Goal: Task Accomplishment & Management: Complete application form

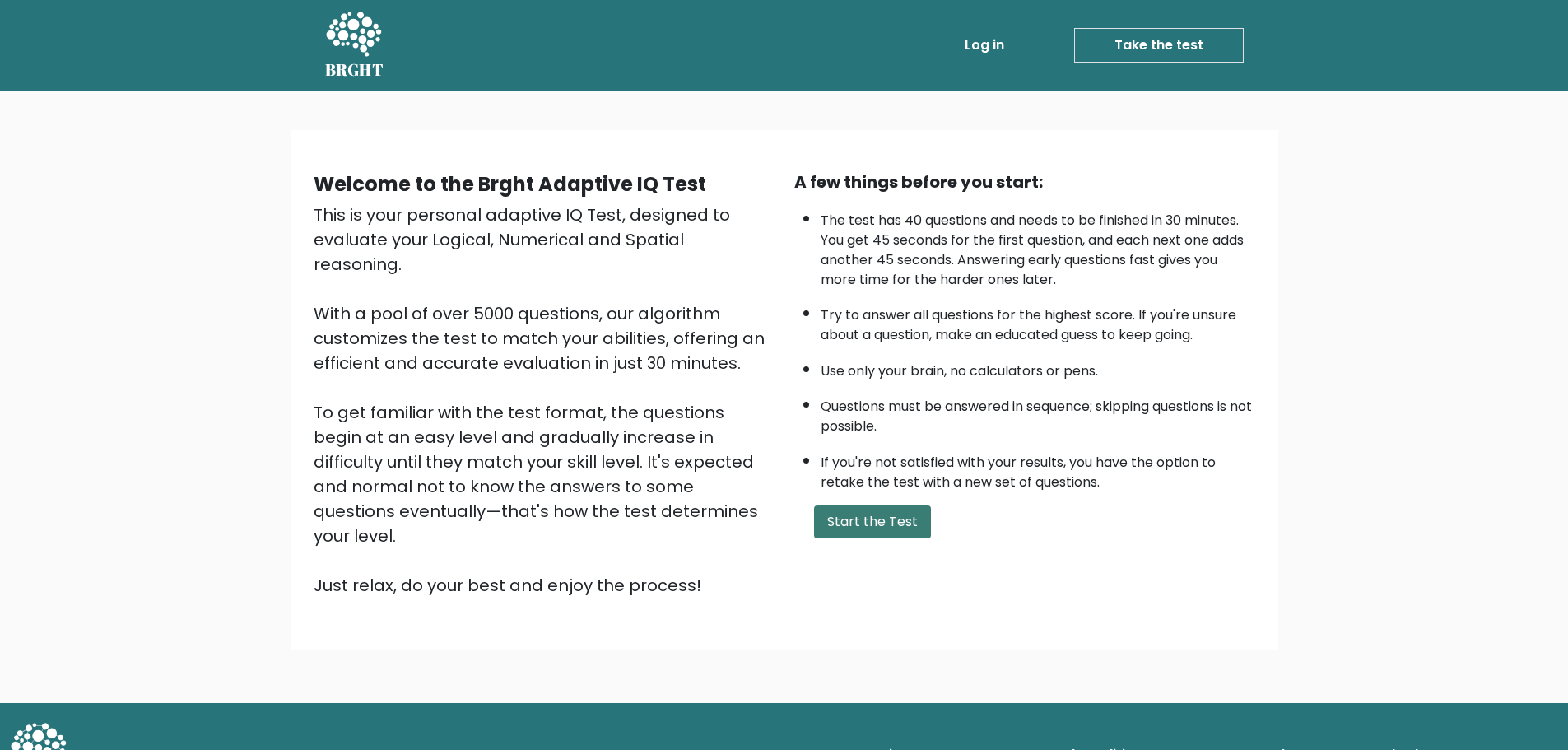
click at [852, 520] on button "Start the Test" at bounding box center [872, 522] width 117 height 33
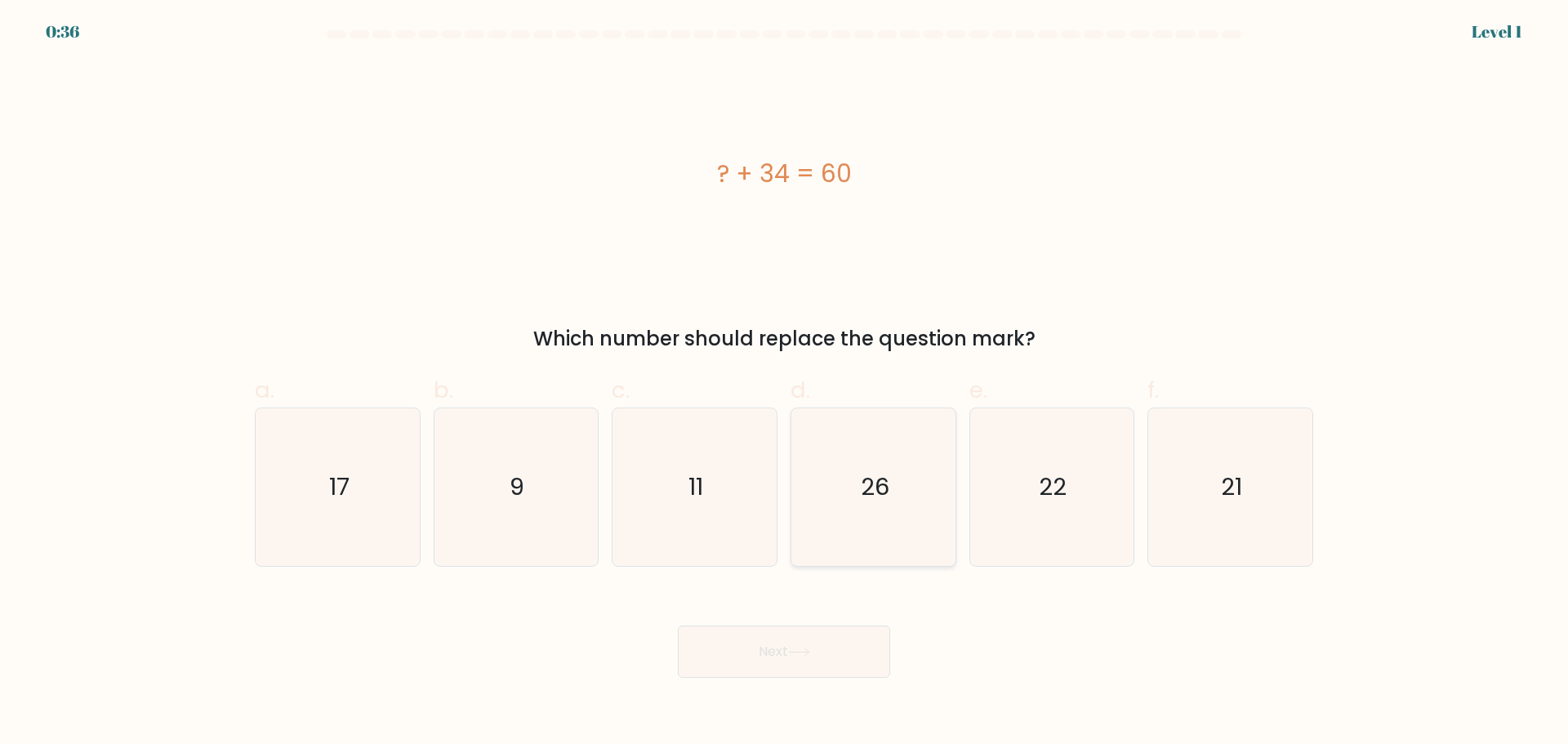
click at [886, 482] on text "26" at bounding box center [875, 486] width 29 height 32
click at [784, 383] on input "d. 26" at bounding box center [784, 378] width 1 height 10
radio input "true"
click at [778, 648] on button "Next" at bounding box center [784, 651] width 212 height 52
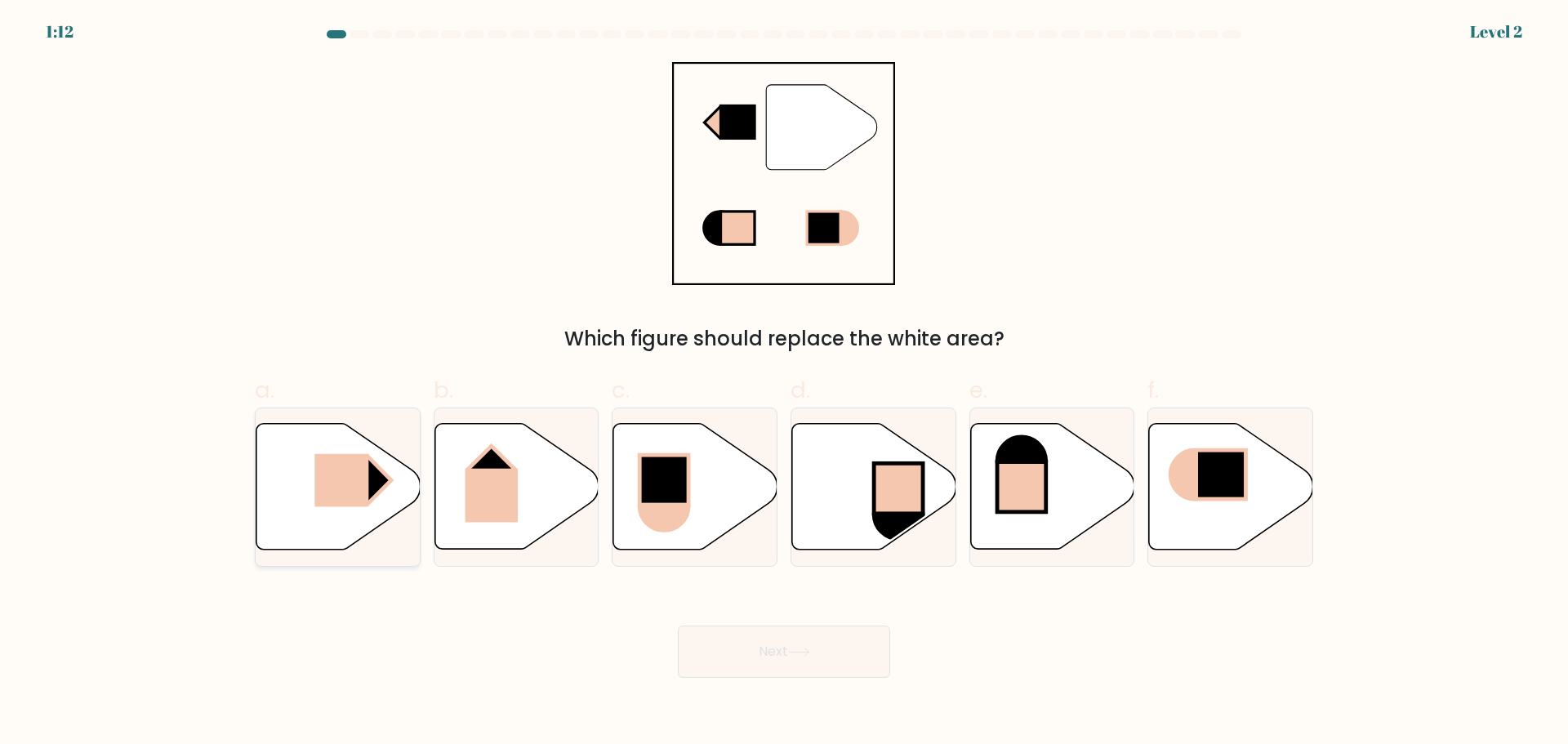
click at [358, 463] on rect at bounding box center [341, 480] width 54 height 53
click at [784, 383] on input "a." at bounding box center [784, 378] width 1 height 10
radio input "true"
click at [810, 644] on button "Next" at bounding box center [784, 651] width 212 height 52
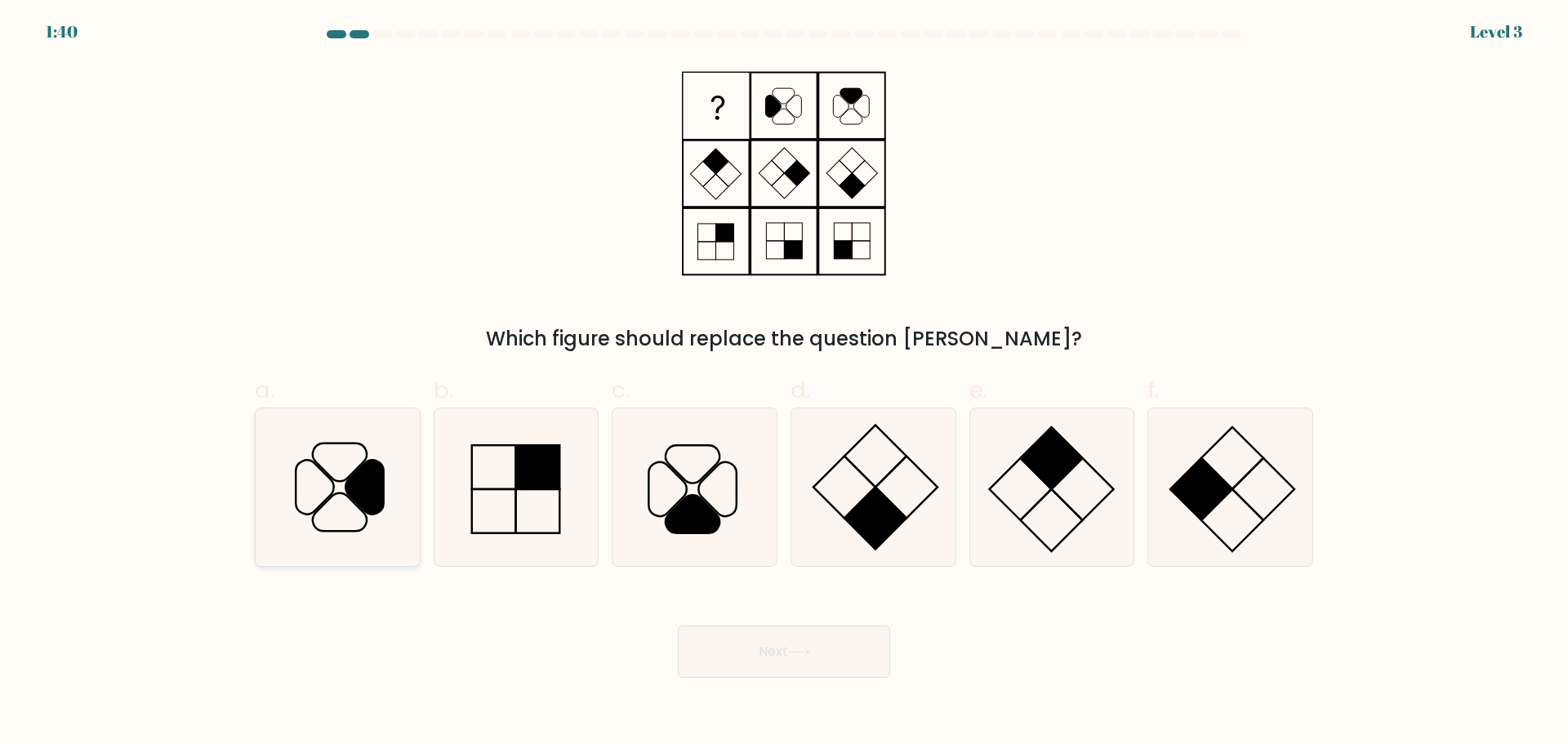
click at [368, 471] on icon at bounding box center [364, 486] width 37 height 54
click at [784, 383] on input "a." at bounding box center [784, 378] width 1 height 10
radio input "true"
click at [742, 611] on div "Next" at bounding box center [784, 633] width 1078 height 92
click at [788, 650] on button "Next" at bounding box center [784, 651] width 212 height 52
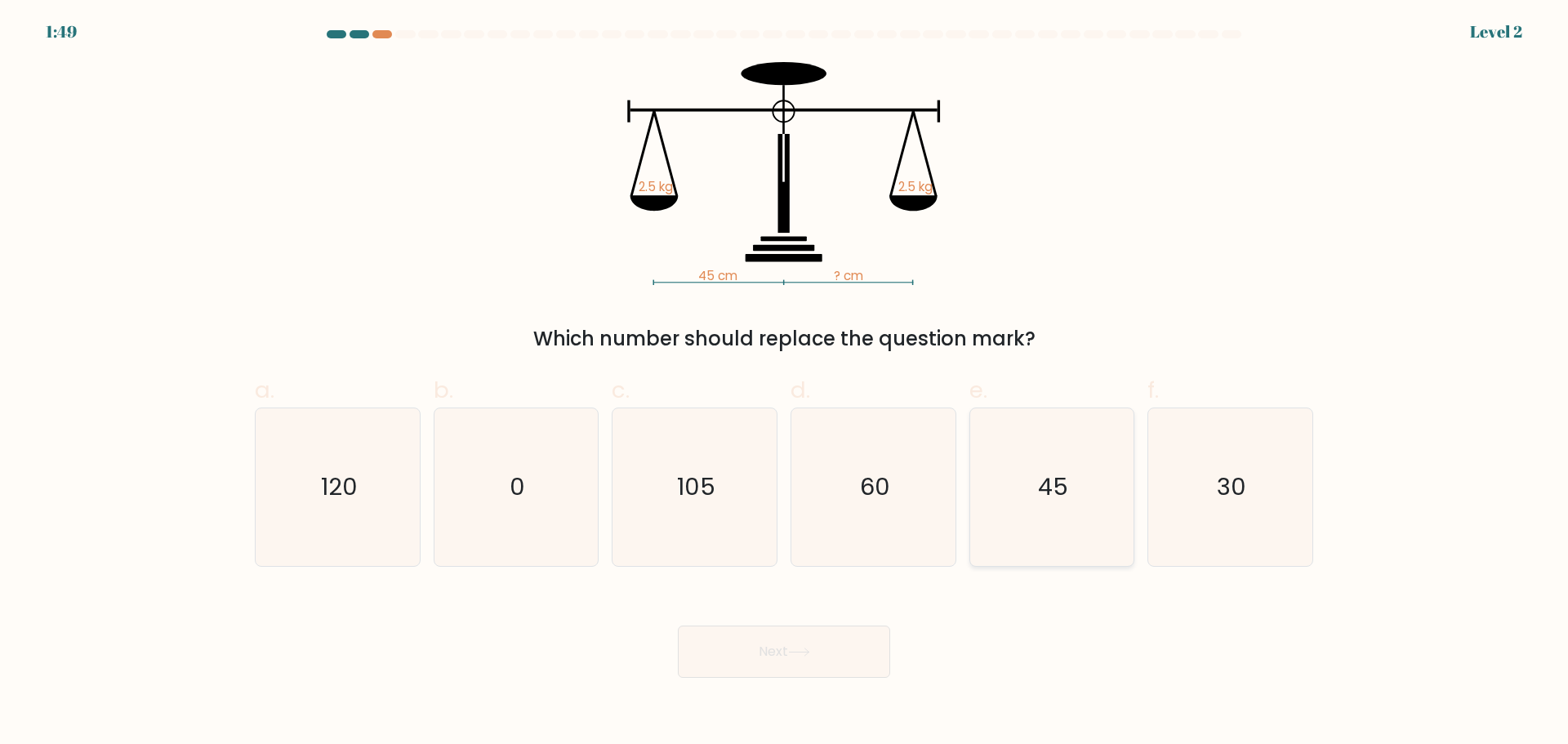
click at [1075, 492] on icon "45" at bounding box center [1050, 486] width 157 height 157
click at [784, 383] on input "e. 45" at bounding box center [784, 378] width 1 height 10
radio input "true"
click at [862, 645] on button "Next" at bounding box center [784, 651] width 212 height 52
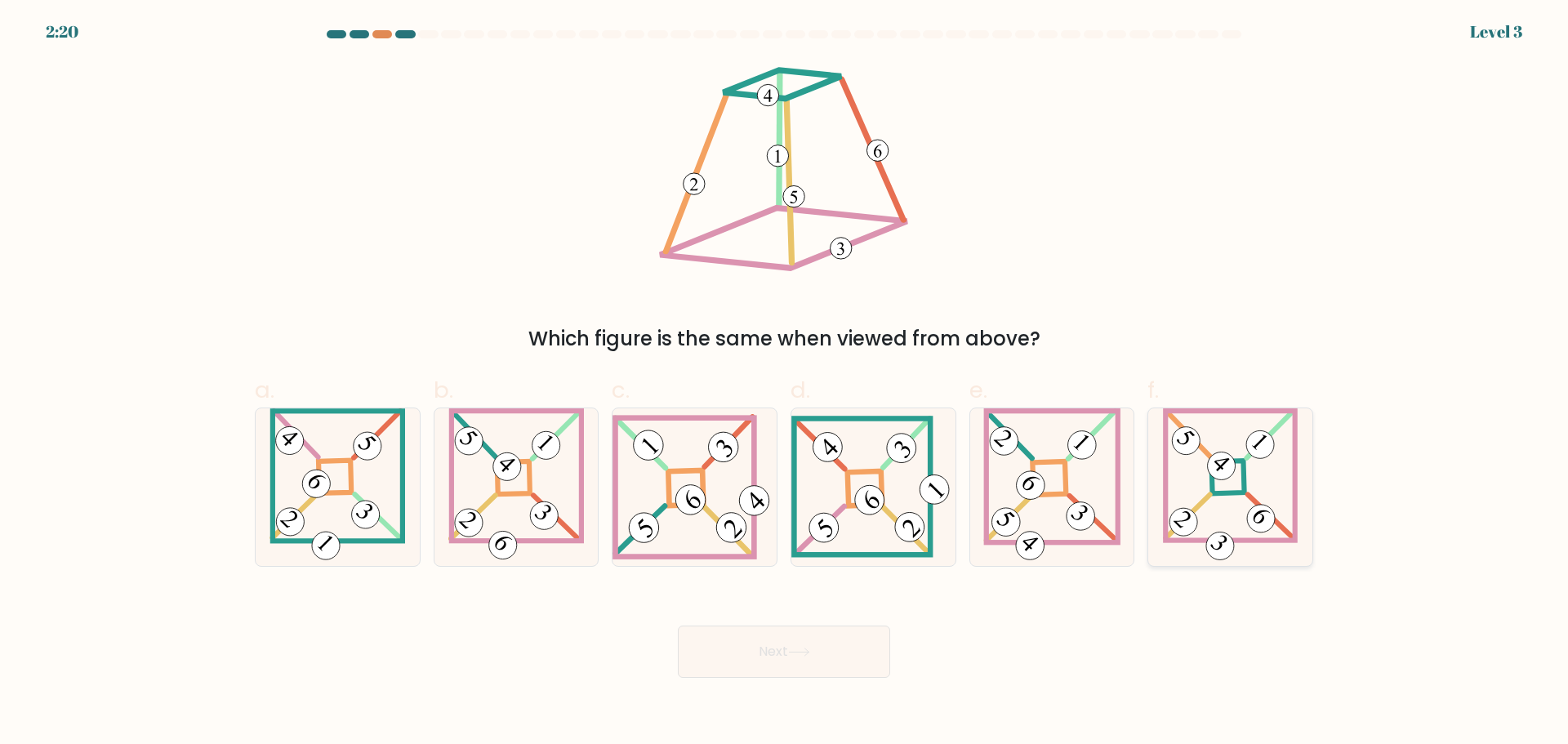
click at [1227, 472] on 857 at bounding box center [1221, 466] width 39 height 39
click at [784, 383] on input "f." at bounding box center [784, 378] width 1 height 10
radio input "true"
click at [815, 656] on button "Next" at bounding box center [784, 651] width 212 height 52
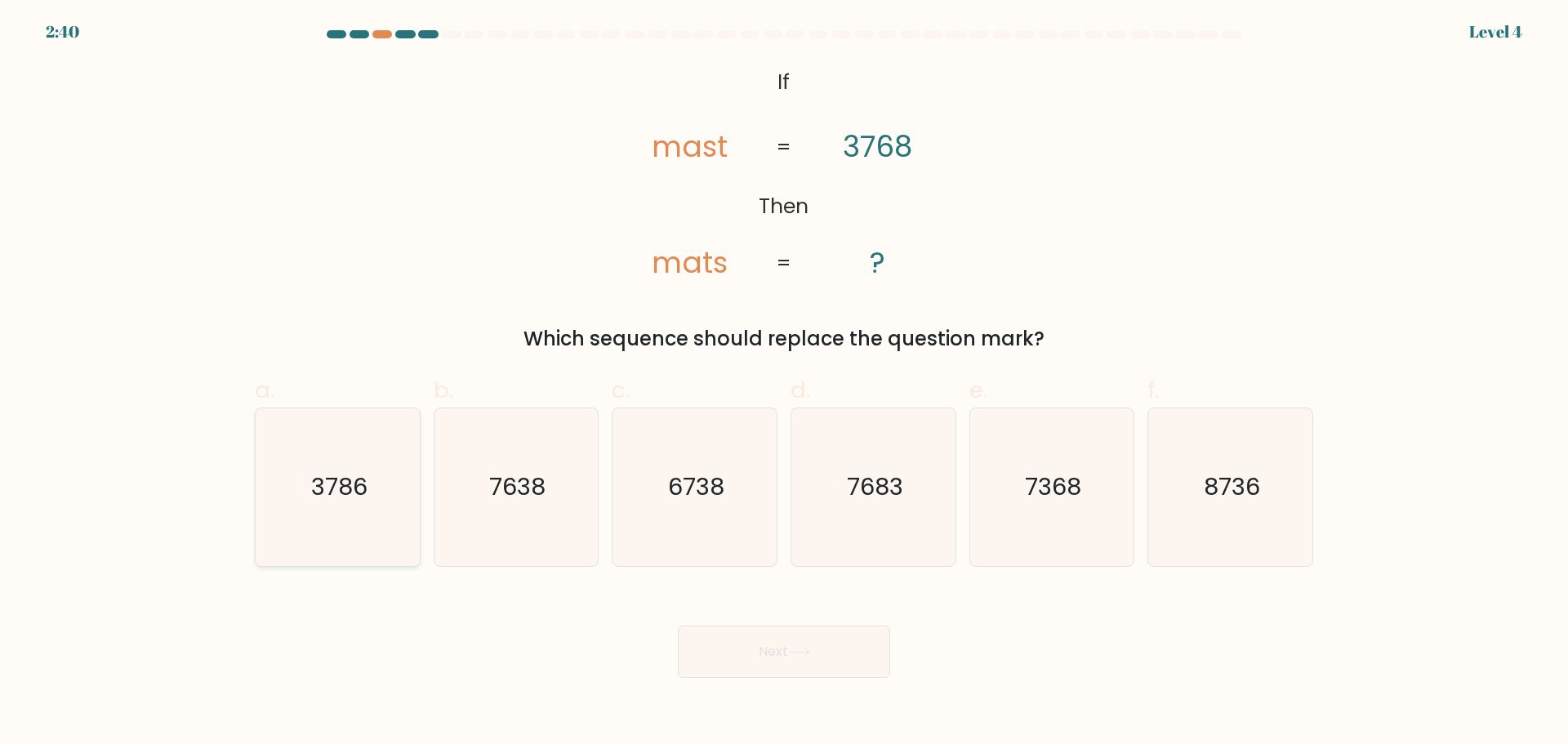
click at [357, 491] on text "3786" at bounding box center [339, 486] width 56 height 32
click at [784, 383] on input "a. 3786" at bounding box center [784, 378] width 1 height 10
radio input "true"
click at [782, 649] on button "Next" at bounding box center [784, 651] width 212 height 52
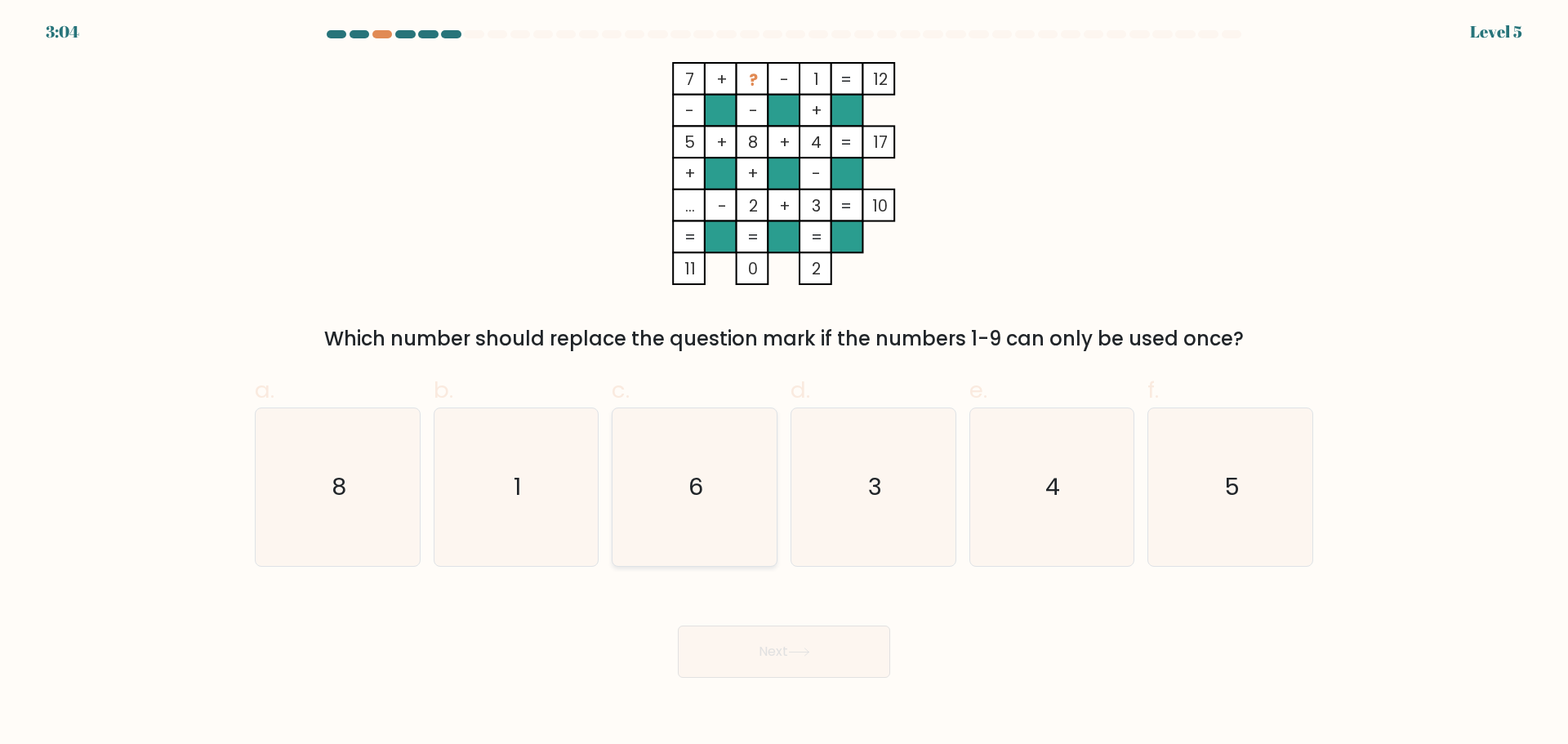
click at [715, 472] on icon "6" at bounding box center [693, 486] width 157 height 157
click at [784, 383] on input "c. 6" at bounding box center [784, 378] width 1 height 10
radio input "true"
click at [819, 635] on button "Next" at bounding box center [784, 651] width 212 height 52
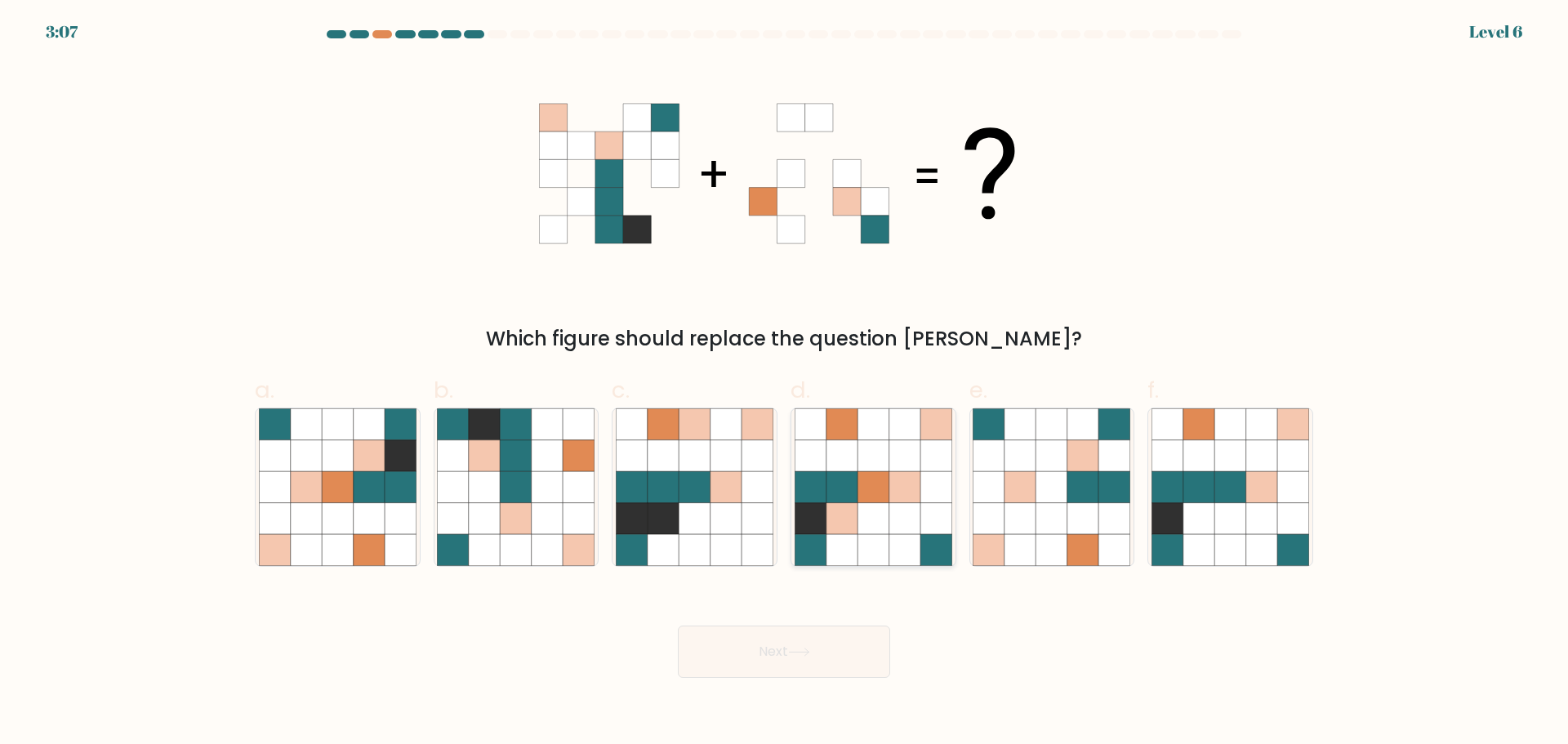
click at [880, 469] on icon at bounding box center [873, 455] width 31 height 31
click at [784, 383] on input "d." at bounding box center [784, 378] width 1 height 10
radio input "true"
click at [784, 656] on button "Next" at bounding box center [784, 651] width 212 height 52
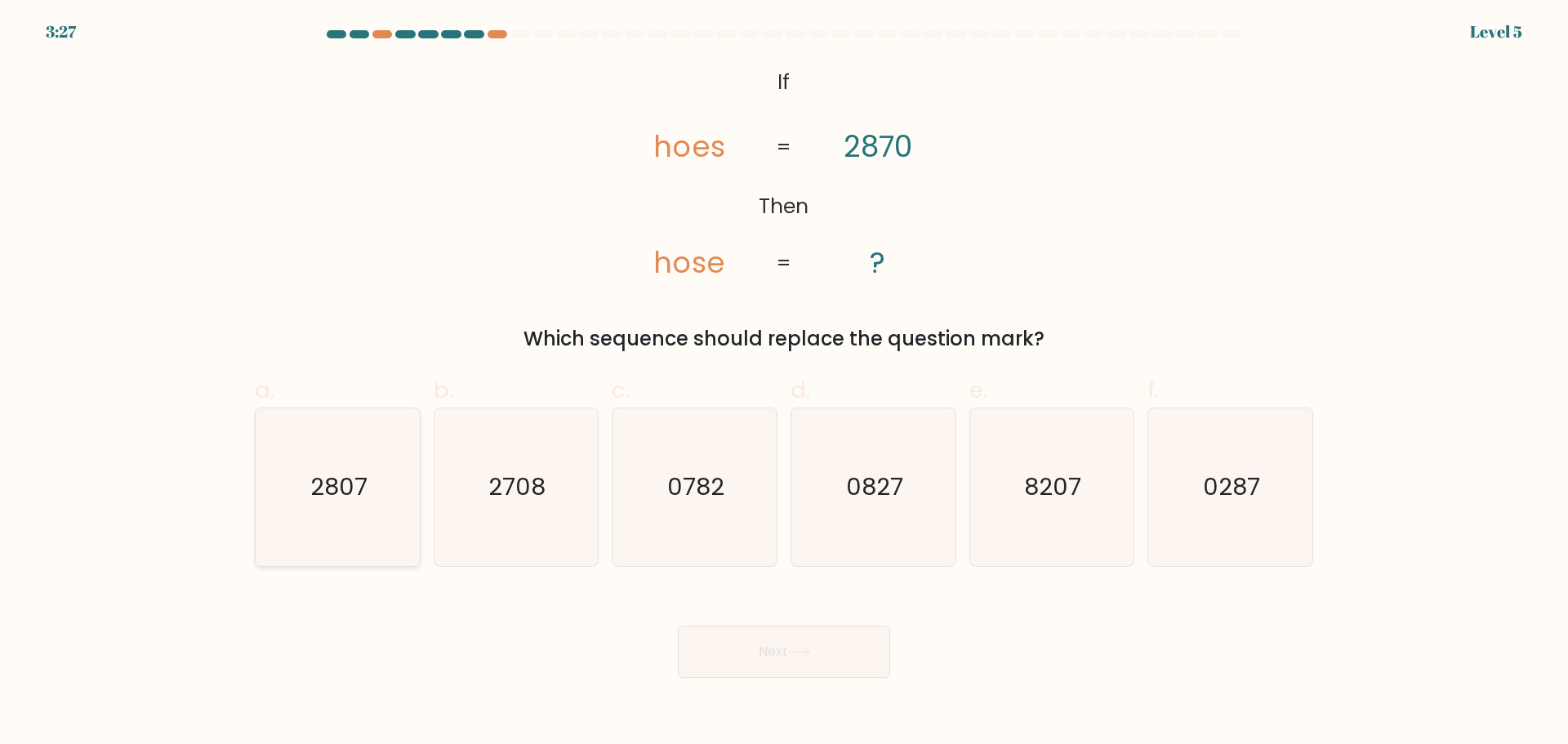
drag, startPoint x: 341, startPoint y: 482, endPoint x: 407, endPoint y: 480, distance: 66.0
click at [340, 480] on text "2807" at bounding box center [338, 486] width 57 height 32
click at [784, 383] on input "a. 2807" at bounding box center [784, 378] width 1 height 10
radio input "true"
click at [774, 648] on button "Next" at bounding box center [784, 651] width 212 height 52
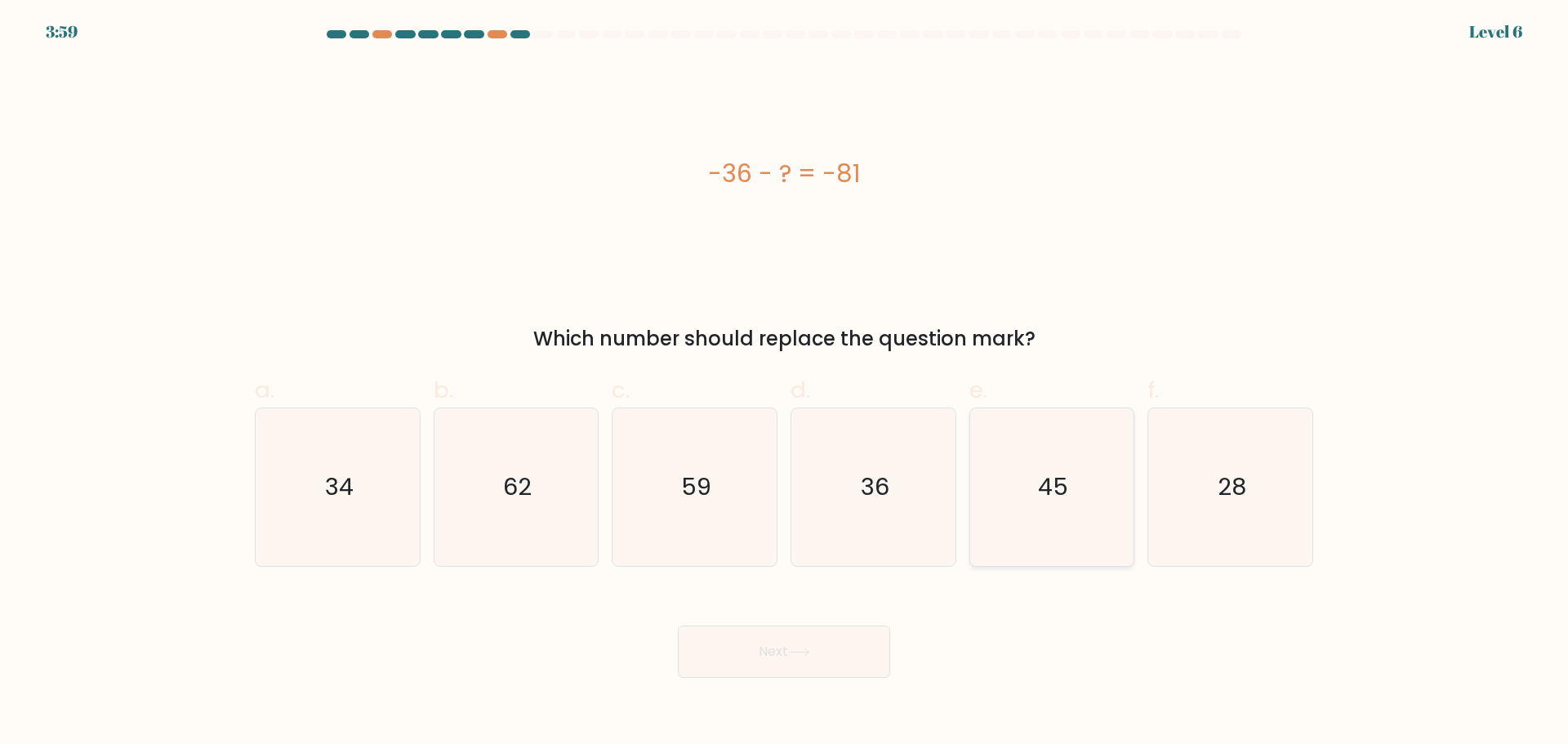
click at [1028, 490] on icon "45" at bounding box center [1050, 486] width 157 height 157
click at [784, 383] on input "e. 45" at bounding box center [784, 378] width 1 height 10
radio input "true"
click at [810, 651] on icon at bounding box center [799, 652] width 22 height 9
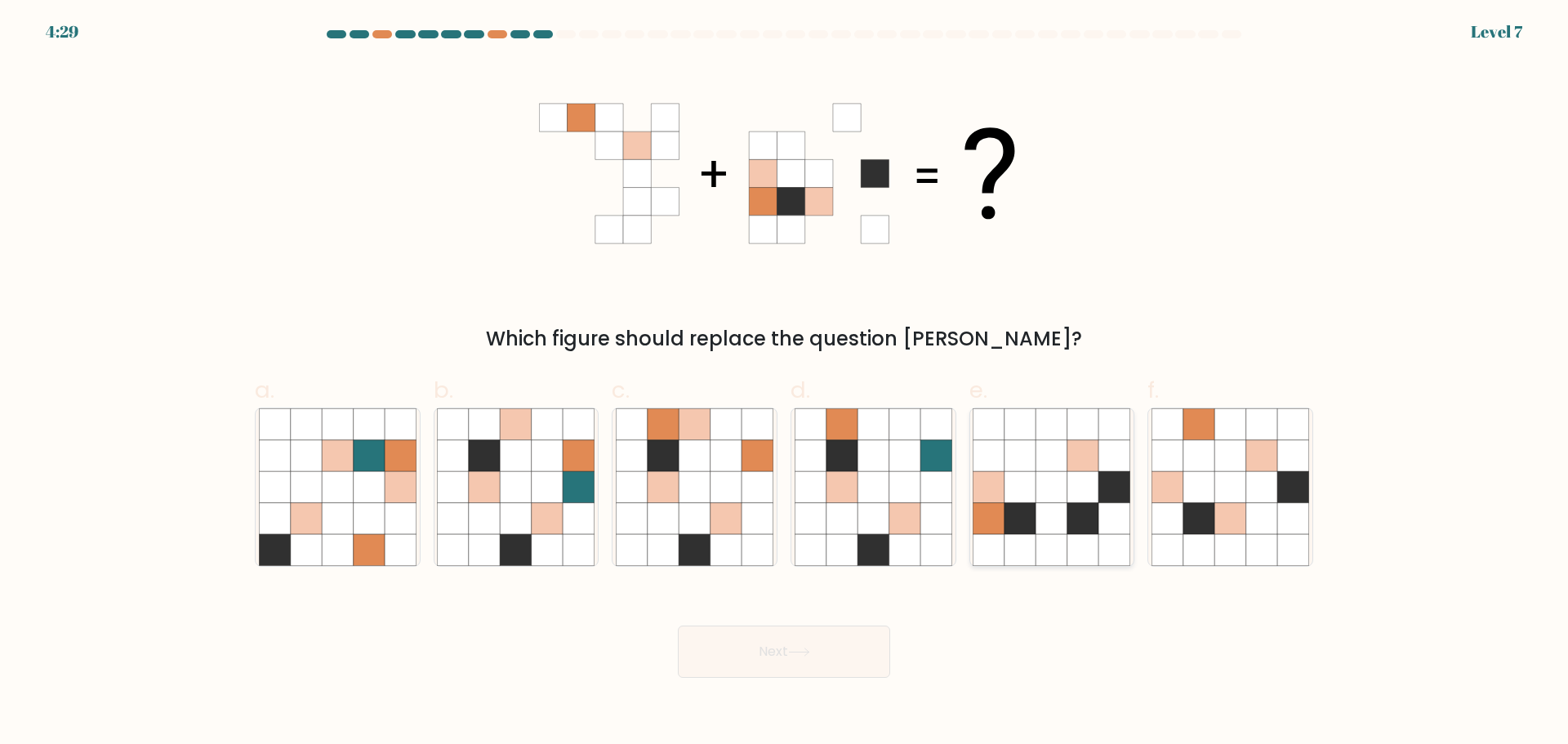
click at [1030, 507] on icon at bounding box center [1020, 518] width 31 height 31
click at [784, 383] on input "e." at bounding box center [784, 378] width 1 height 10
radio input "true"
click at [1037, 615] on div "Next" at bounding box center [784, 633] width 1078 height 92
click at [930, 530] on icon at bounding box center [936, 518] width 31 height 31
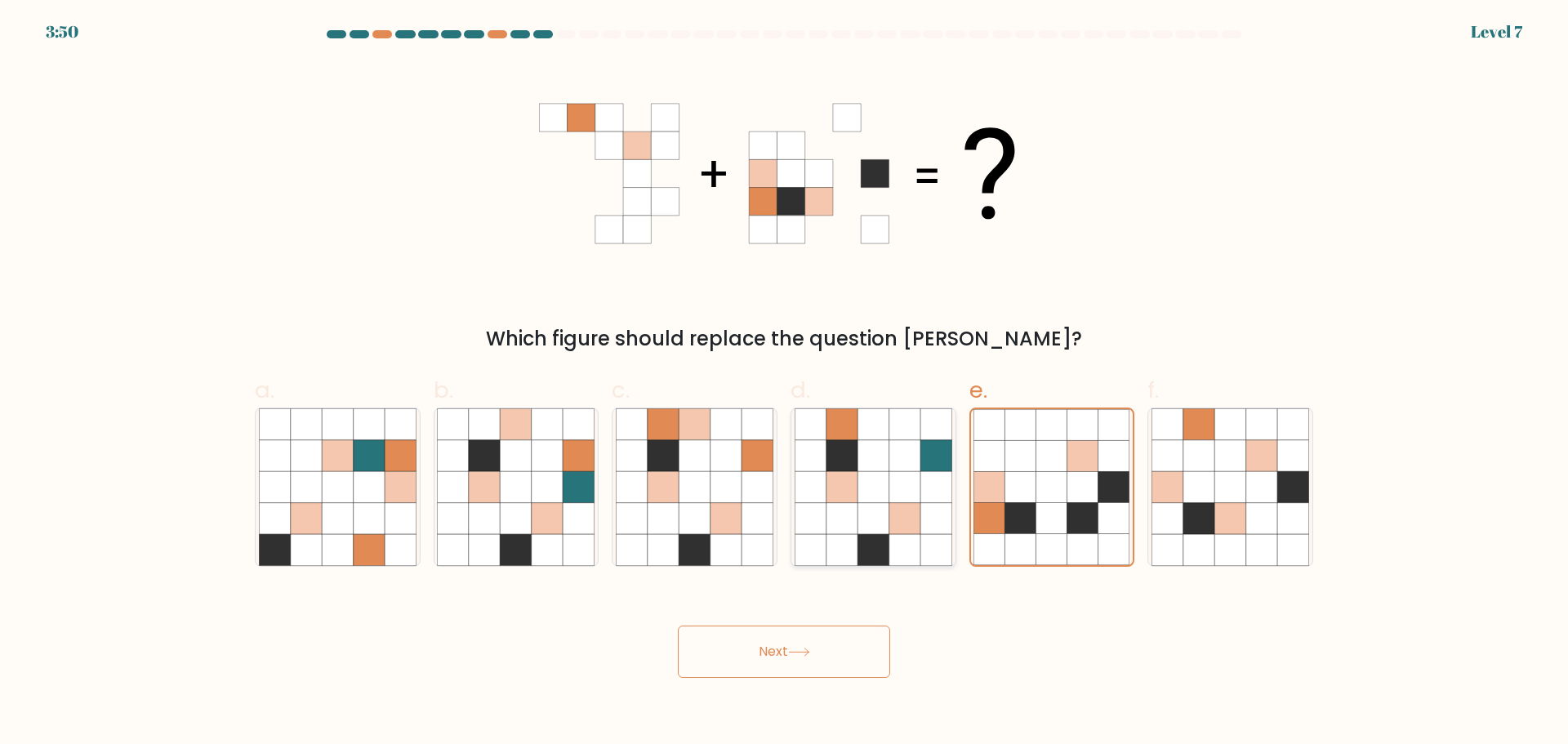
click at [784, 383] on input "d." at bounding box center [784, 378] width 1 height 10
radio input "true"
click at [716, 494] on icon at bounding box center [726, 486] width 31 height 31
click at [784, 383] on input "c." at bounding box center [784, 378] width 1 height 10
radio input "true"
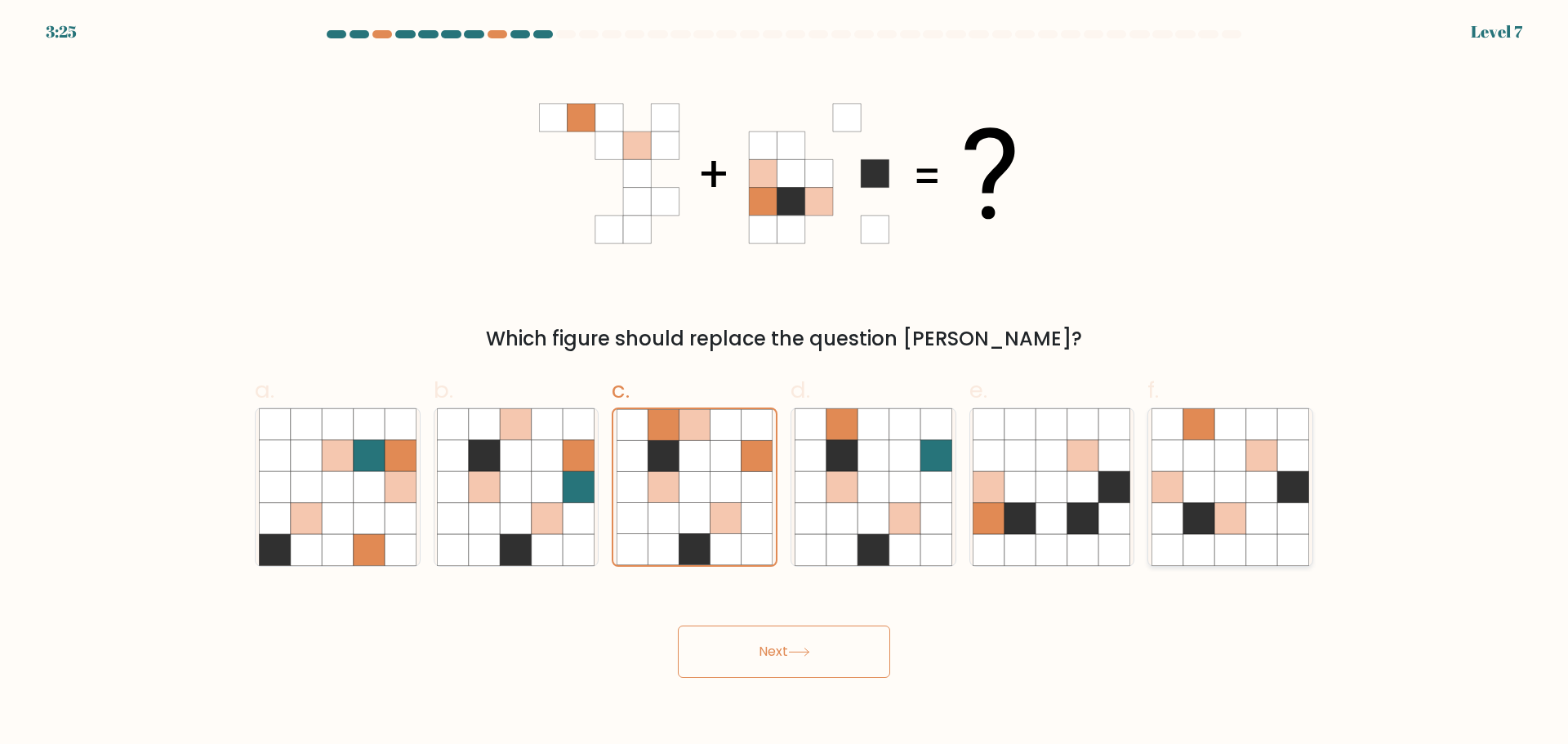
click at [1204, 465] on icon at bounding box center [1198, 455] width 31 height 31
click at [784, 383] on input "f." at bounding box center [784, 378] width 1 height 10
radio input "true"
click at [810, 653] on icon at bounding box center [799, 652] width 22 height 9
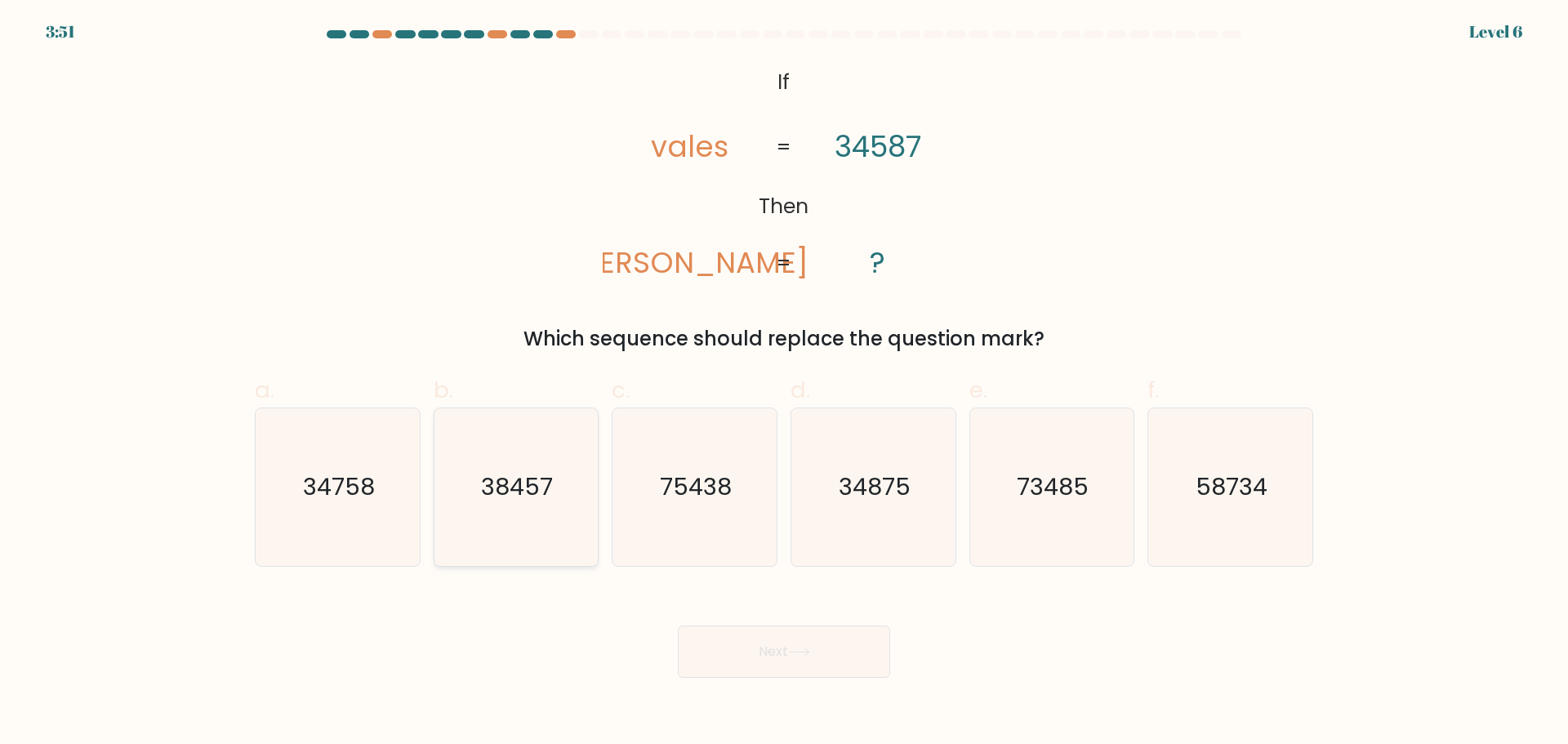
click at [514, 489] on text "38457" at bounding box center [518, 486] width 72 height 32
click at [784, 383] on input "b. 38457" at bounding box center [784, 378] width 1 height 10
radio input "true"
click at [749, 664] on button "Next" at bounding box center [784, 651] width 212 height 52
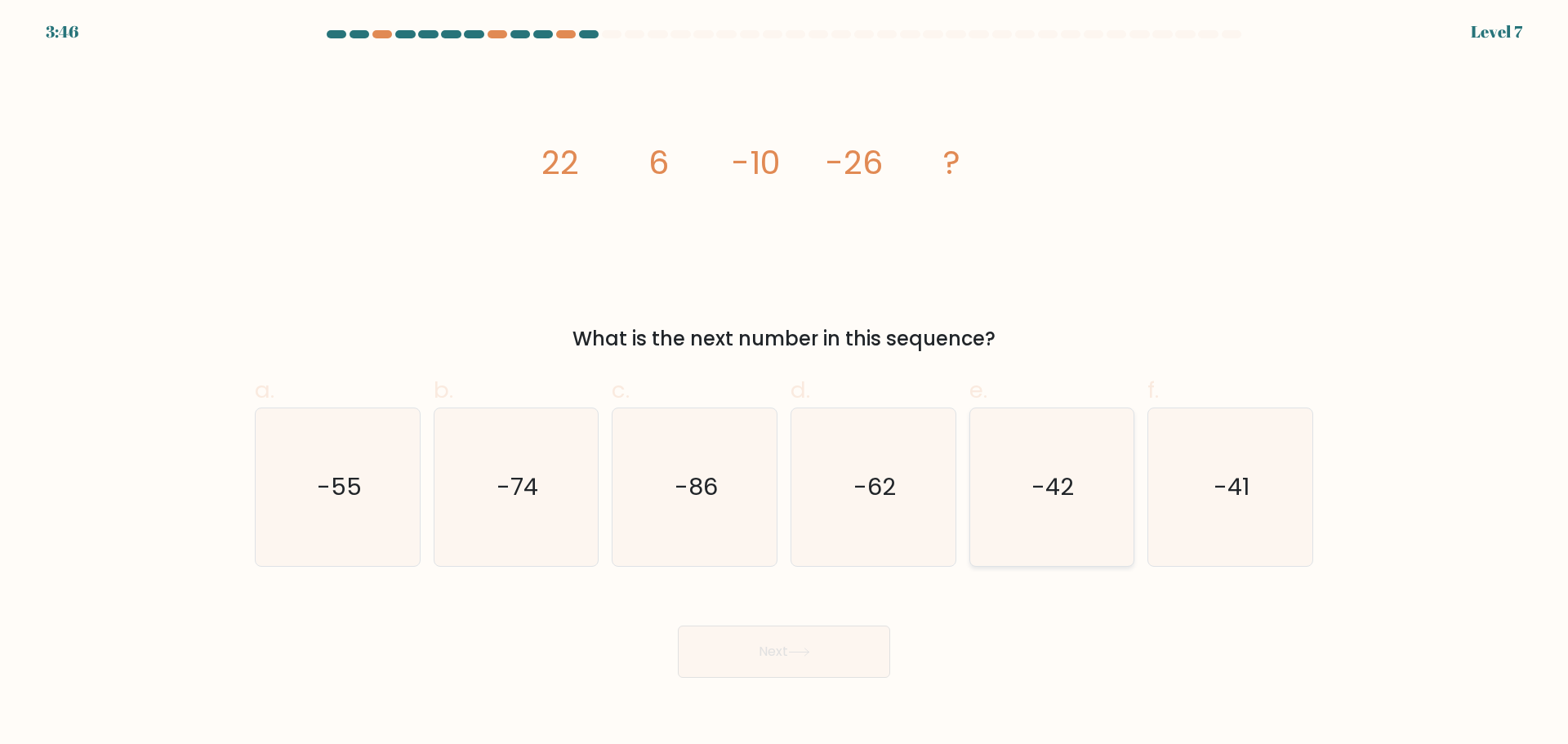
click at [1056, 503] on icon "-42" at bounding box center [1050, 486] width 157 height 157
click at [784, 383] on input "e. -42" at bounding box center [784, 378] width 1 height 10
radio input "true"
click at [802, 666] on button "Next" at bounding box center [784, 651] width 212 height 52
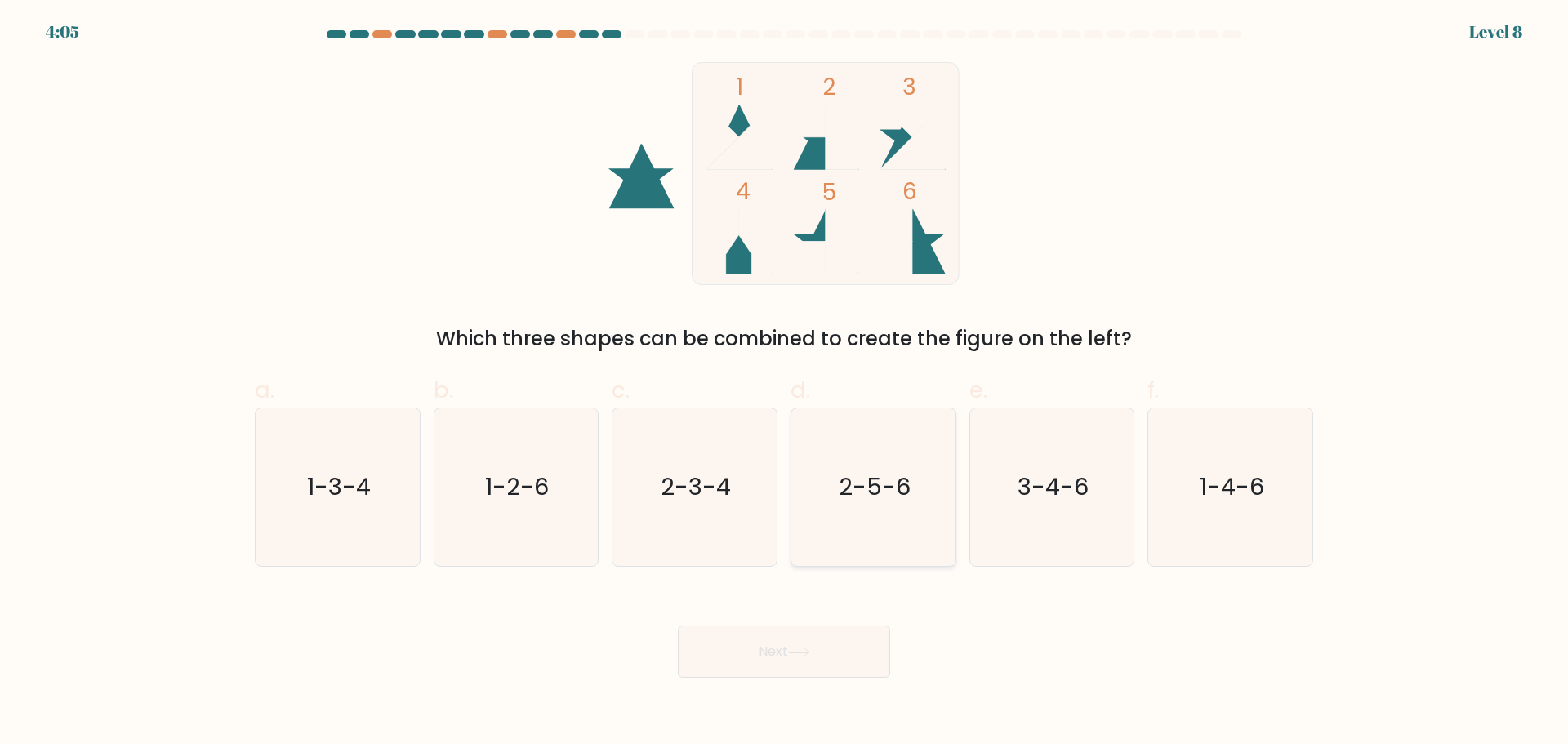
click at [868, 507] on icon "2-5-6" at bounding box center [873, 486] width 157 height 157
click at [784, 383] on input "d. 2-5-6" at bounding box center [784, 378] width 1 height 10
radio input "true"
click at [776, 644] on button "Next" at bounding box center [784, 651] width 212 height 52
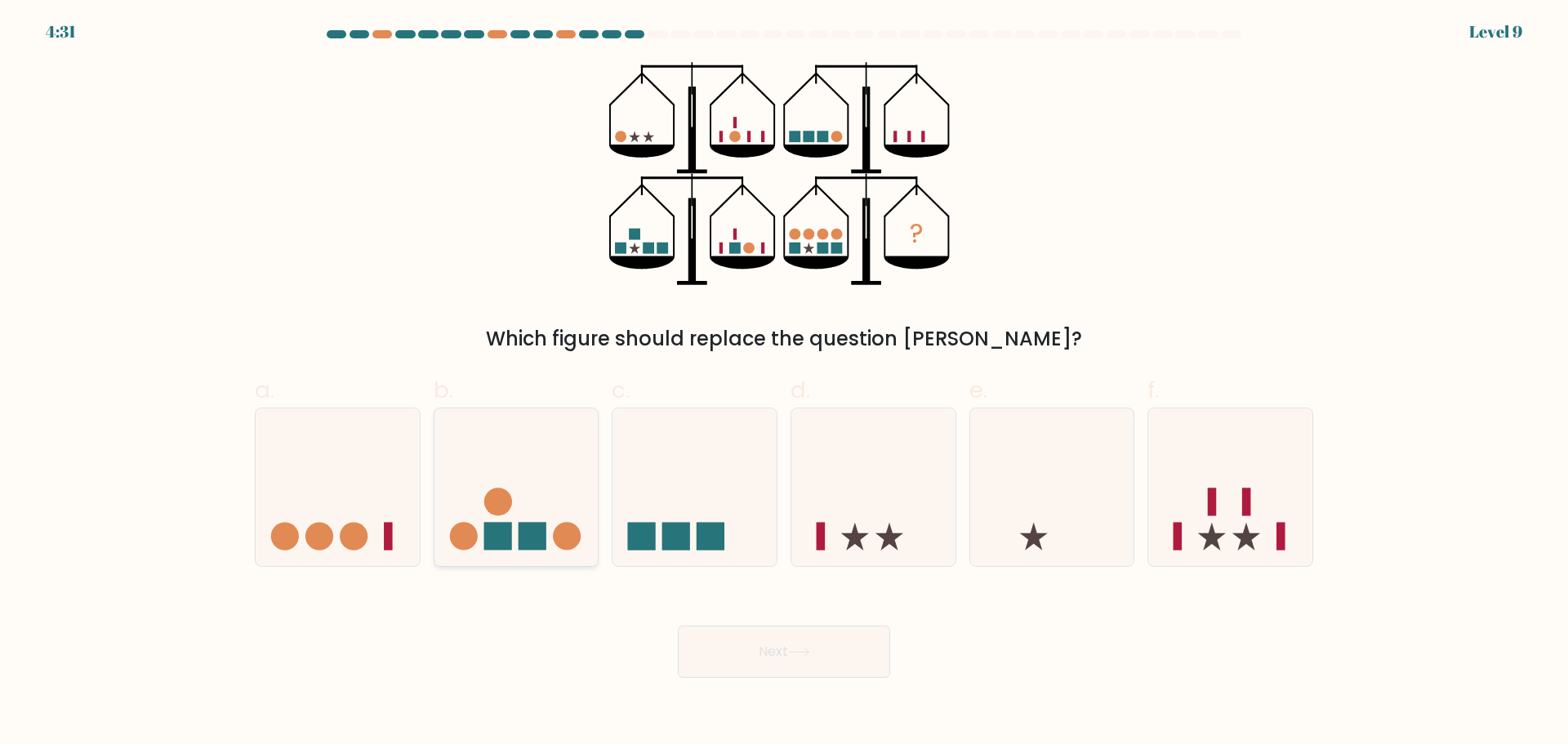
click at [522, 506] on icon at bounding box center [516, 486] width 164 height 135
click at [784, 383] on input "b." at bounding box center [784, 378] width 1 height 10
radio input "true"
click at [784, 639] on button "Next" at bounding box center [784, 651] width 212 height 52
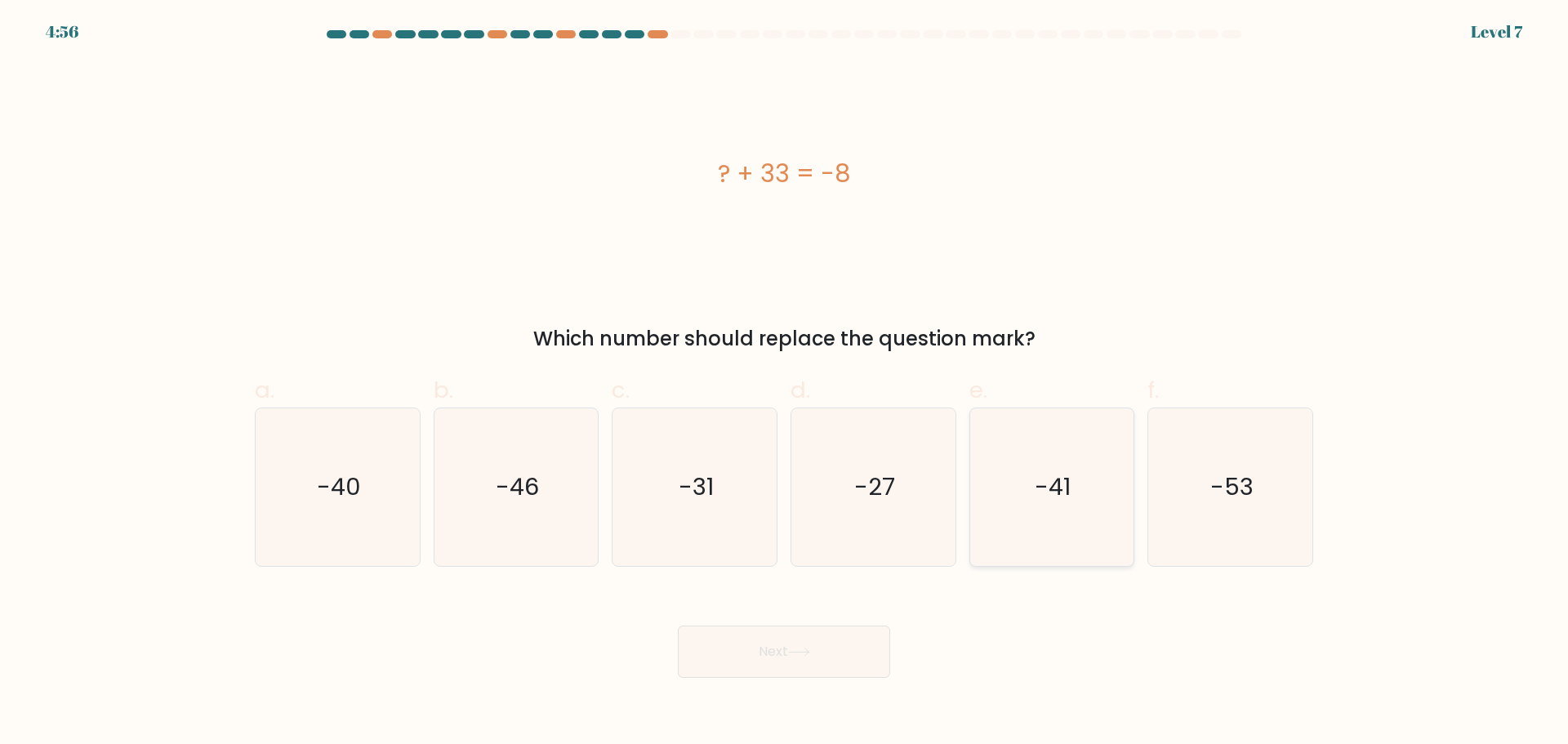
drag, startPoint x: 1055, startPoint y: 504, endPoint x: 971, endPoint y: 489, distance: 85.3
click at [1056, 503] on icon "-41" at bounding box center [1050, 486] width 157 height 157
click at [784, 383] on input "e. -41" at bounding box center [784, 378] width 1 height 10
radio input "true"
click at [761, 654] on button "Next" at bounding box center [784, 651] width 212 height 52
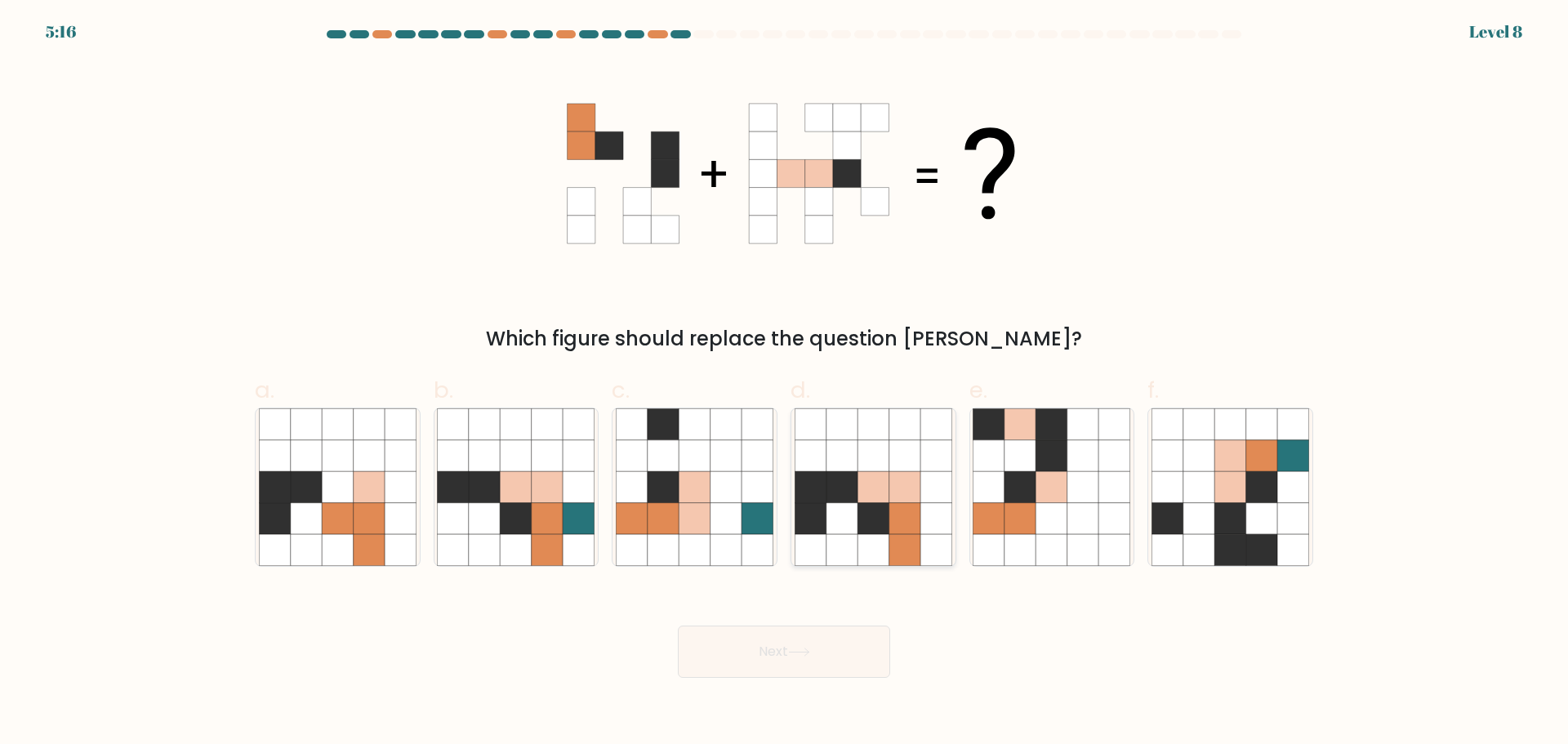
click at [887, 450] on icon at bounding box center [873, 455] width 31 height 31
click at [784, 383] on input "d." at bounding box center [784, 378] width 1 height 10
radio input "true"
click at [810, 655] on icon at bounding box center [799, 652] width 22 height 9
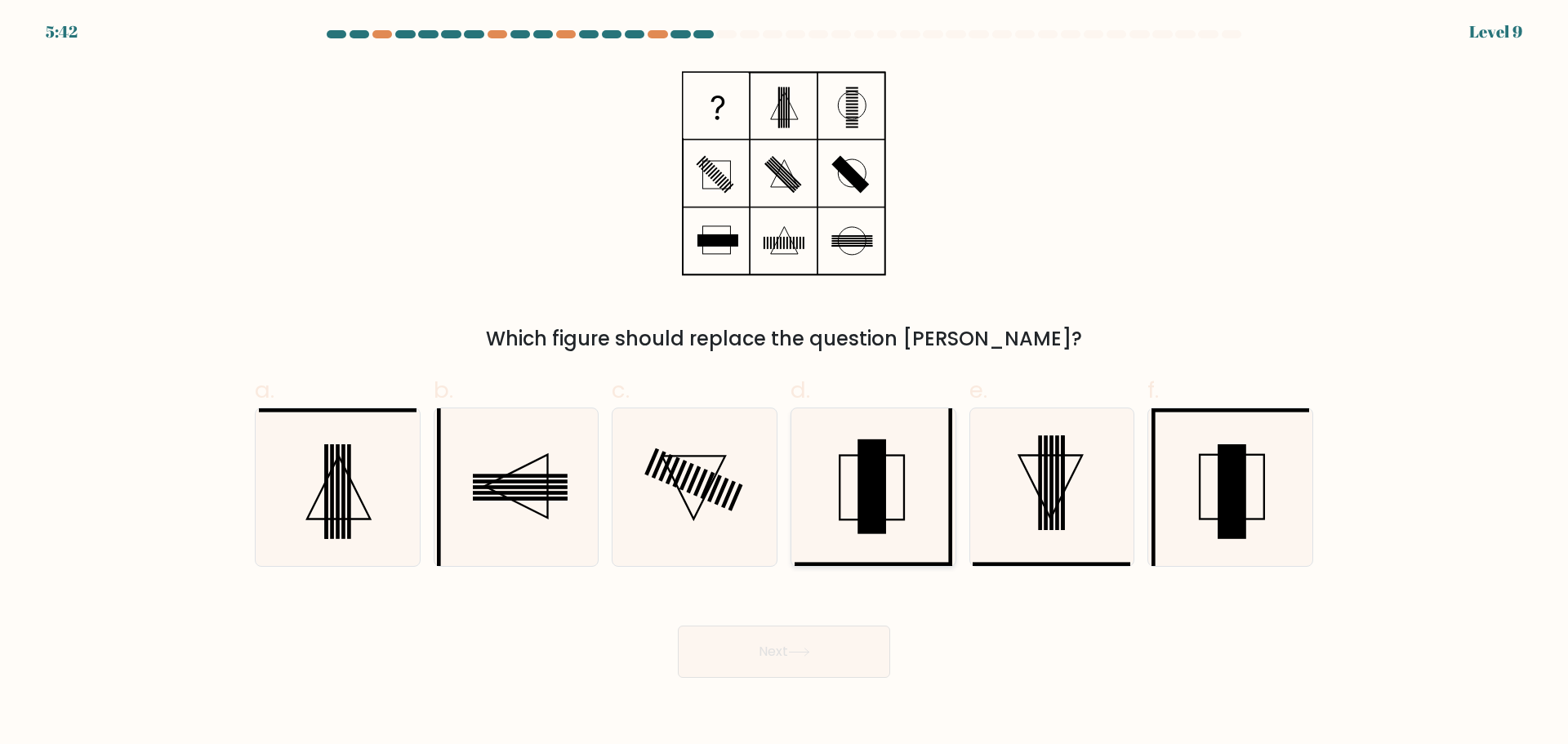
click at [892, 497] on icon at bounding box center [873, 486] width 157 height 157
click at [784, 383] on input "d." at bounding box center [784, 378] width 1 height 10
radio input "true"
click at [839, 644] on button "Next" at bounding box center [784, 651] width 212 height 52
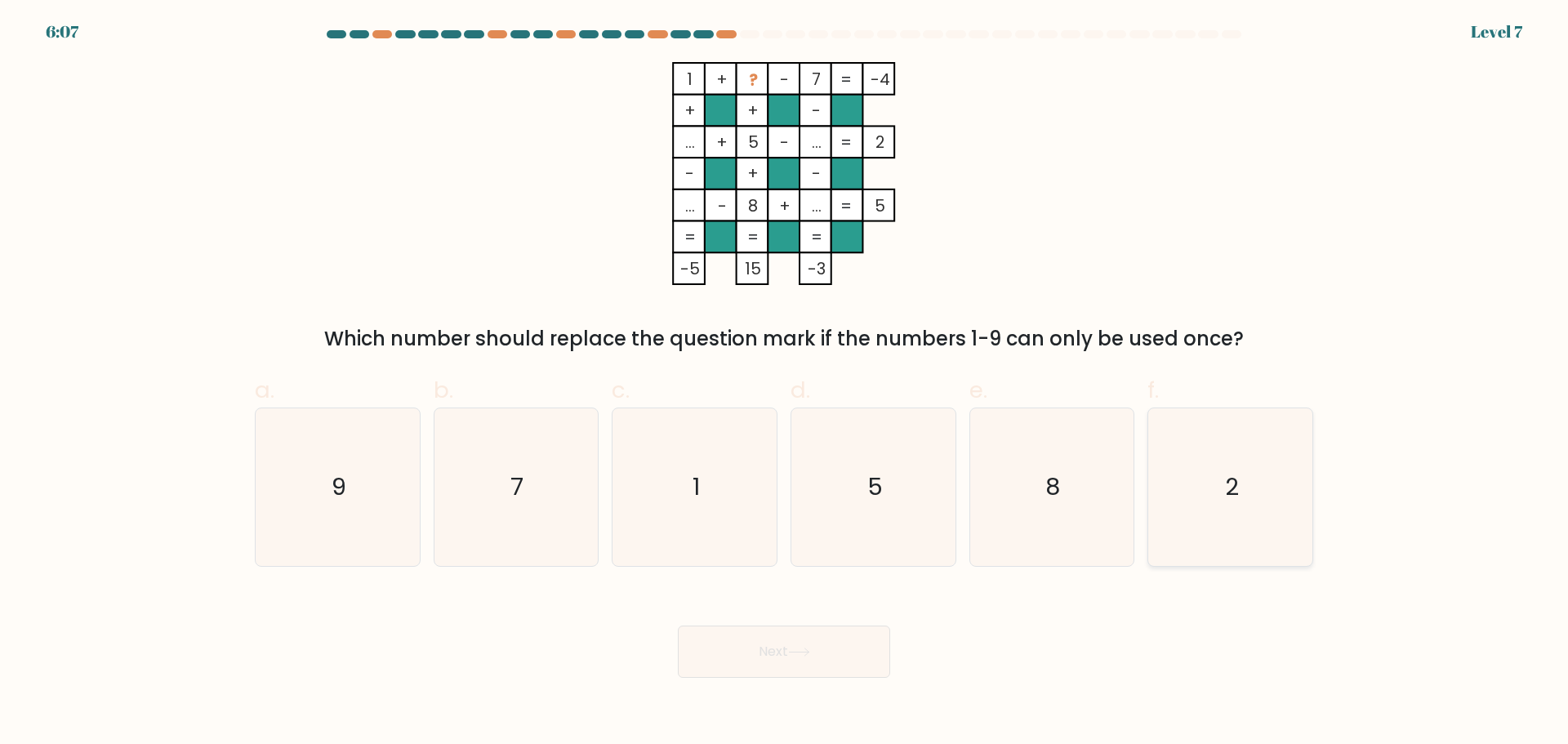
click at [1232, 510] on icon "2" at bounding box center [1230, 486] width 157 height 157
click at [784, 383] on input "f. 2" at bounding box center [784, 378] width 1 height 10
radio input "true"
click at [809, 643] on button "Next" at bounding box center [784, 651] width 212 height 52
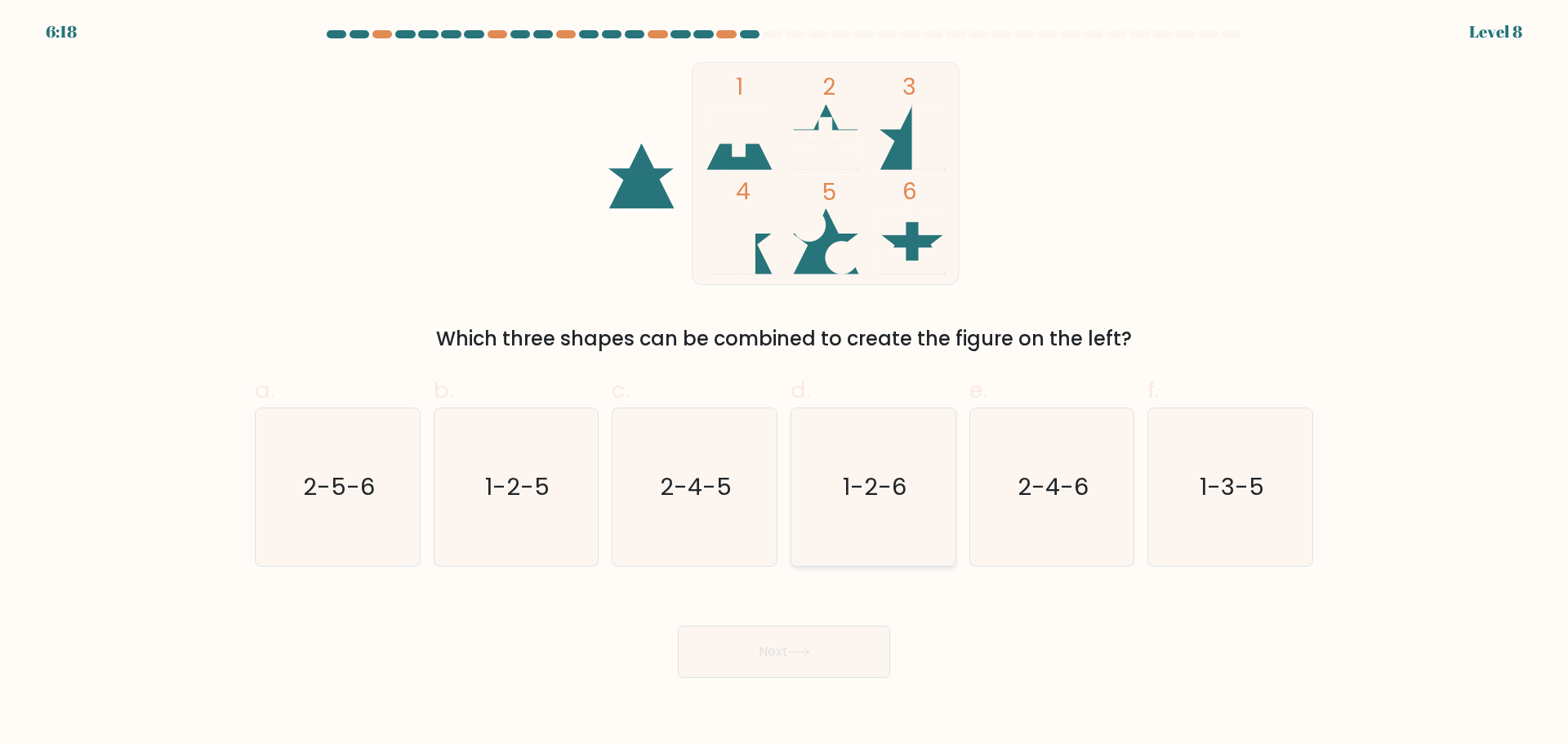
click at [889, 491] on text "1-2-6" at bounding box center [874, 486] width 64 height 32
click at [784, 383] on input "d. 1-2-6" at bounding box center [784, 378] width 1 height 10
radio input "true"
click at [799, 655] on icon at bounding box center [799, 652] width 22 height 9
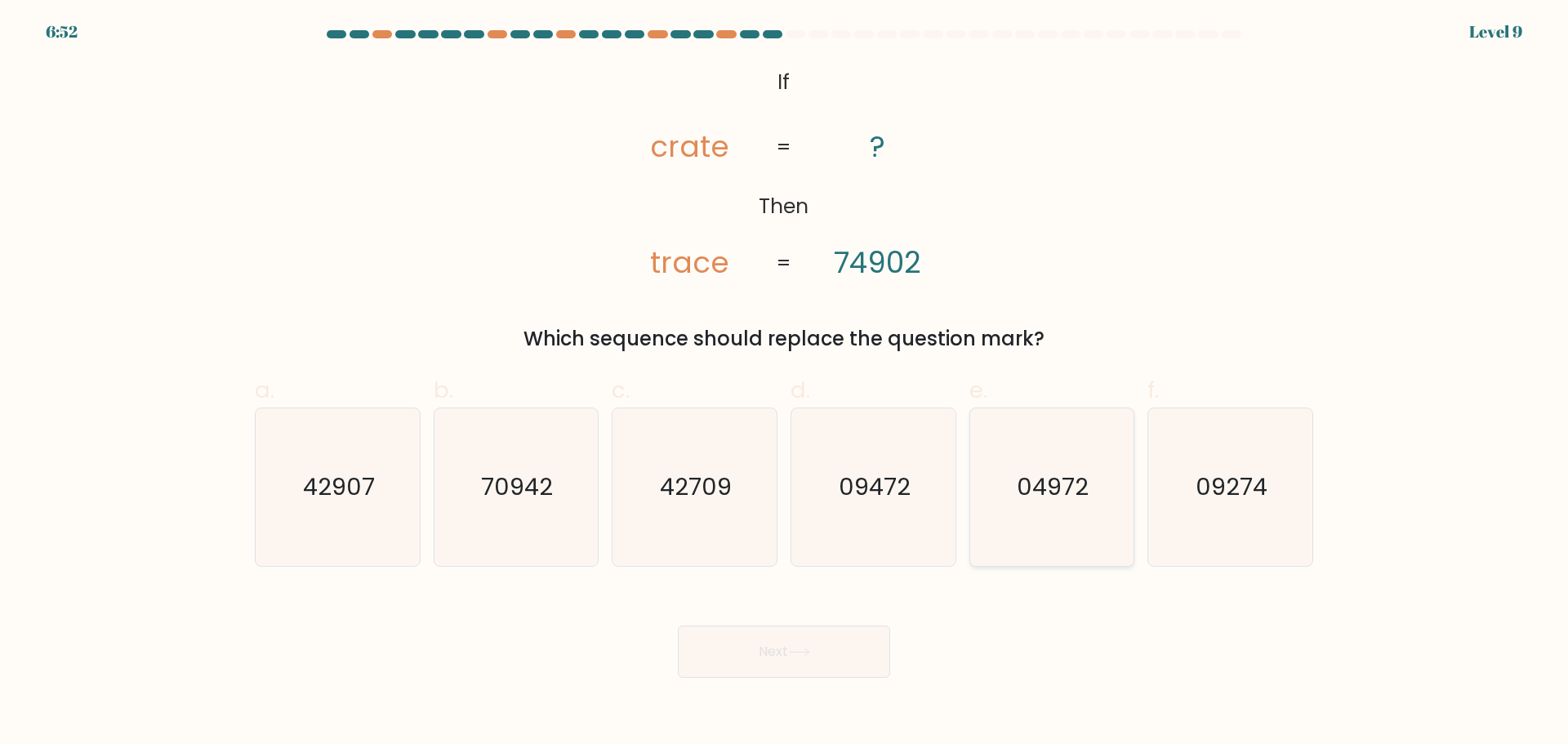
click at [1026, 503] on text "04972" at bounding box center [1053, 486] width 72 height 32
click at [784, 383] on input "e. 04972" at bounding box center [784, 378] width 1 height 10
radio input "true"
click at [810, 641] on button "Next" at bounding box center [784, 651] width 212 height 52
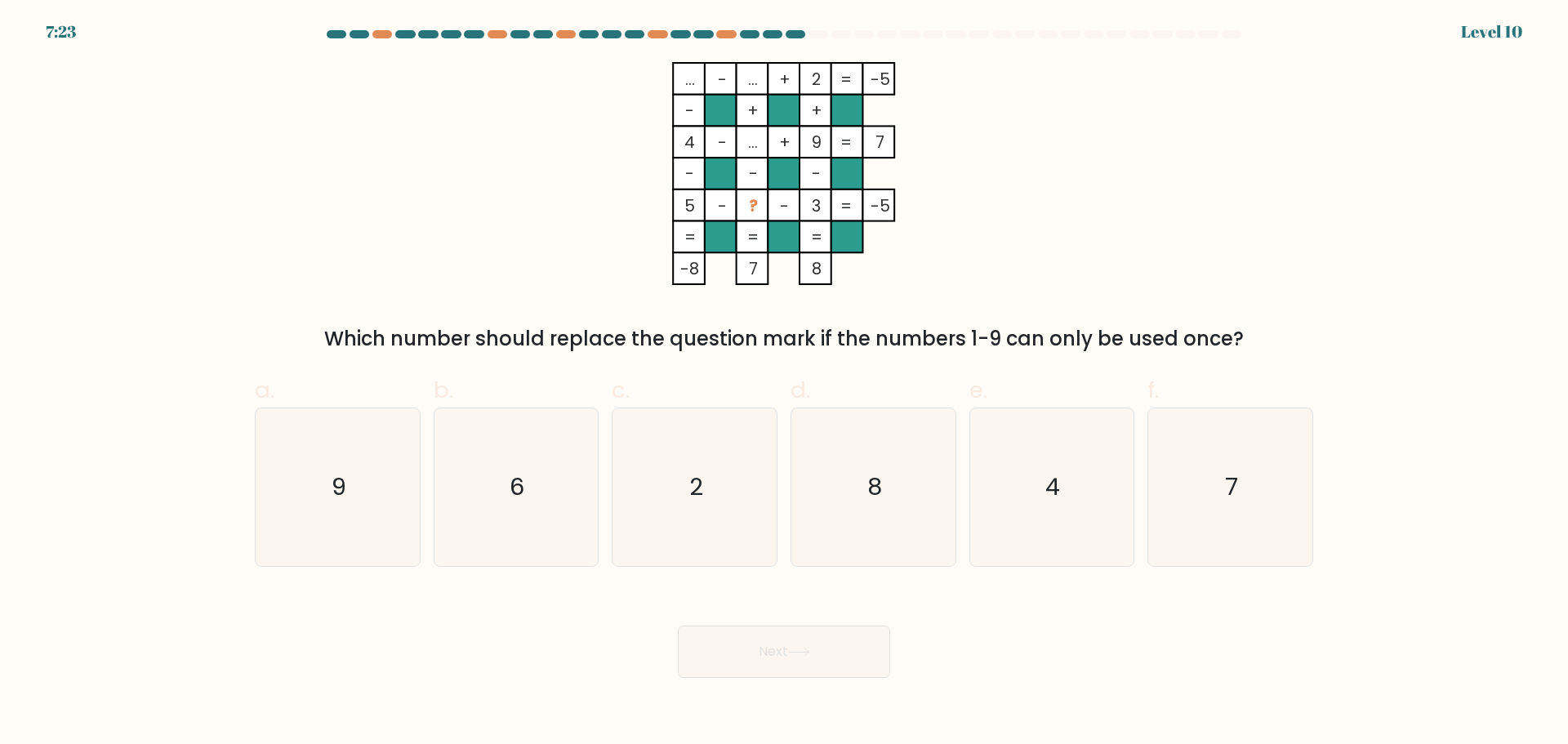
click at [758, 210] on tspan "?" at bounding box center [753, 206] width 9 height 23
click at [1207, 489] on icon "7" at bounding box center [1230, 486] width 157 height 157
click at [784, 383] on input "f. 7" at bounding box center [784, 378] width 1 height 10
radio input "true"
click at [817, 654] on button "Next" at bounding box center [784, 651] width 212 height 52
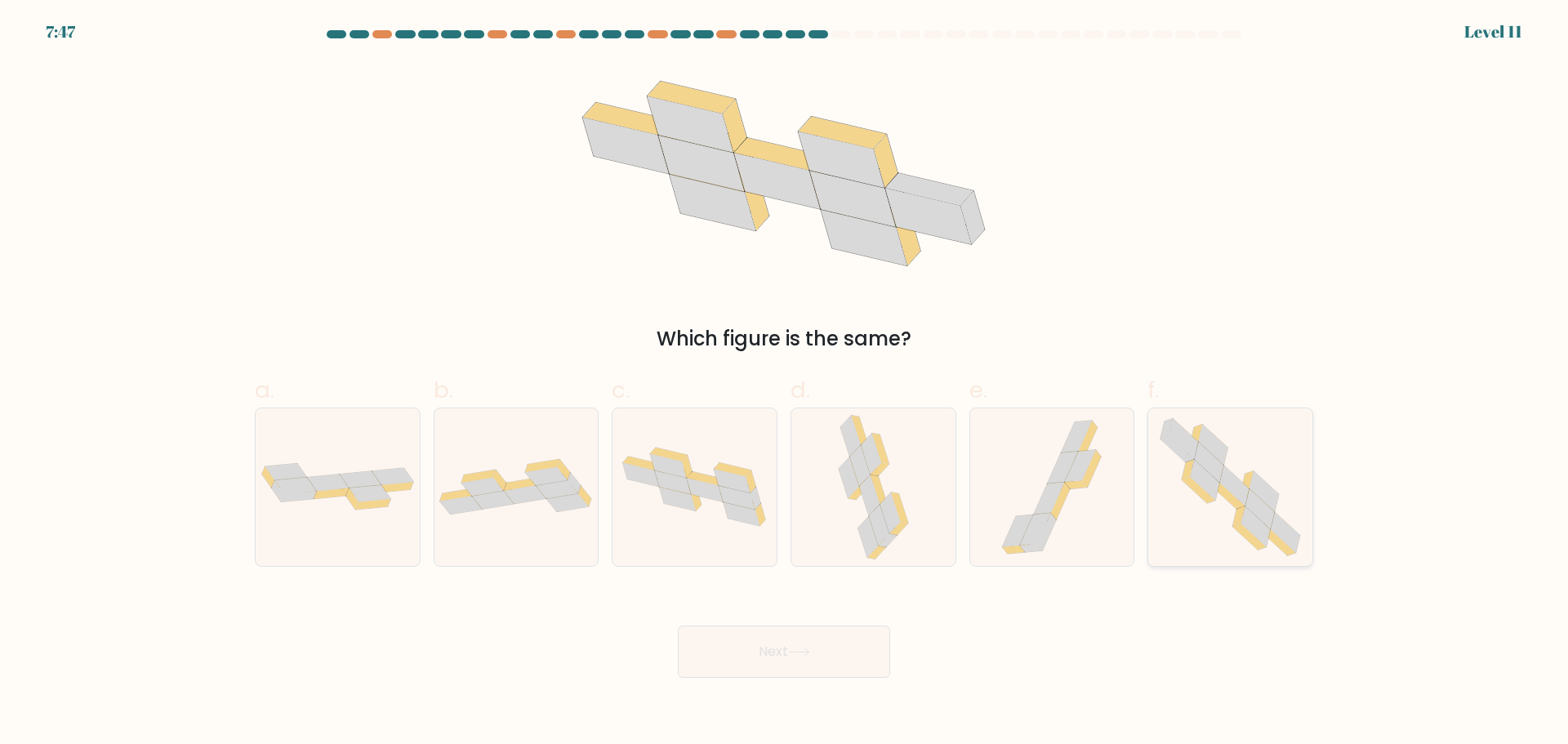
click at [1239, 493] on icon at bounding box center [1234, 486] width 30 height 40
click at [784, 383] on input "f." at bounding box center [784, 378] width 1 height 10
radio input "true"
click at [849, 648] on button "Next" at bounding box center [784, 651] width 212 height 52
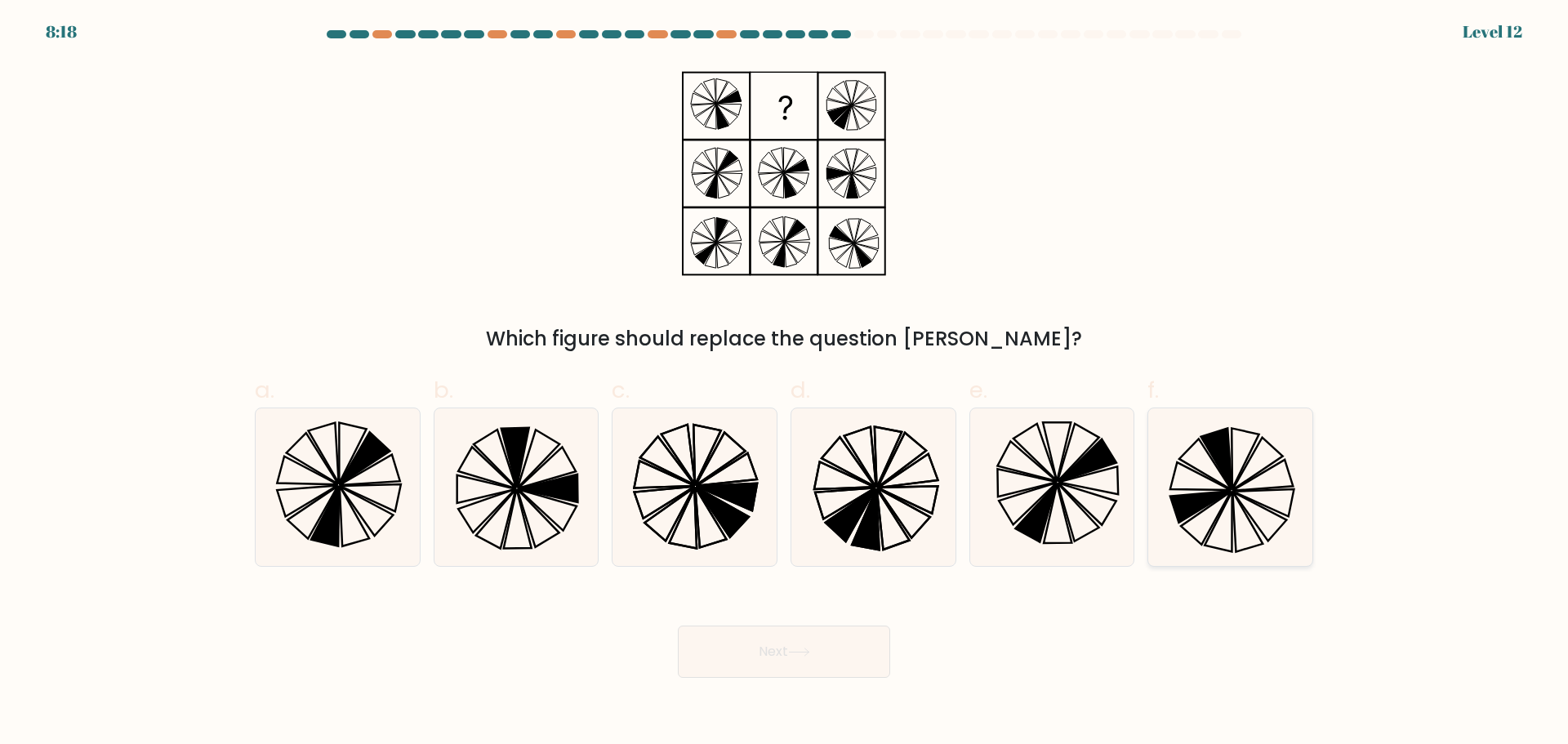
click at [1245, 466] on icon at bounding box center [1258, 463] width 51 height 52
click at [784, 383] on input "f." at bounding box center [784, 378] width 1 height 10
radio input "true"
click at [812, 643] on button "Next" at bounding box center [784, 651] width 212 height 52
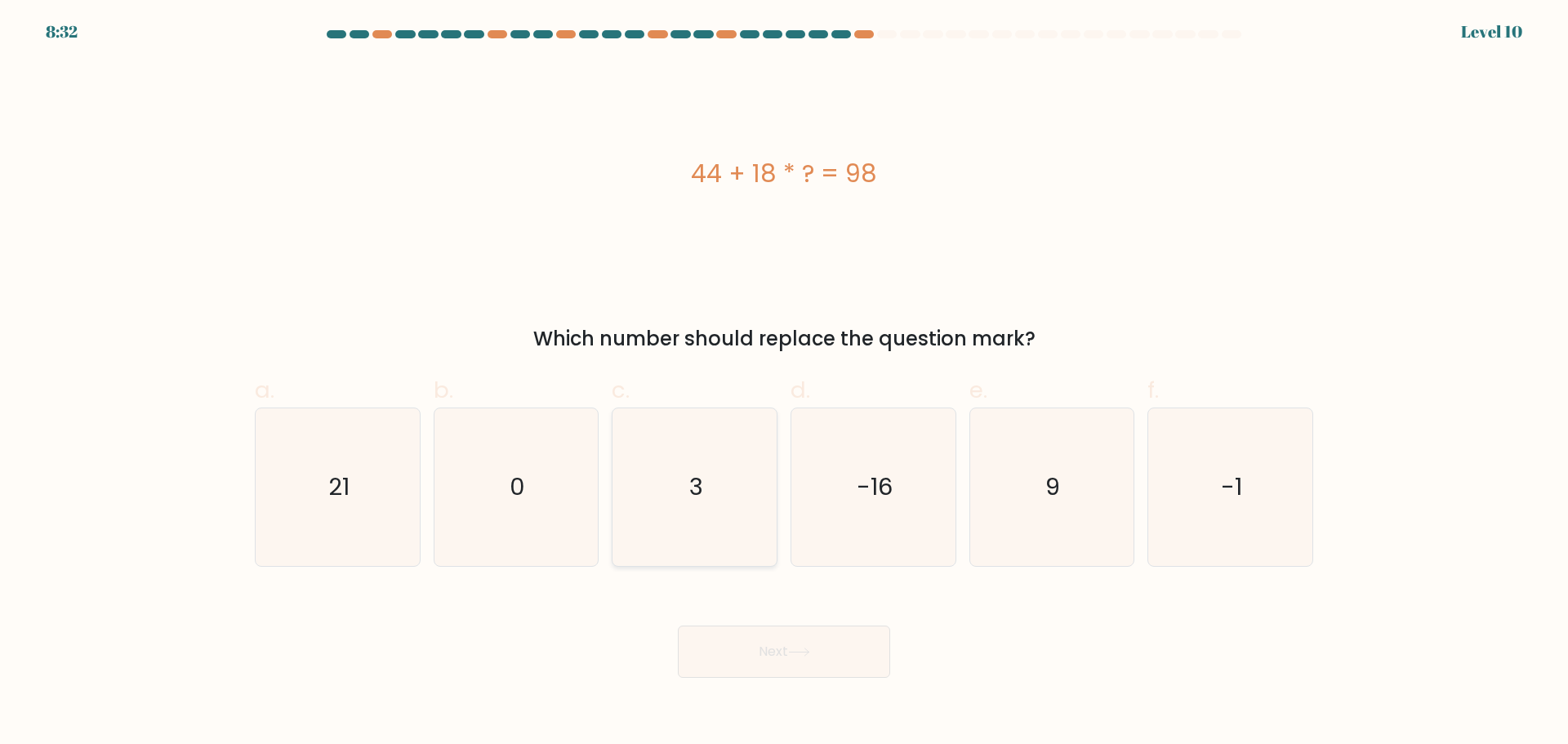
drag, startPoint x: 709, startPoint y: 451, endPoint x: 728, endPoint y: 446, distance: 19.6
click at [710, 450] on icon "3" at bounding box center [693, 486] width 157 height 157
click at [784, 383] on input "c. 3" at bounding box center [784, 378] width 1 height 10
radio input "true"
click at [790, 656] on button "Next" at bounding box center [784, 651] width 212 height 52
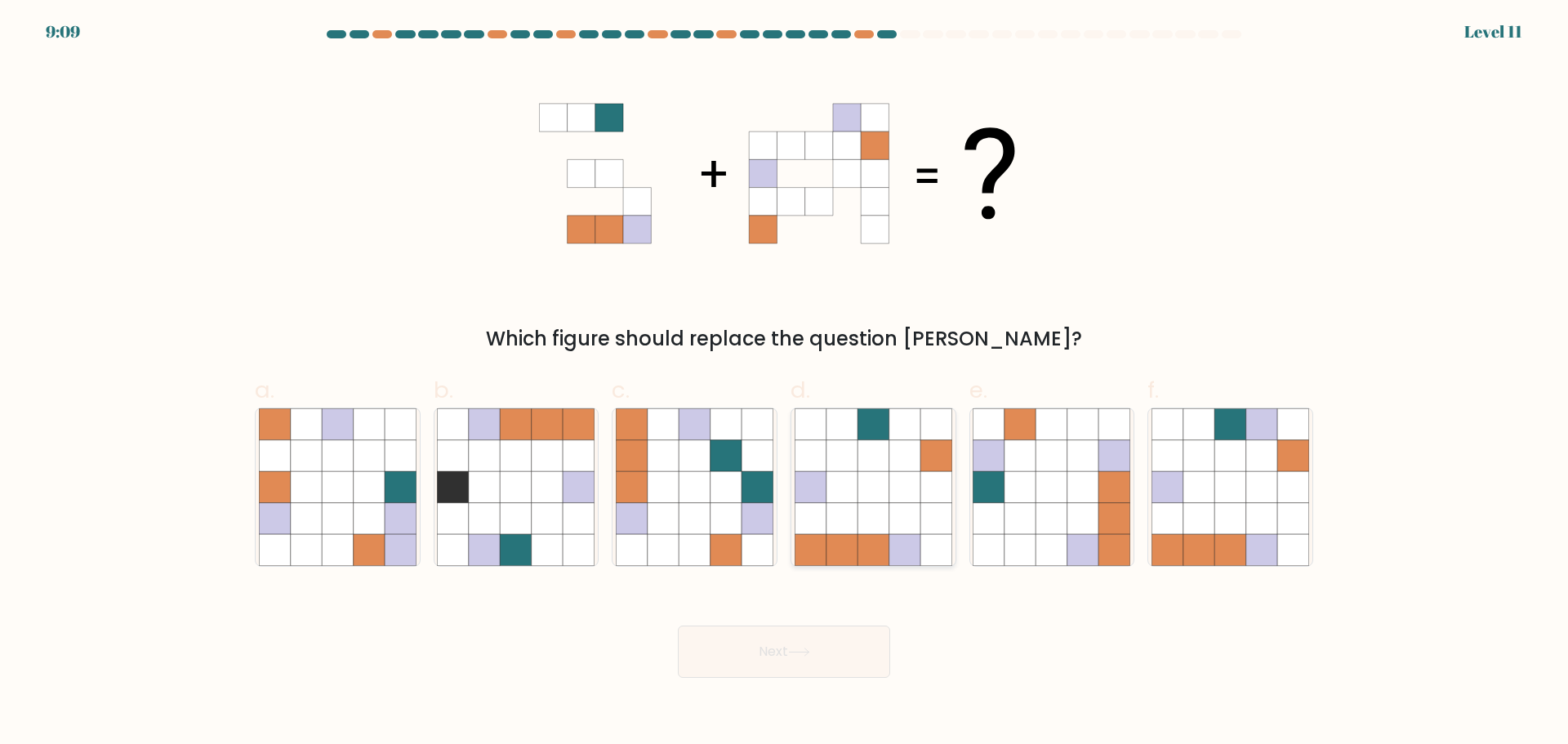
click at [816, 498] on icon at bounding box center [810, 486] width 31 height 31
click at [784, 383] on input "d." at bounding box center [784, 378] width 1 height 10
radio input "true"
click at [1239, 505] on icon at bounding box center [1230, 518] width 31 height 31
click at [784, 383] on input "f." at bounding box center [784, 378] width 1 height 10
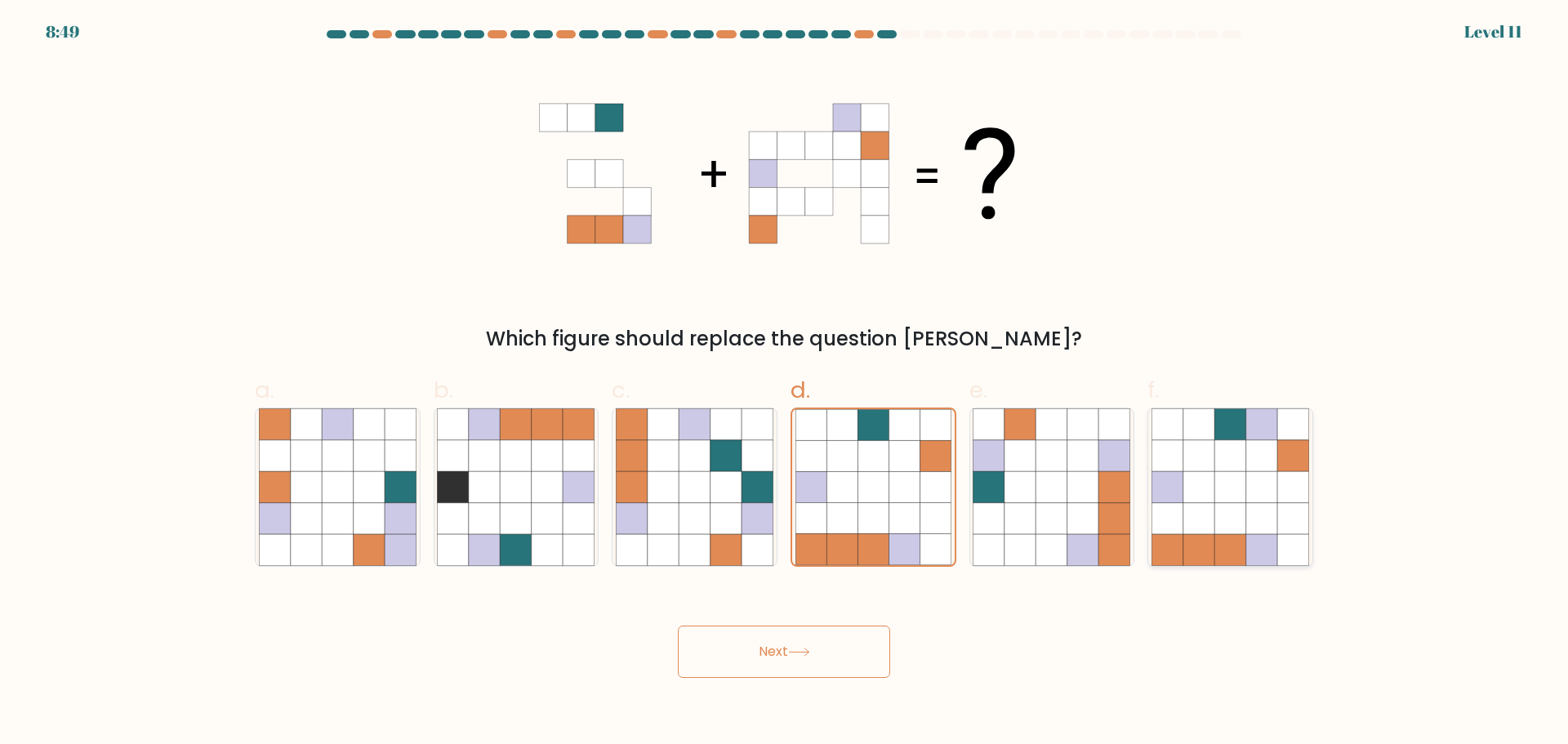
radio input "true"
click at [790, 650] on button "Next" at bounding box center [784, 651] width 212 height 52
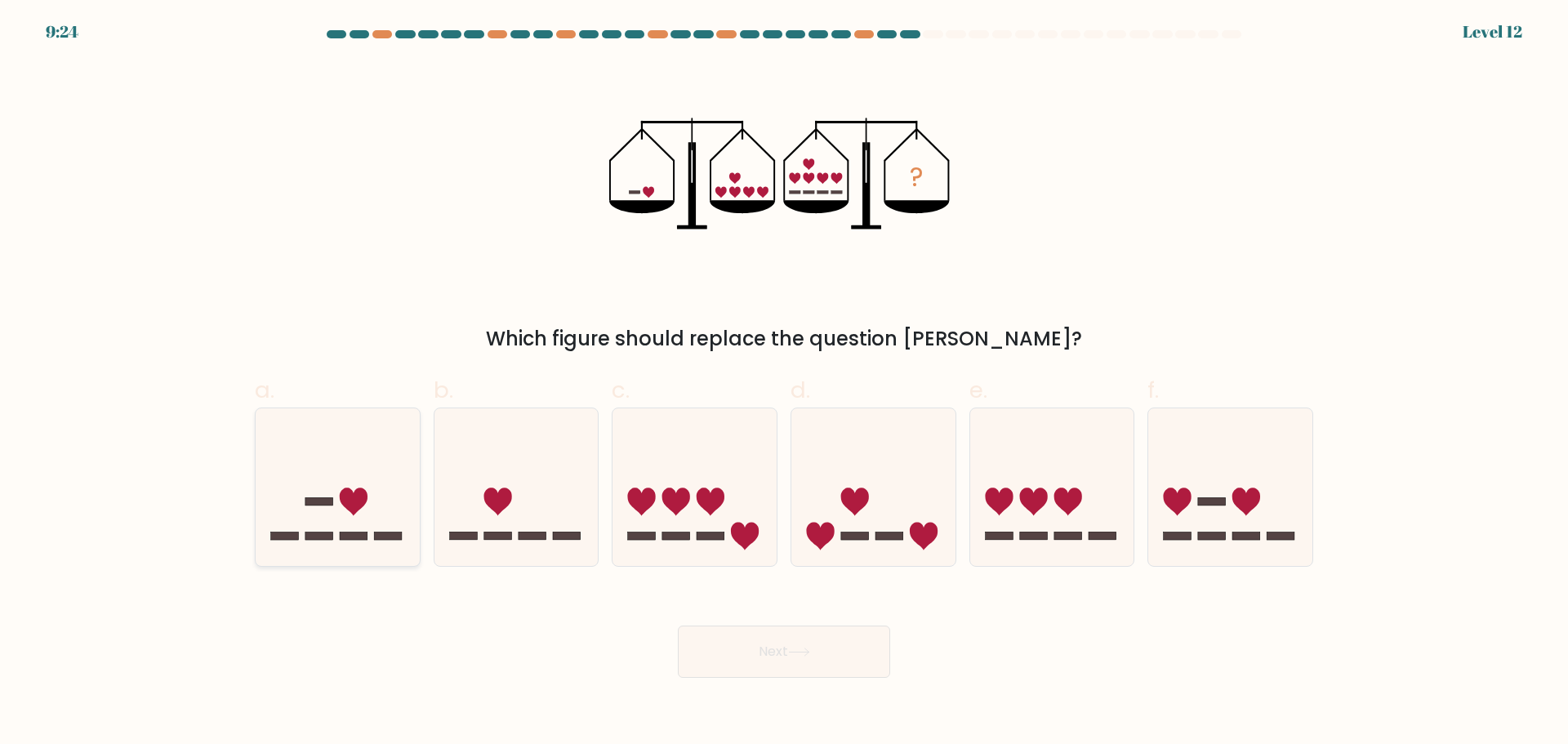
click at [399, 511] on icon at bounding box center [337, 486] width 164 height 135
click at [784, 383] on input "a." at bounding box center [784, 378] width 1 height 10
radio input "true"
click at [801, 664] on button "Next" at bounding box center [784, 651] width 212 height 52
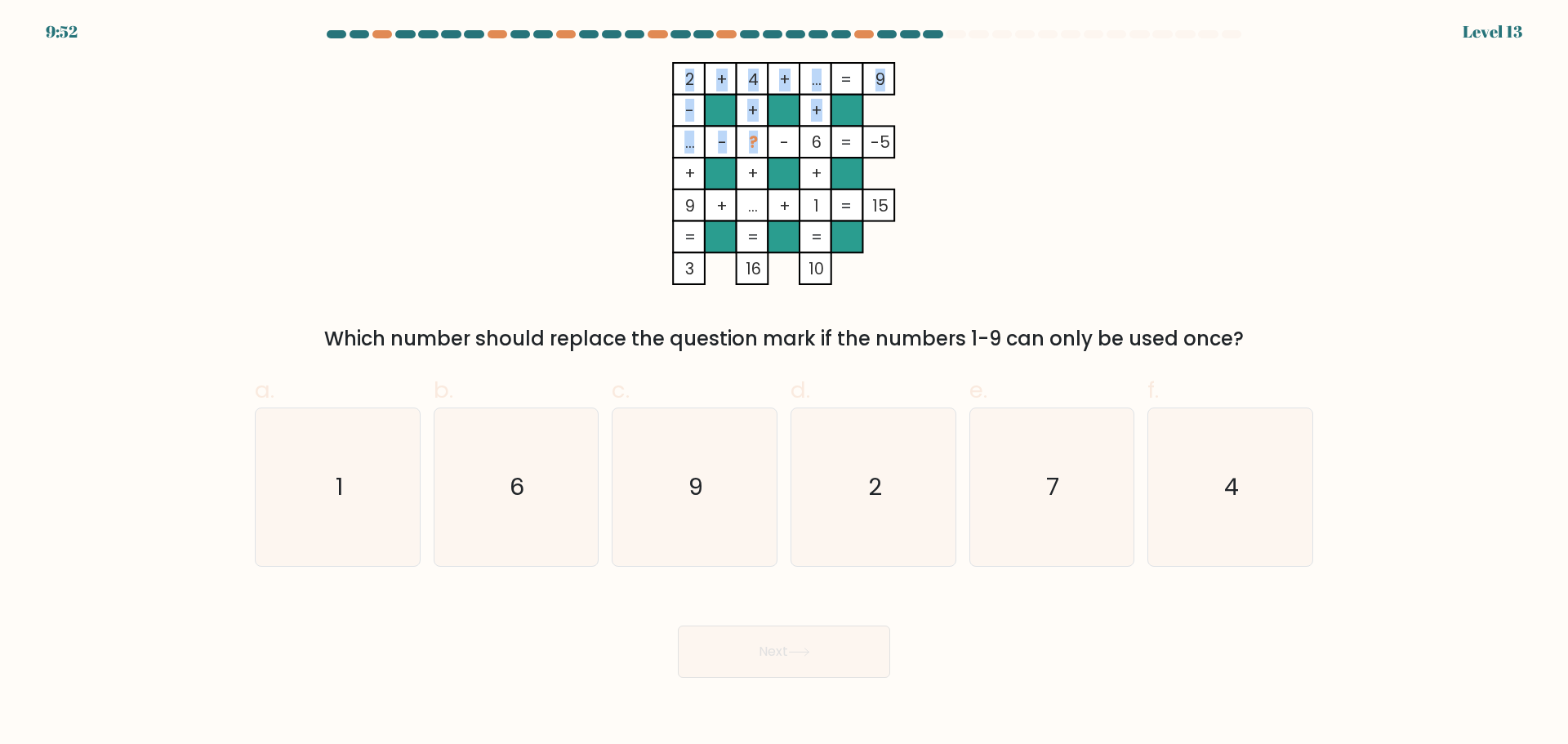
drag, startPoint x: 739, startPoint y: 146, endPoint x: 778, endPoint y: 133, distance: 41.1
click at [784, 128] on icon "2 + 4 + ... 9 - + + ... - ? - 6 -5 + + + 9 + ... + 1 = 15 = = = = 3 16 10 =" at bounding box center [784, 173] width 490 height 223
click at [757, 138] on tspan "?" at bounding box center [753, 142] width 9 height 23
click at [757, 139] on tspan "?" at bounding box center [753, 142] width 9 height 23
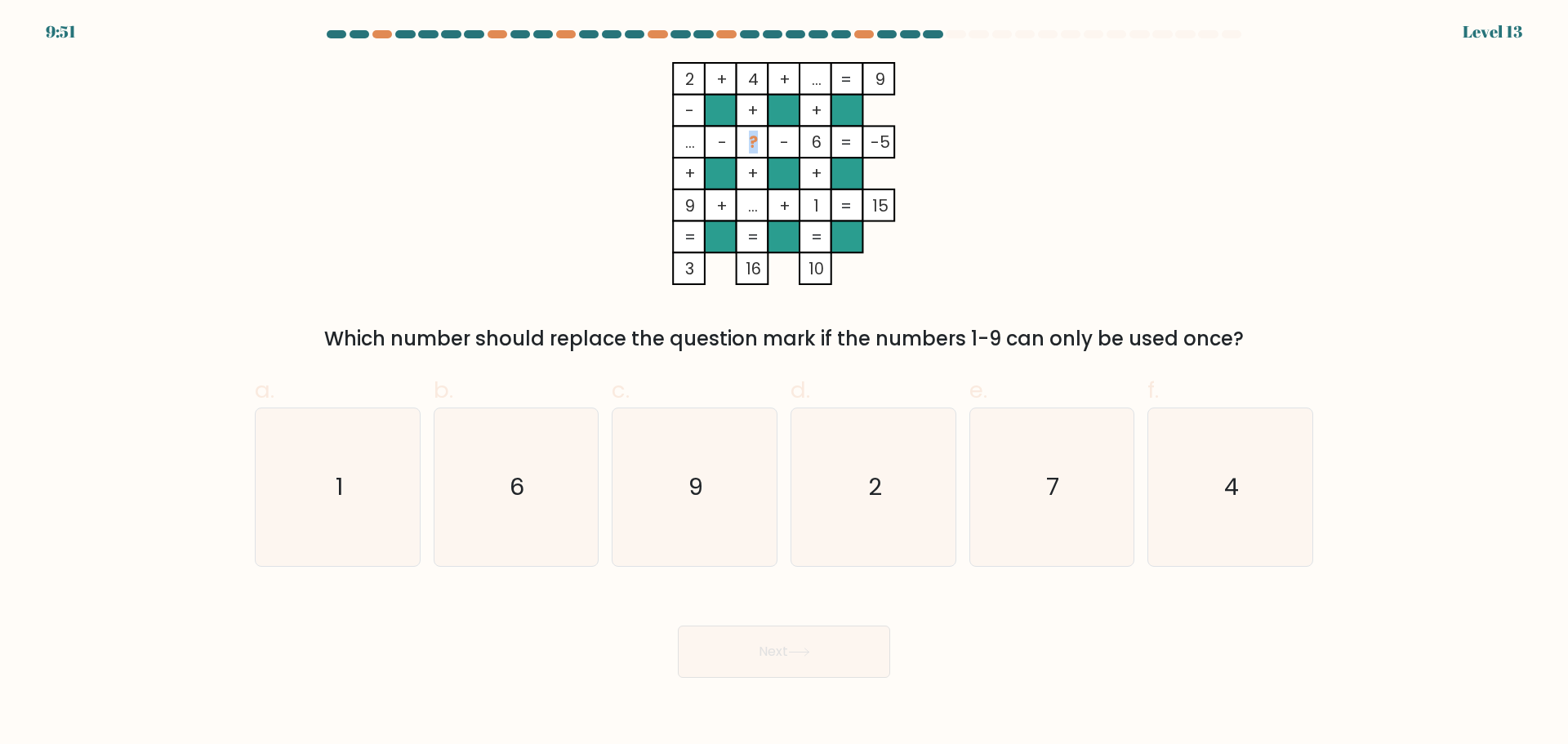
click at [757, 139] on tspan "?" at bounding box center [753, 142] width 9 height 23
click at [869, 482] on text "2" at bounding box center [875, 486] width 14 height 32
click at [784, 383] on input "d. 2" at bounding box center [784, 378] width 1 height 10
radio input "true"
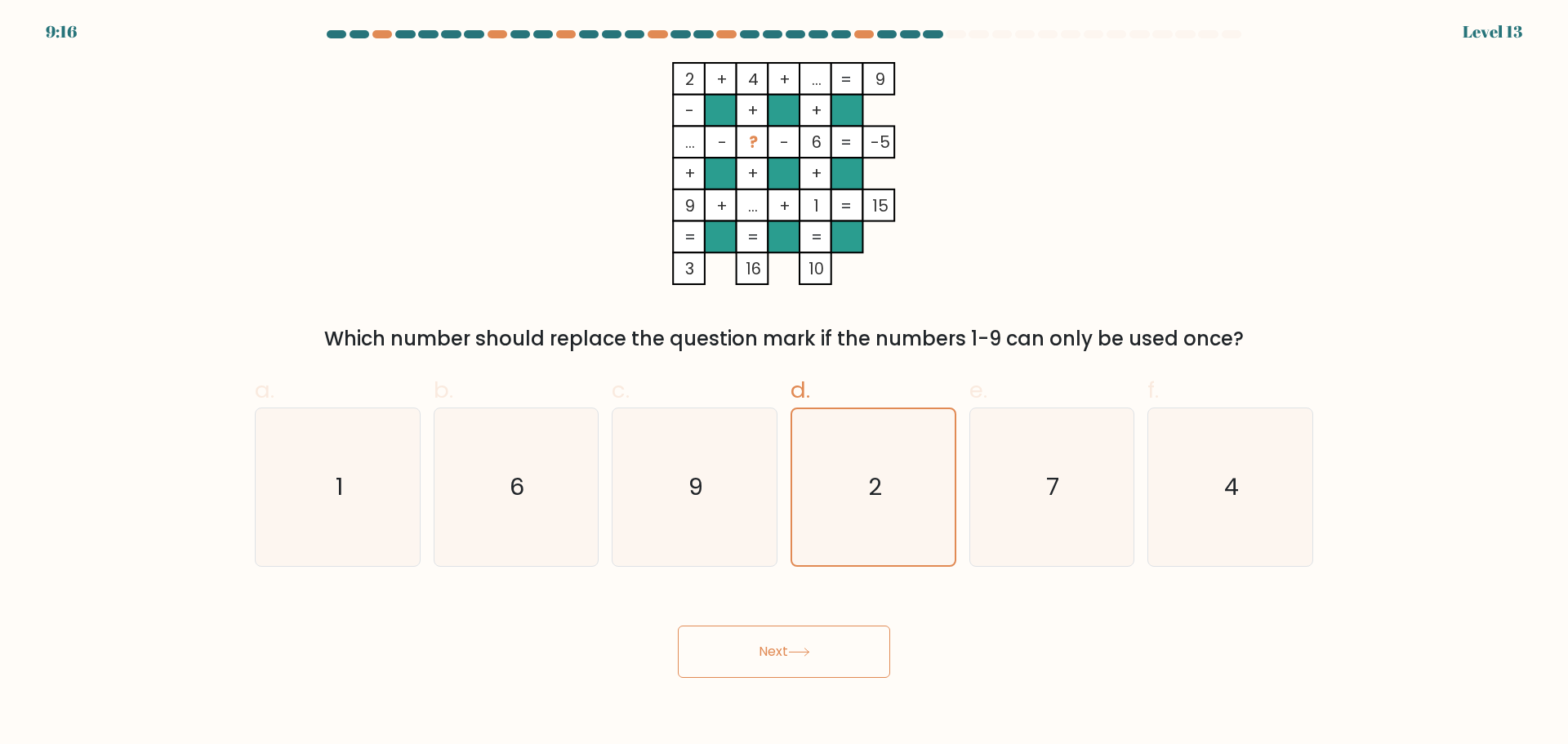
click at [777, 638] on button "Next" at bounding box center [784, 651] width 212 height 52
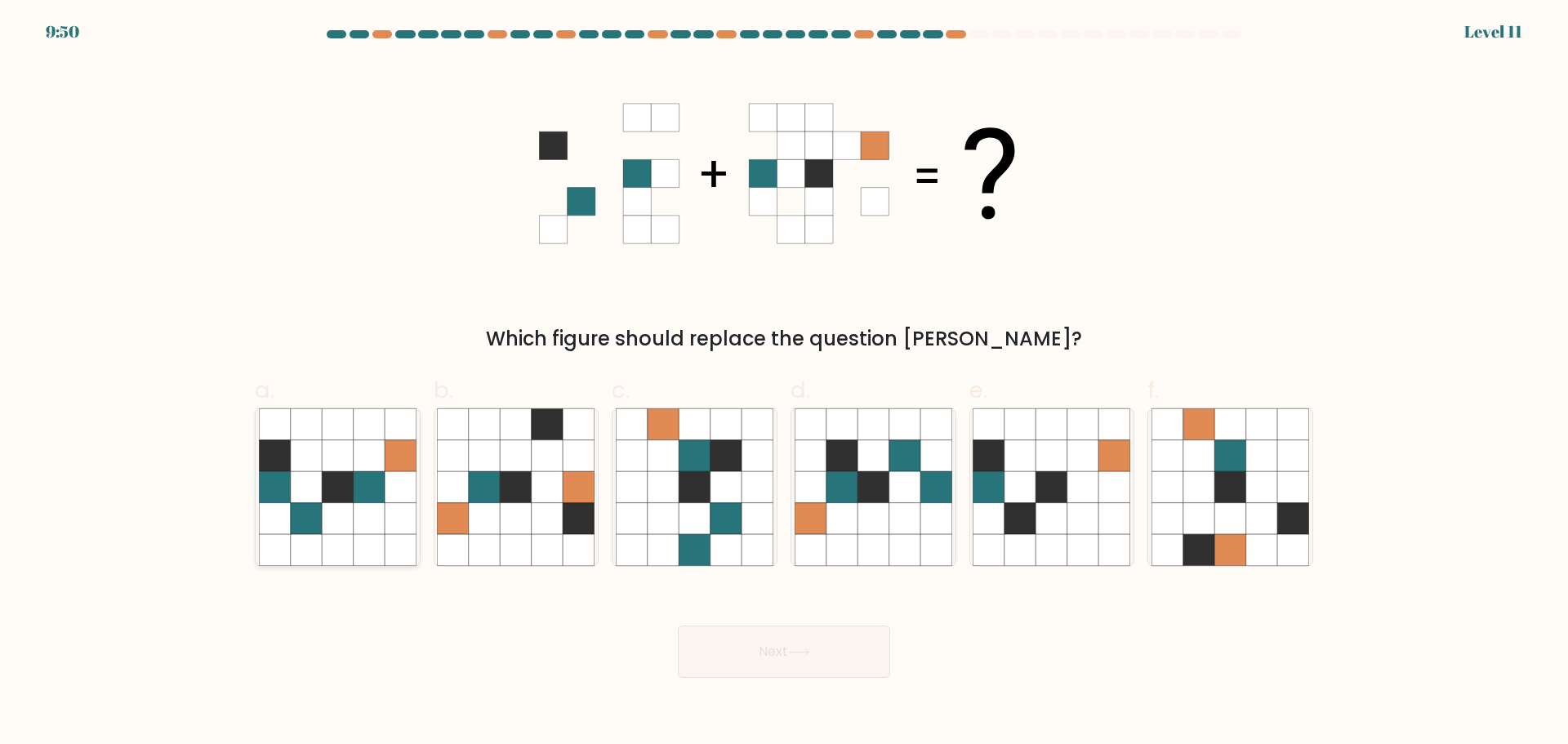
click at [325, 469] on icon at bounding box center [337, 455] width 31 height 31
click at [784, 383] on input "a." at bounding box center [784, 378] width 1 height 10
radio input "true"
click at [727, 627] on button "Next" at bounding box center [784, 651] width 212 height 52
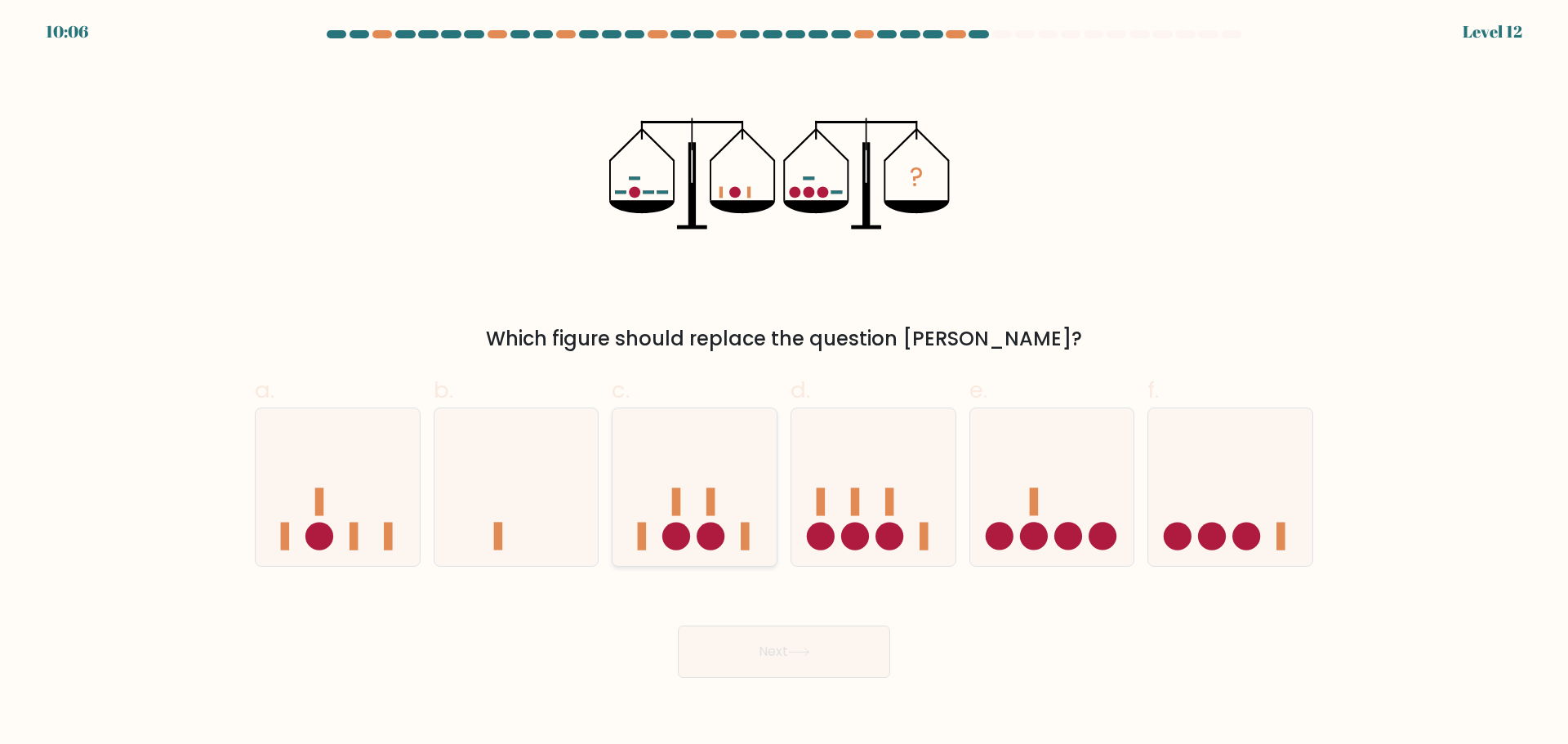
click at [710, 507] on rect at bounding box center [710, 502] width 9 height 28
click at [784, 383] on input "c." at bounding box center [784, 378] width 1 height 10
radio input "true"
click at [791, 654] on button "Next" at bounding box center [784, 651] width 212 height 52
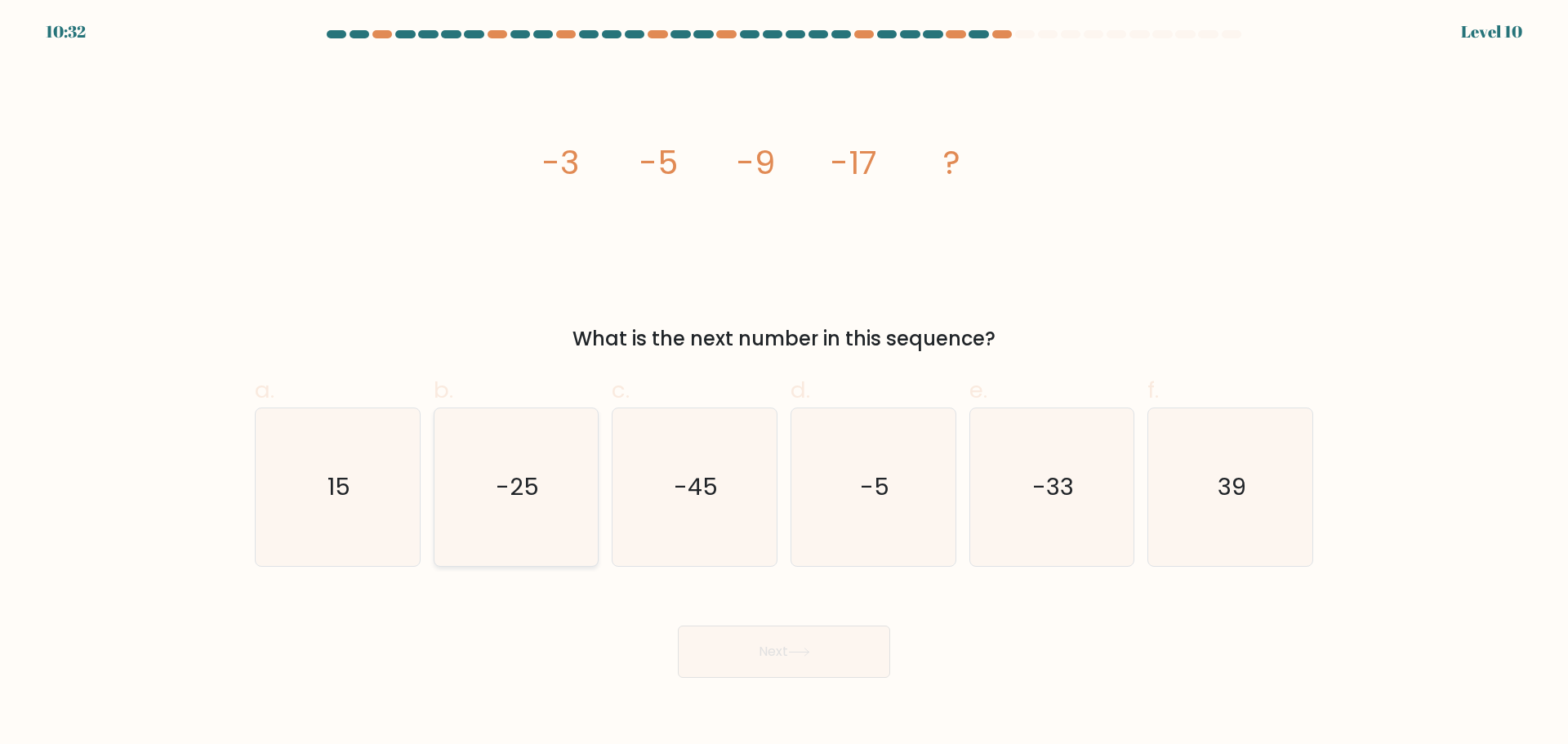
click at [530, 476] on text "-25" at bounding box center [517, 486] width 43 height 32
click at [784, 383] on input "b. -25" at bounding box center [784, 378] width 1 height 10
radio input "true"
click at [797, 654] on icon at bounding box center [799, 652] width 22 height 9
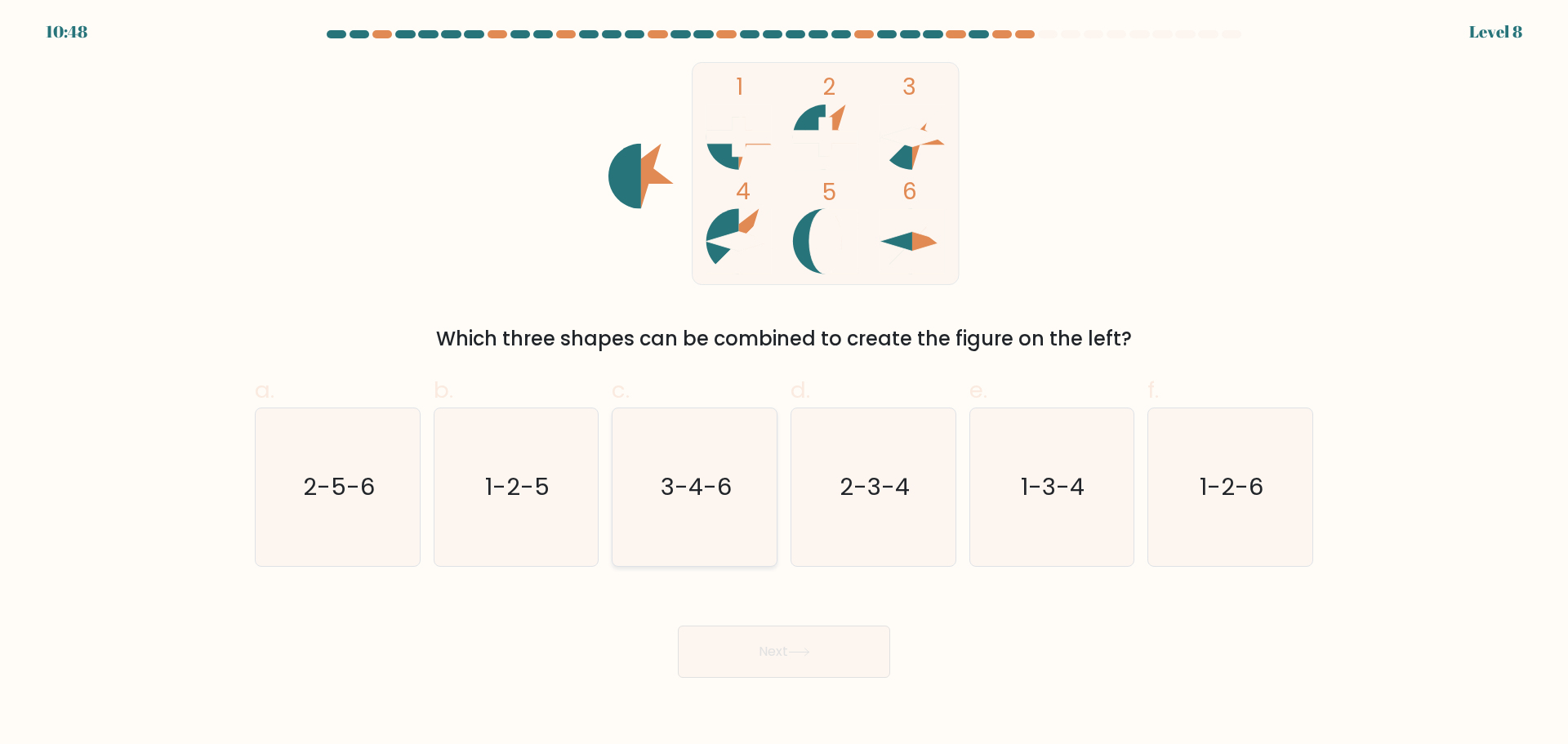
click at [679, 463] on icon "3-4-6" at bounding box center [693, 486] width 157 height 157
click at [784, 383] on input "c. 3-4-6" at bounding box center [784, 378] width 1 height 10
radio input "true"
click at [842, 658] on button "Next" at bounding box center [784, 651] width 212 height 52
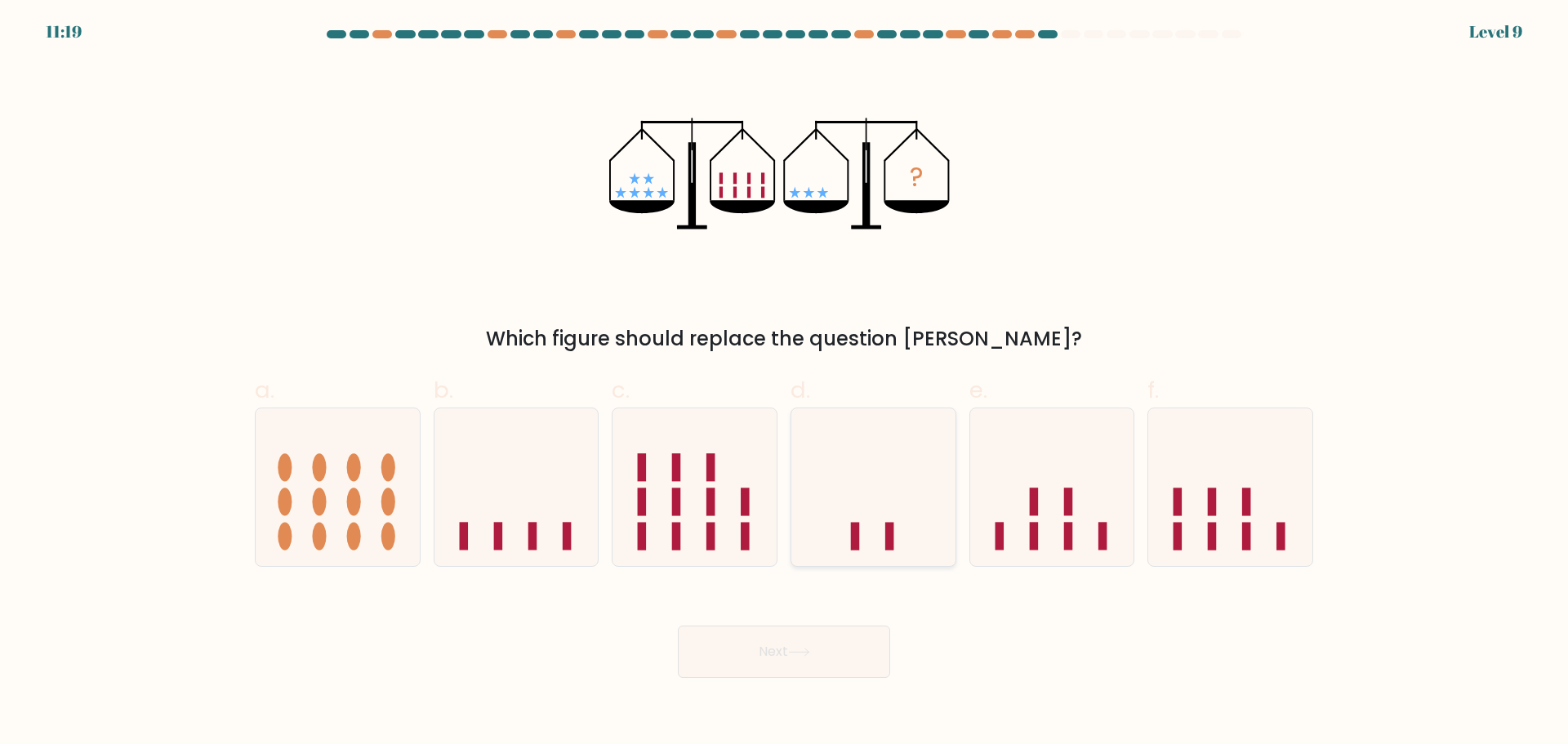
click at [855, 524] on rect at bounding box center [855, 537] width 9 height 28
click at [784, 383] on input "d." at bounding box center [784, 378] width 1 height 10
radio input "true"
click at [789, 627] on button "Next" at bounding box center [784, 651] width 212 height 52
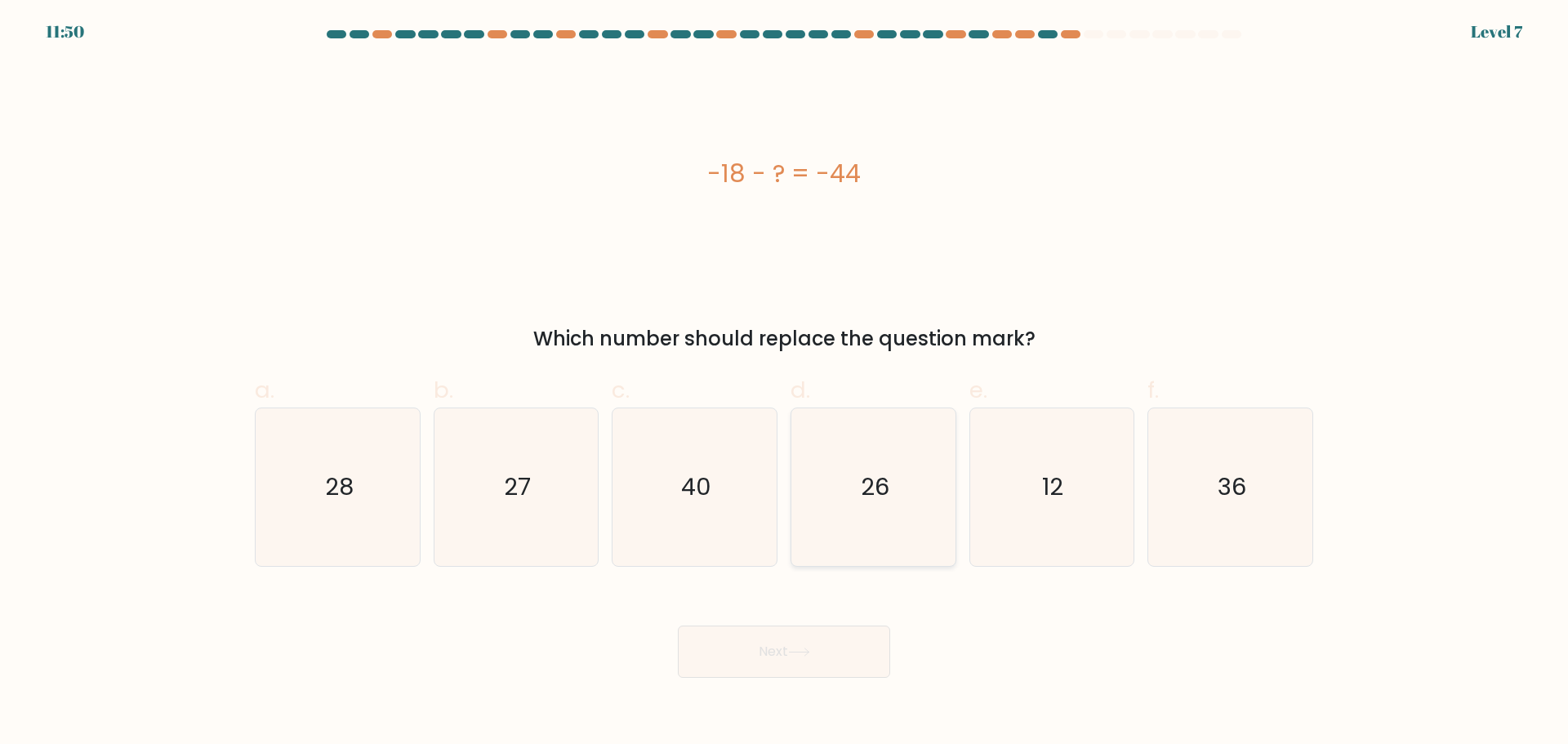
drag, startPoint x: 855, startPoint y: 491, endPoint x: 847, endPoint y: 514, distance: 24.4
click at [856, 491] on icon "26" at bounding box center [873, 486] width 157 height 157
click at [784, 383] on input "d. 26" at bounding box center [784, 378] width 1 height 10
radio input "true"
click at [807, 662] on button "Next" at bounding box center [784, 651] width 212 height 52
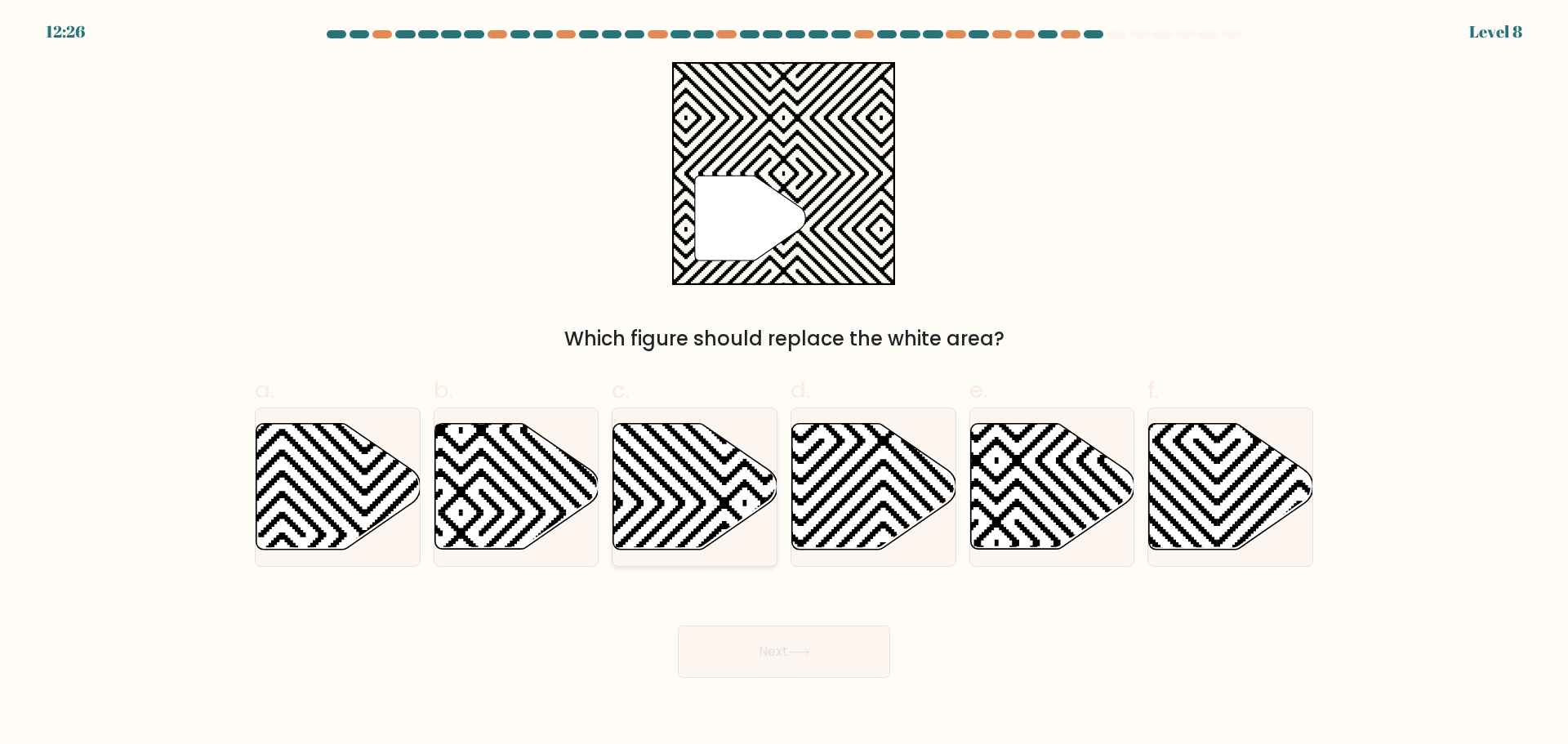
click at [754, 478] on icon at bounding box center [694, 486] width 164 height 126
click at [784, 383] on input "c." at bounding box center [784, 378] width 1 height 10
radio input "true"
click at [759, 647] on button "Next" at bounding box center [784, 651] width 212 height 52
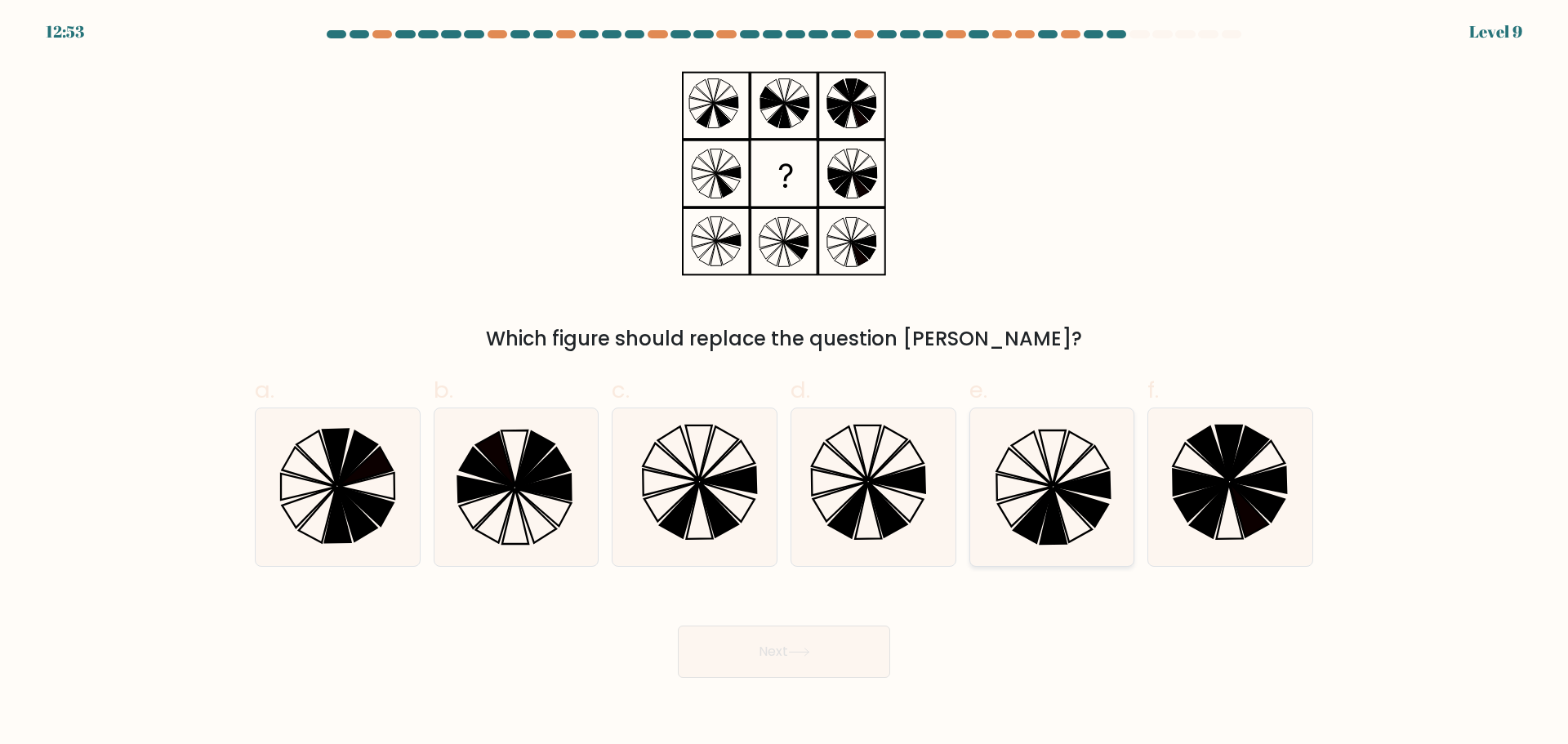
click at [1027, 469] on icon at bounding box center [1050, 486] width 157 height 157
click at [784, 383] on input "e." at bounding box center [784, 378] width 1 height 10
radio input "true"
drag, startPoint x: 774, startPoint y: 649, endPoint x: 789, endPoint y: 648, distance: 15.0
click at [775, 650] on button "Next" at bounding box center [784, 651] width 212 height 52
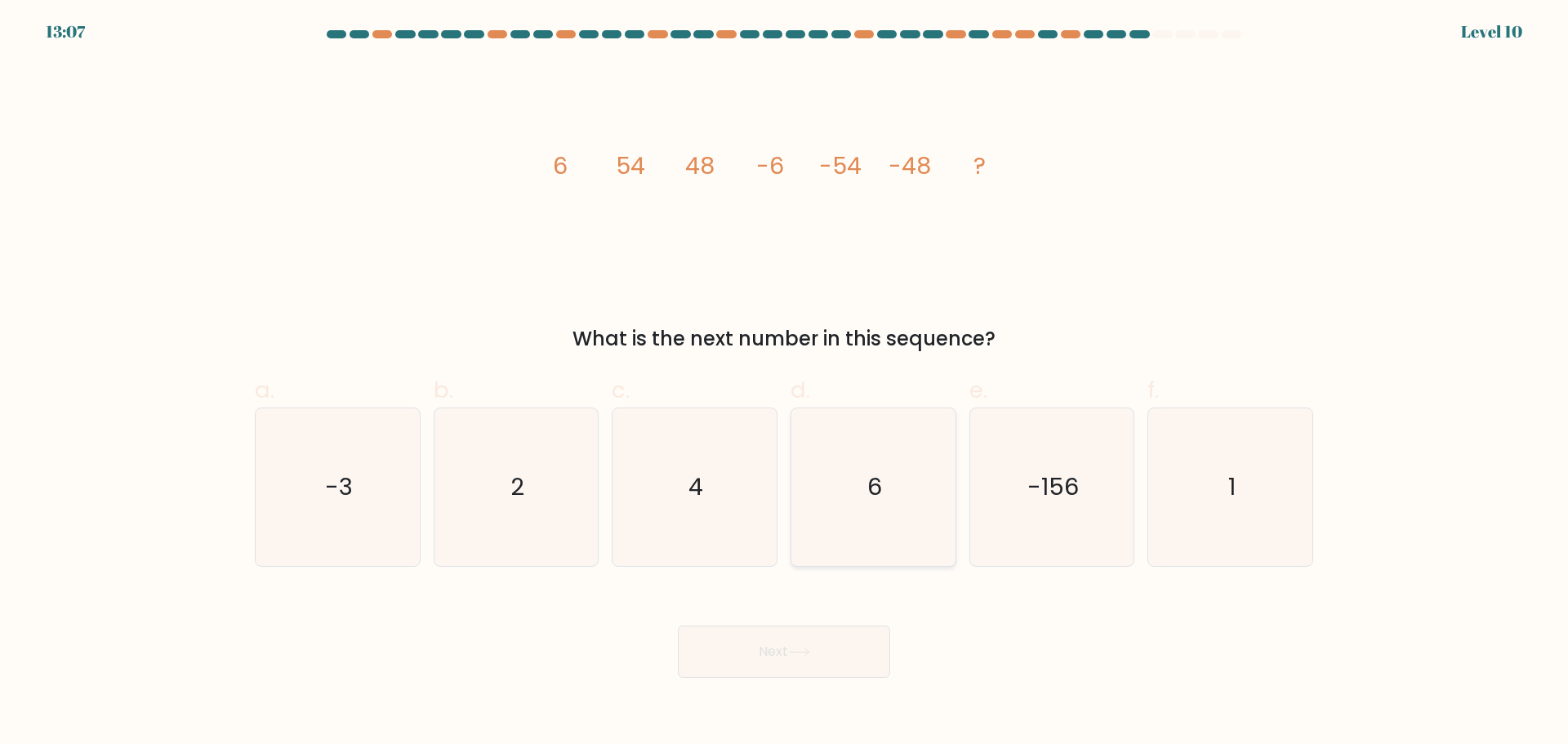
click at [886, 497] on icon "6" at bounding box center [873, 486] width 157 height 157
click at [784, 383] on input "d. 6" at bounding box center [784, 378] width 1 height 10
radio input "true"
click at [821, 655] on button "Next" at bounding box center [784, 651] width 212 height 52
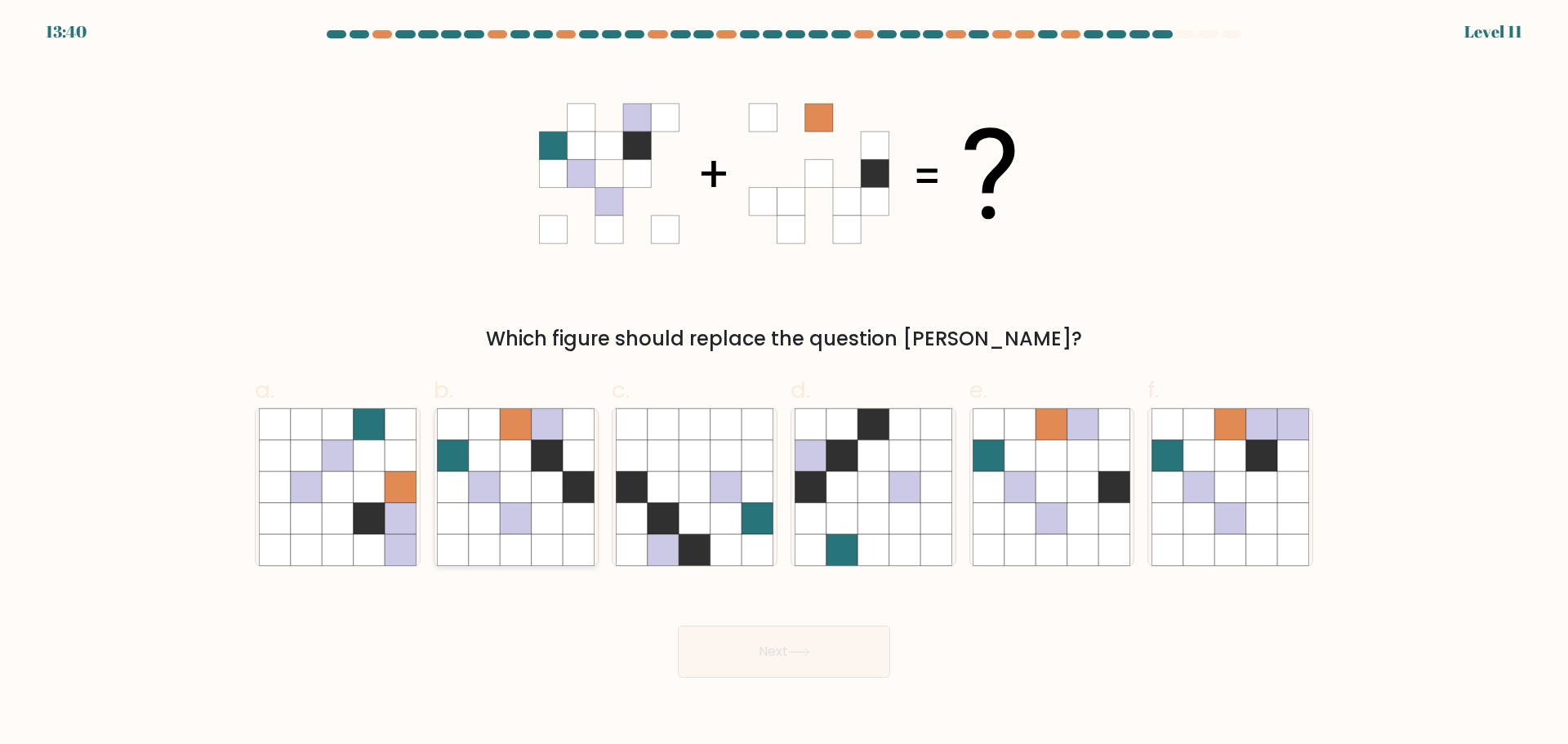
click at [529, 497] on icon at bounding box center [516, 486] width 31 height 31
click at [784, 383] on input "b." at bounding box center [784, 378] width 1 height 10
radio input "true"
click at [812, 658] on button "Next" at bounding box center [784, 651] width 212 height 52
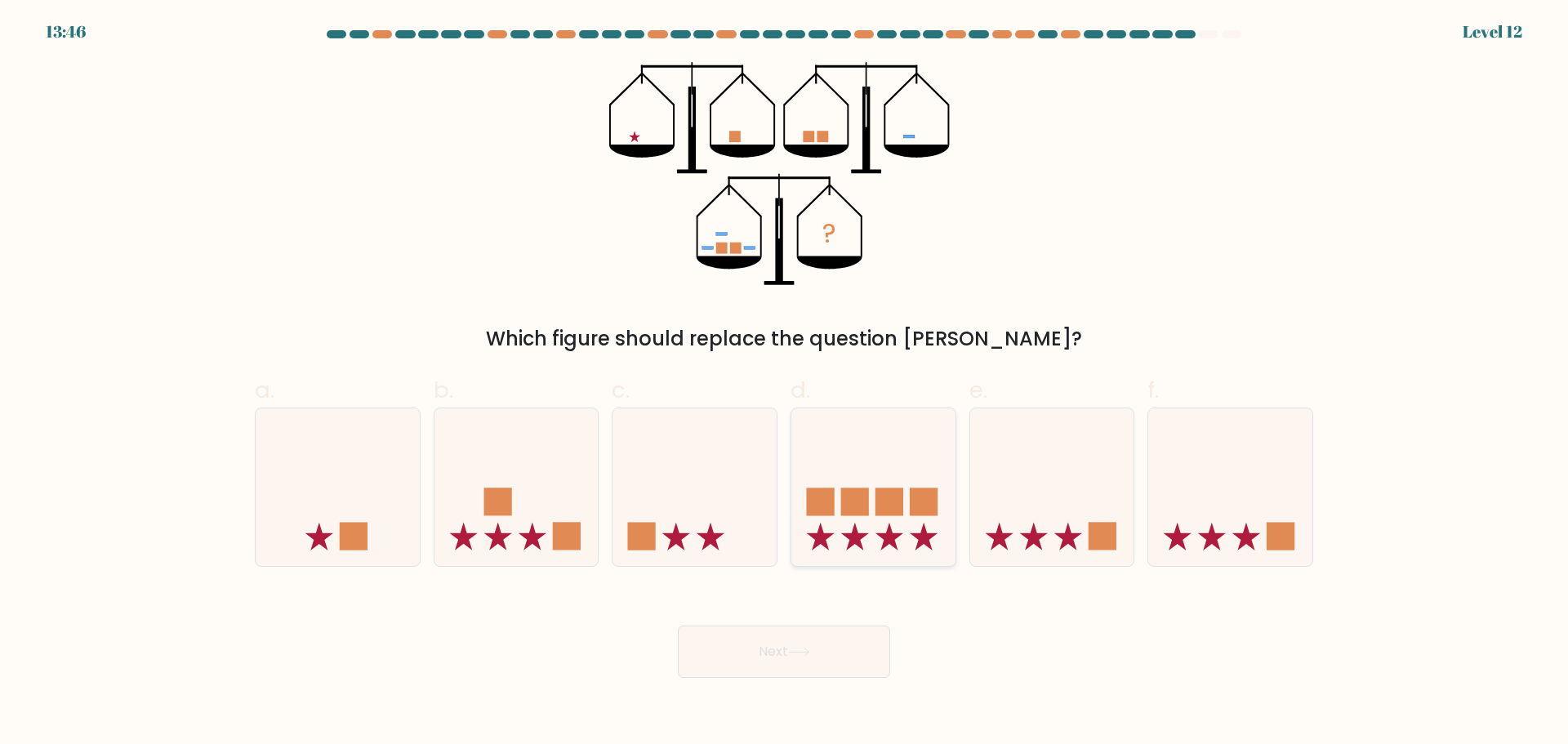
click at [840, 523] on icon at bounding box center [873, 486] width 164 height 135
click at [784, 383] on input "d." at bounding box center [784, 378] width 1 height 10
radio input "true"
click at [827, 654] on button "Next" at bounding box center [784, 651] width 212 height 52
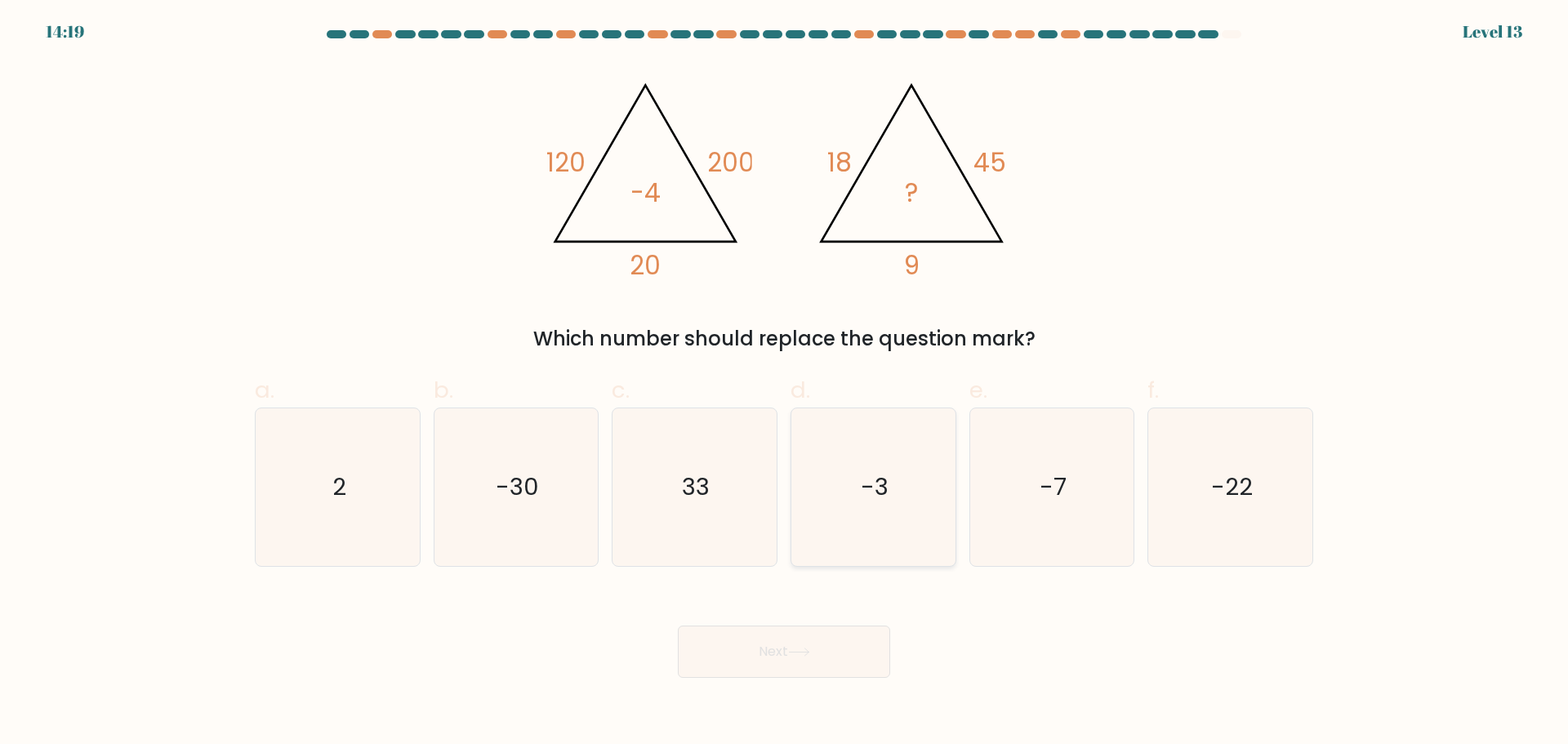
click at [895, 492] on icon "-3" at bounding box center [873, 486] width 157 height 157
click at [784, 383] on input "d. -3" at bounding box center [784, 378] width 1 height 10
radio input "true"
click at [786, 655] on button "Next" at bounding box center [784, 651] width 212 height 52
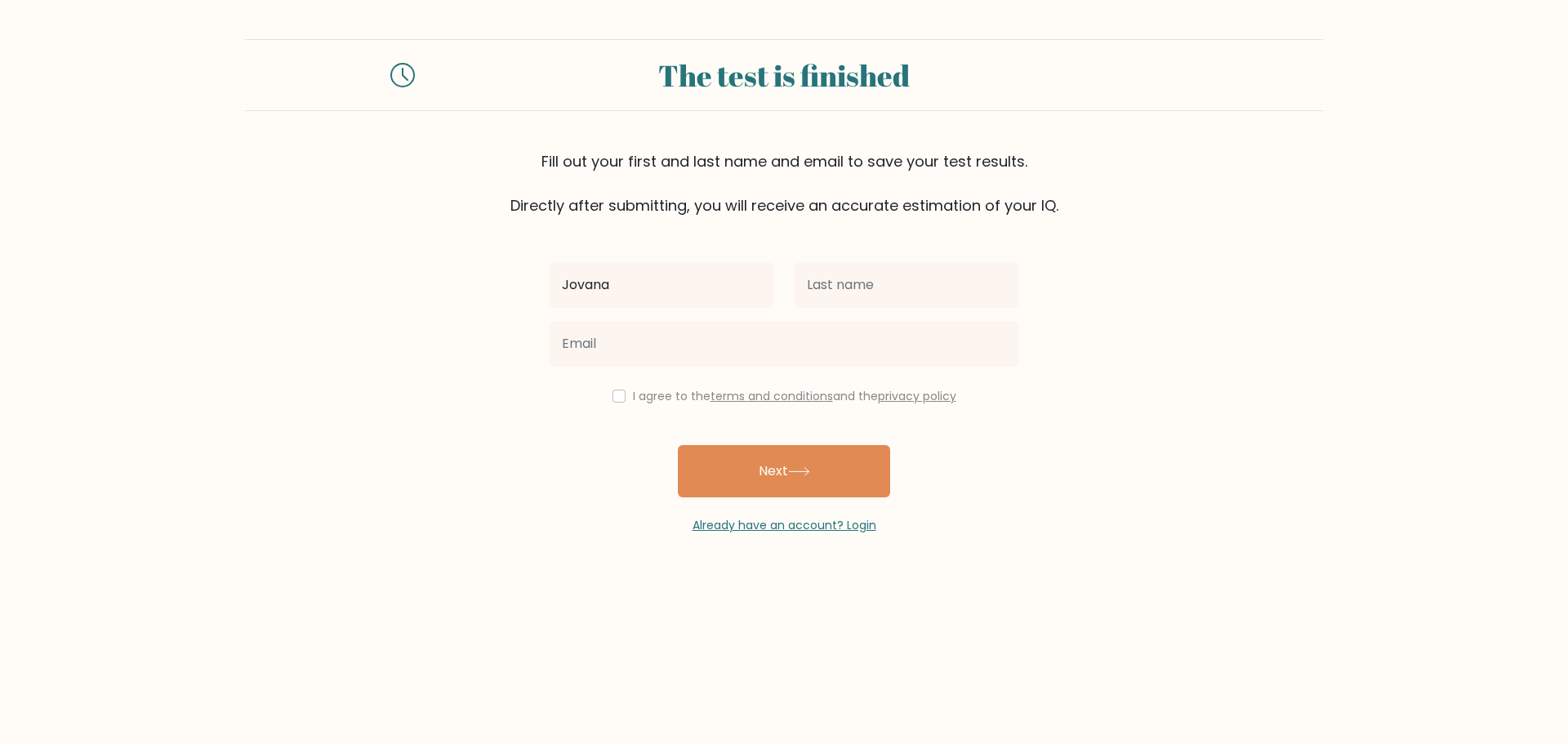
type input "Jovana"
click at [946, 302] on input "text" at bounding box center [906, 285] width 225 height 46
type input "Matejevic"
drag, startPoint x: 817, startPoint y: 375, endPoint x: 803, endPoint y: 360, distance: 20.5
click at [816, 374] on div "Jovana Matejevic I agree to the terms and conditions and the privacy policy Nex…" at bounding box center [784, 376] width 490 height 318
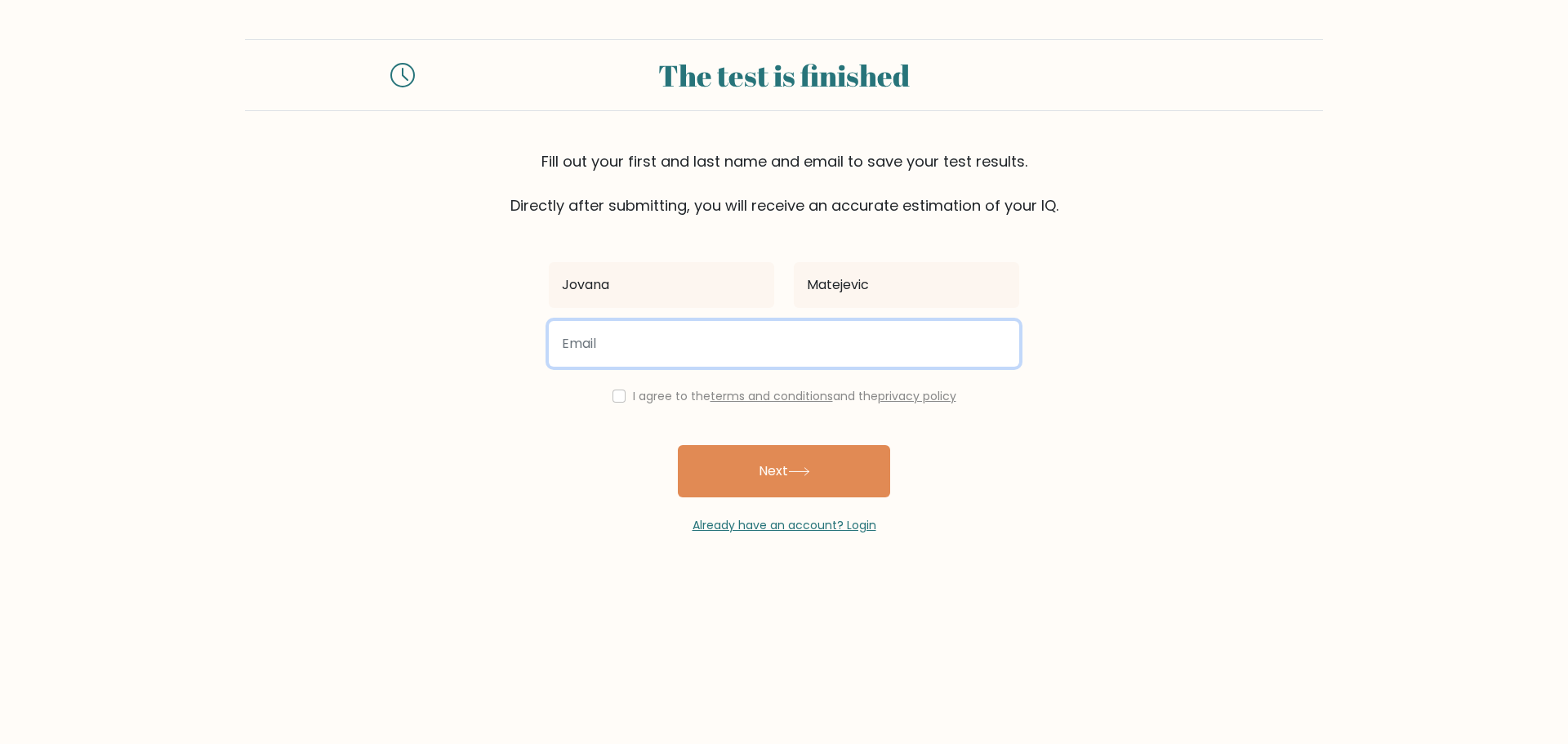
click at [803, 357] on input "email" at bounding box center [784, 344] width 470 height 46
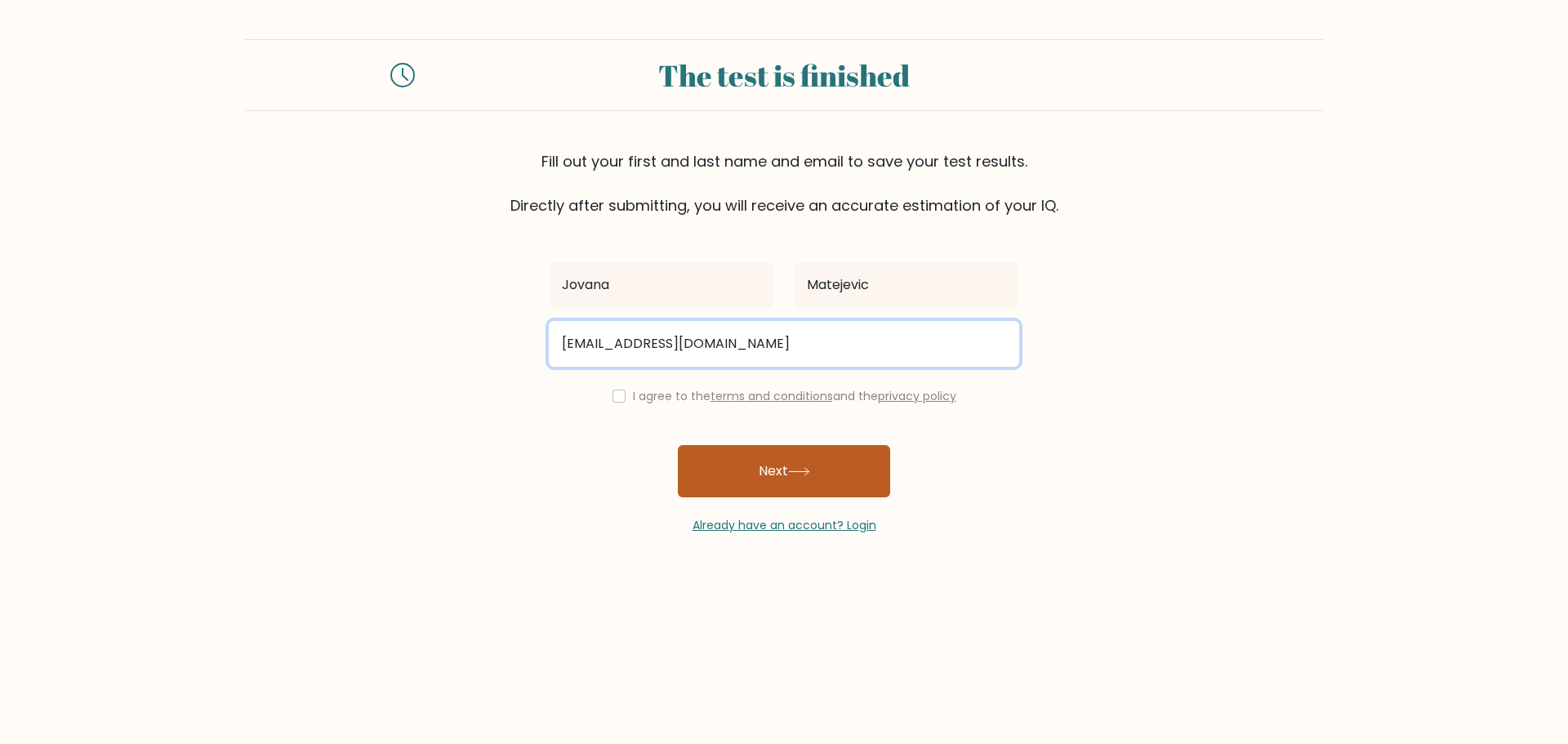
type input "matejevicjovana97@gmail.com"
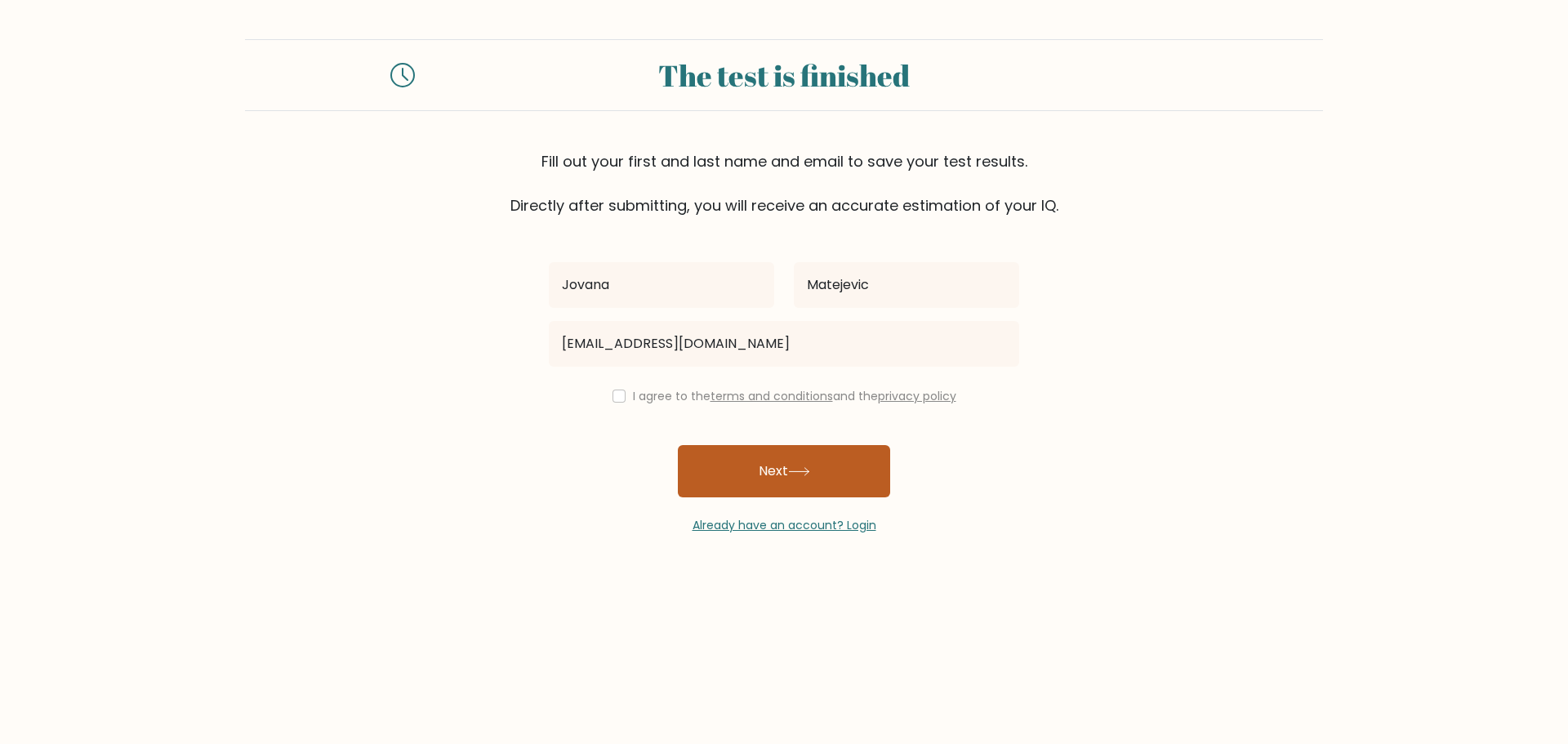
drag, startPoint x: 759, startPoint y: 458, endPoint x: 823, endPoint y: 460, distance: 64.0
click at [761, 458] on button "Next" at bounding box center [784, 471] width 212 height 52
click at [614, 391] on input "checkbox" at bounding box center [619, 395] width 13 height 13
checkbox input "true"
click at [805, 468] on icon at bounding box center [799, 472] width 22 height 9
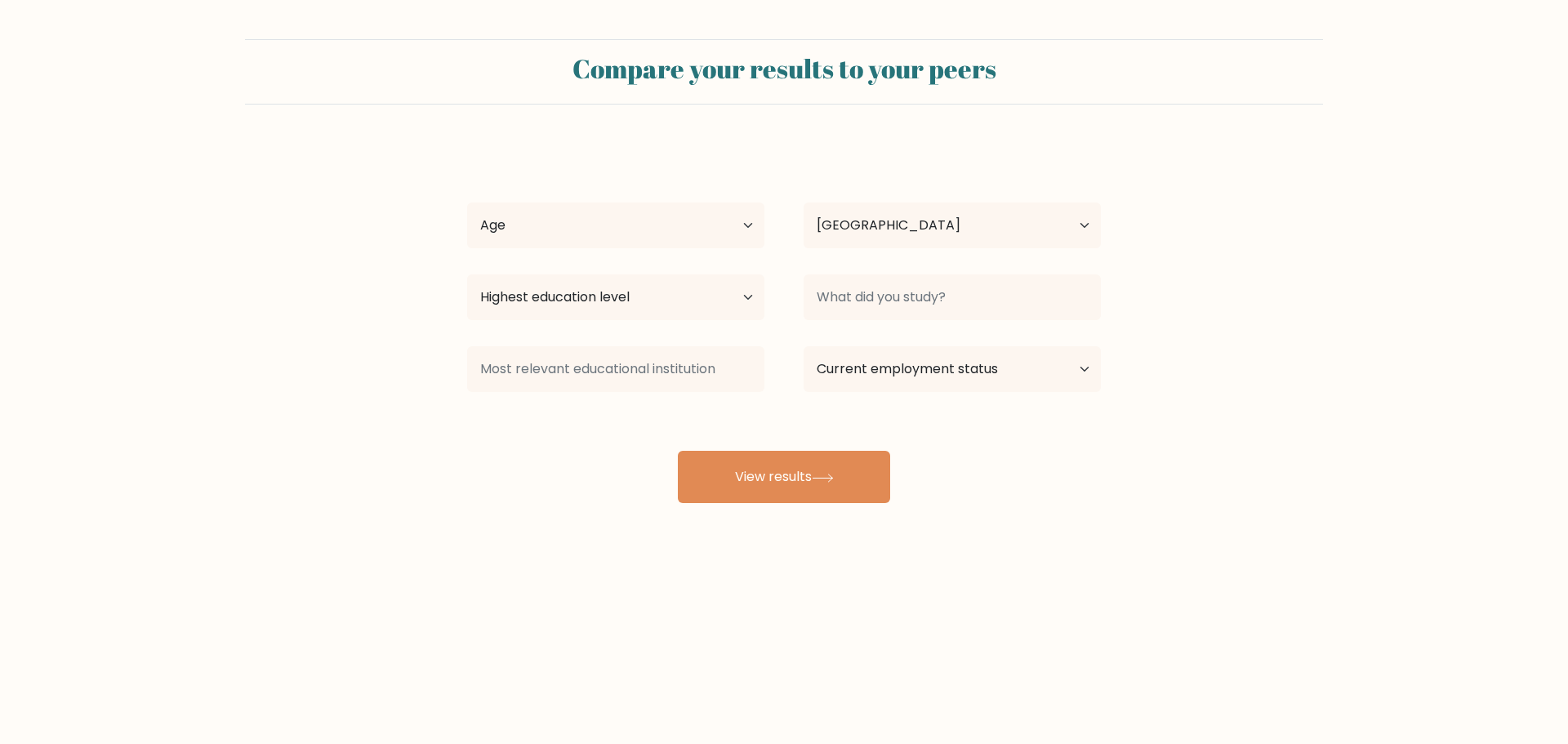
select select "RS"
click at [743, 224] on select "Age Under 18 years old 18-24 years old 25-34 years old 35-44 years old 45-54 ye…" at bounding box center [616, 225] width 297 height 46
select select "25_34"
click at [467, 202] on select "Age Under 18 years old 18-24 years old 25-34 years old 35-44 years old 45-54 ye…" at bounding box center [616, 225] width 297 height 46
click at [740, 299] on select "Highest education level No schooling Primary Lower Secondary Upper Secondary Oc…" at bounding box center [616, 298] width 297 height 46
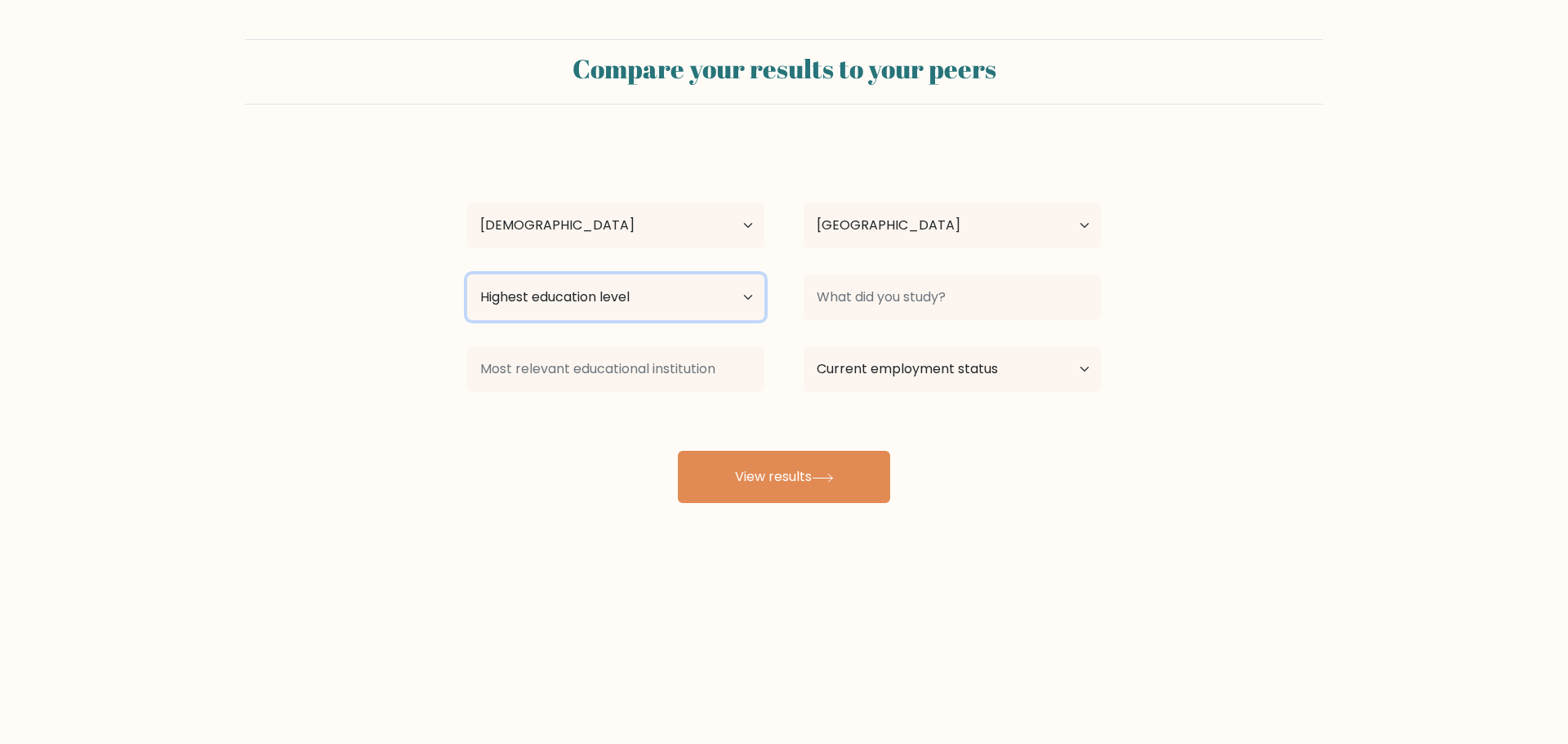
select select "occupation_specific"
click at [467, 275] on select "Highest education level No schooling Primary Lower Secondary Upper Secondary Oc…" at bounding box center [616, 298] width 297 height 46
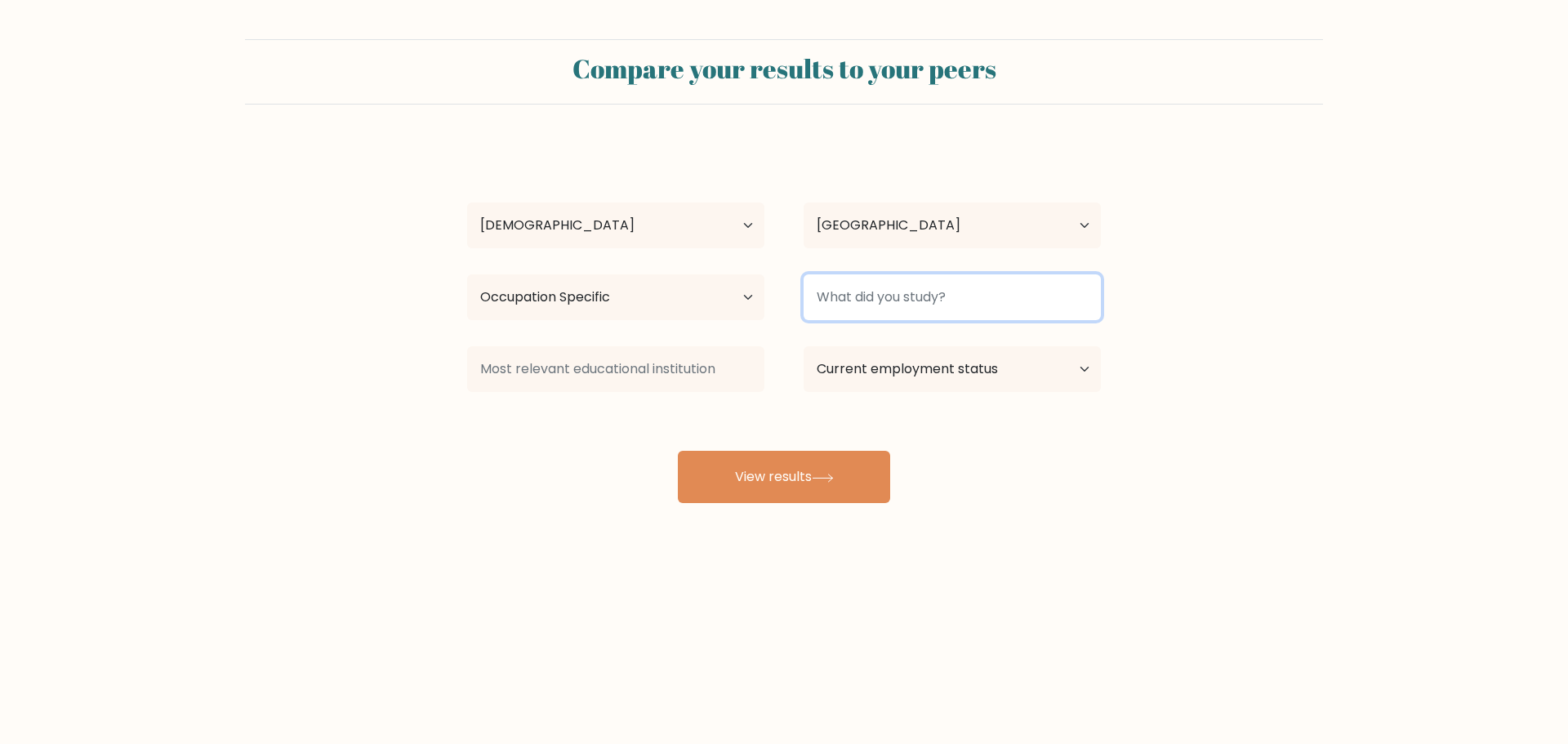
click at [994, 304] on input at bounding box center [952, 298] width 297 height 46
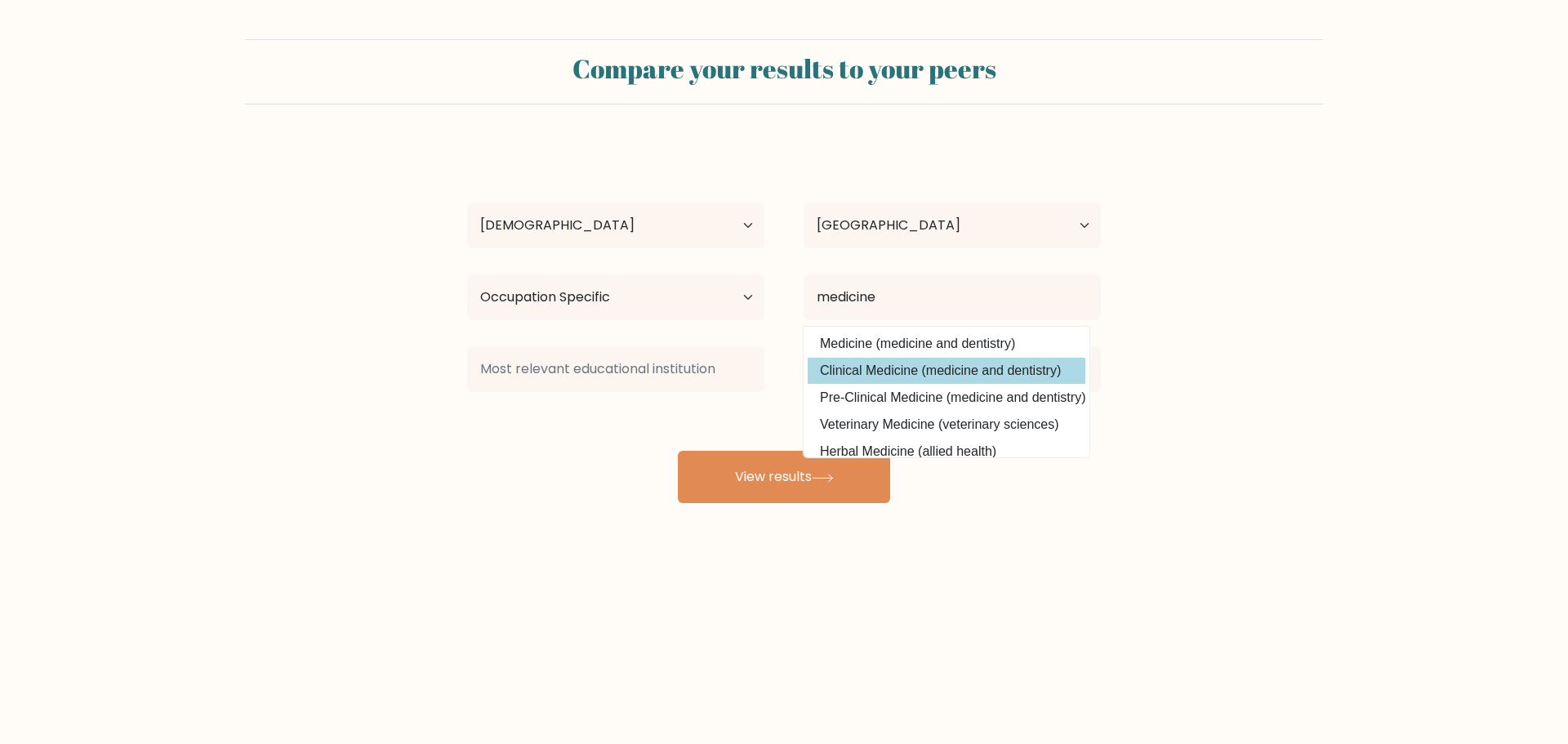
click at [995, 375] on option "Clinical Medicine (medicine and dentistry)" at bounding box center [946, 371] width 278 height 26
type input "Clinical Medicine"
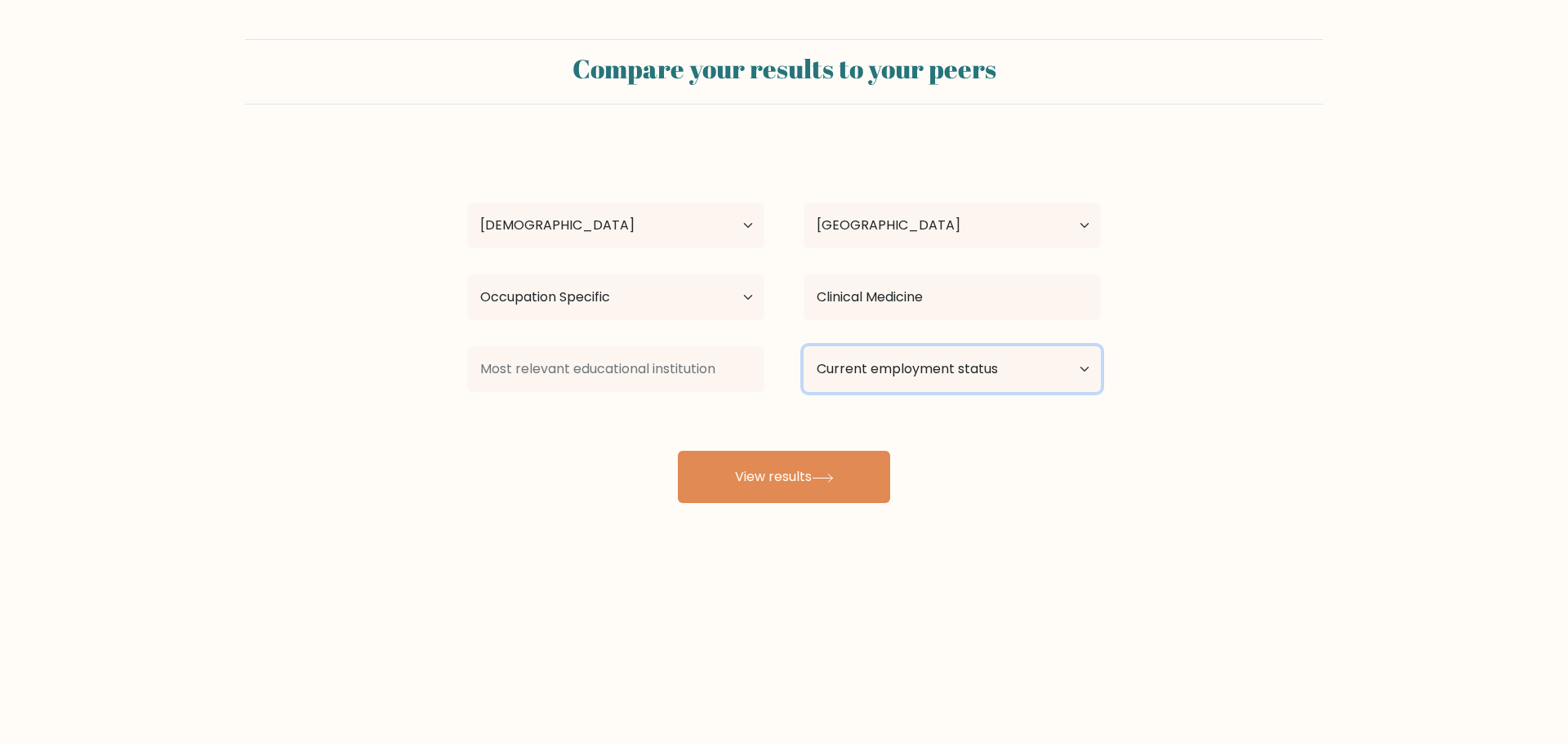
click at [1045, 372] on select "Current employment status Employed Student Retired Other / prefer not to answer" at bounding box center [952, 369] width 297 height 46
select select "student"
click at [803, 346] on select "Current employment status Employed Student Retired Other / prefer not to answer" at bounding box center [952, 369] width 297 height 46
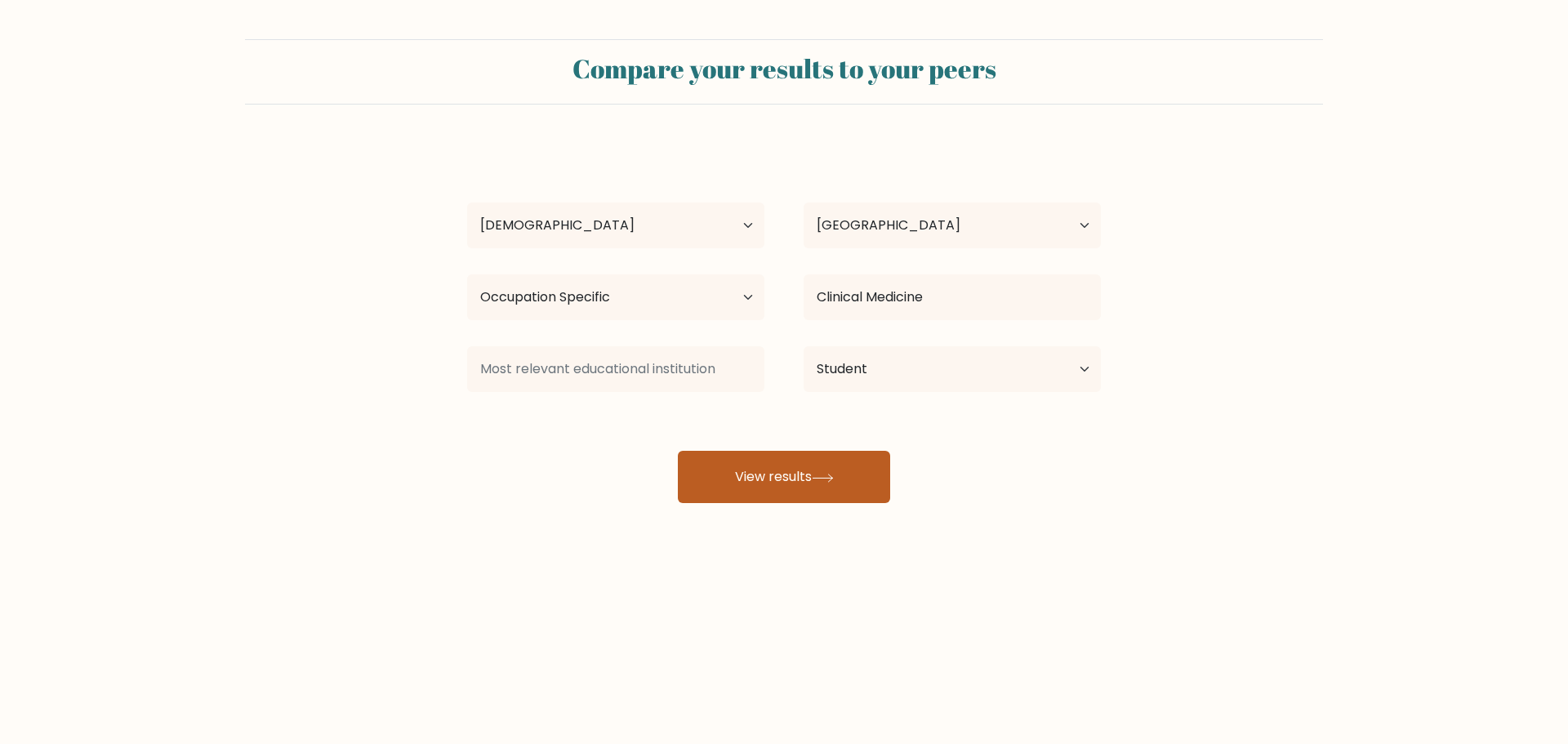
click at [821, 468] on button "View results" at bounding box center [784, 476] width 212 height 52
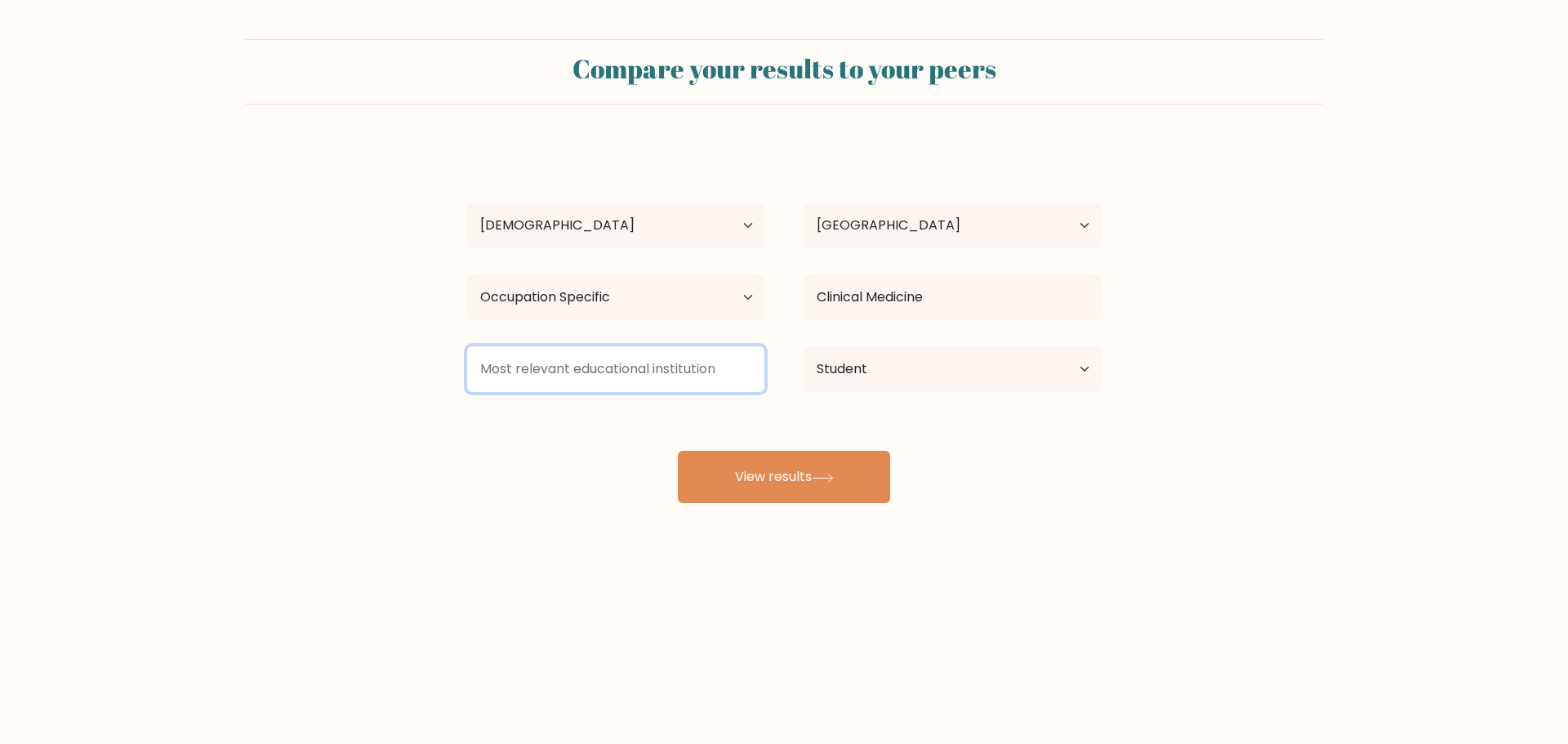
click at [635, 366] on input at bounding box center [616, 369] width 297 height 46
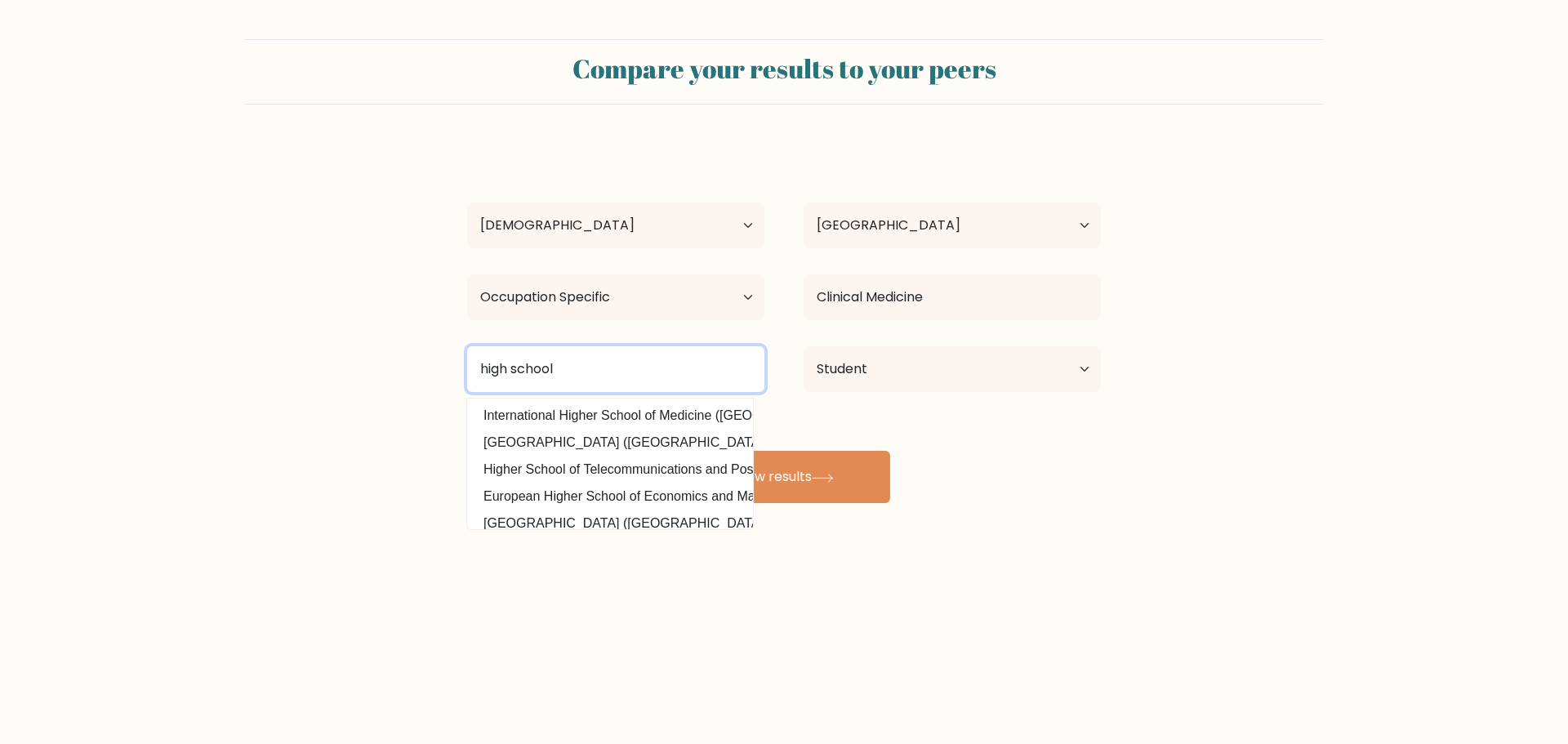
type input "high school"
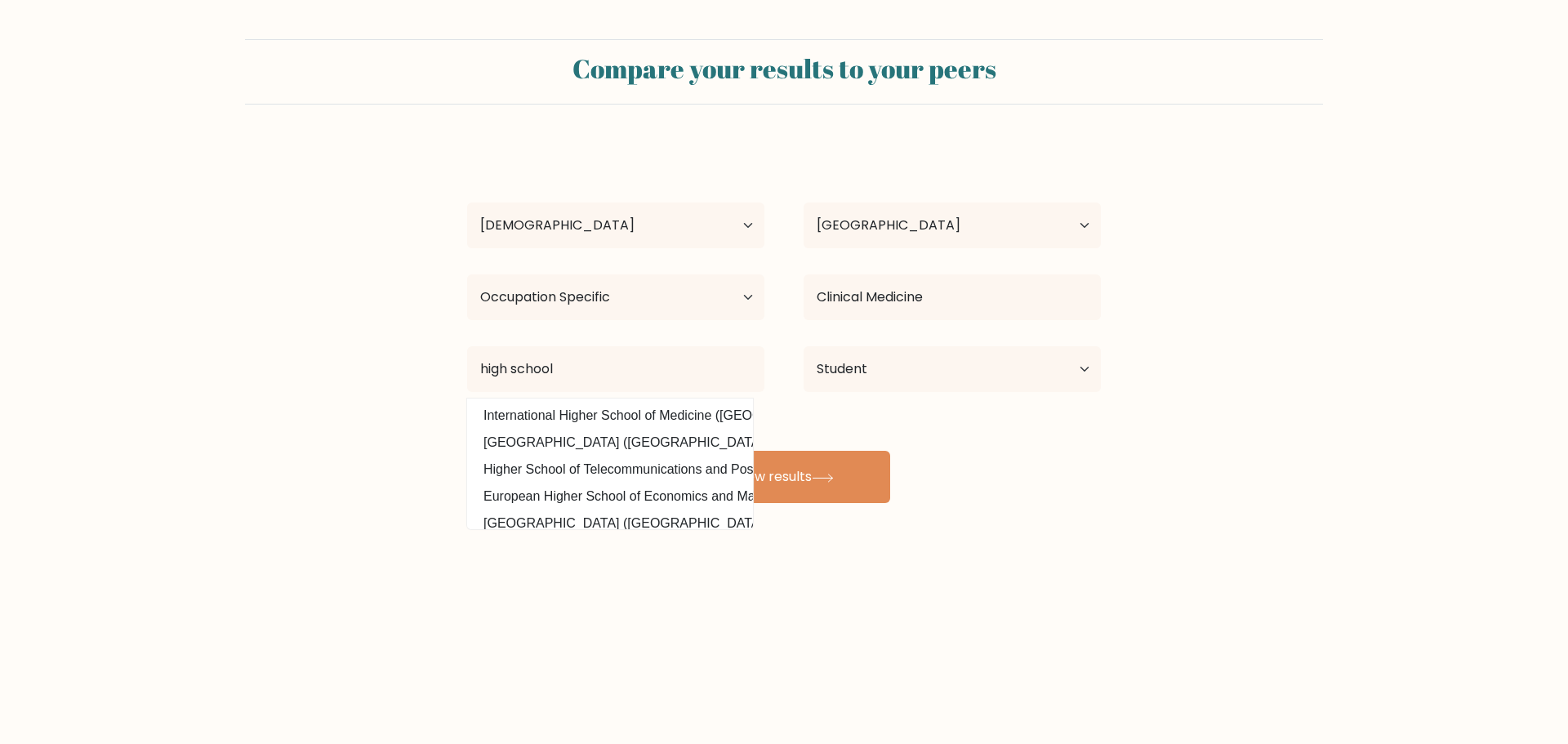
click at [1241, 454] on form "Compare your results to your peers Jovana Matejevic Age Under 18 years old 18-2…" at bounding box center [784, 271] width 1568 height 464
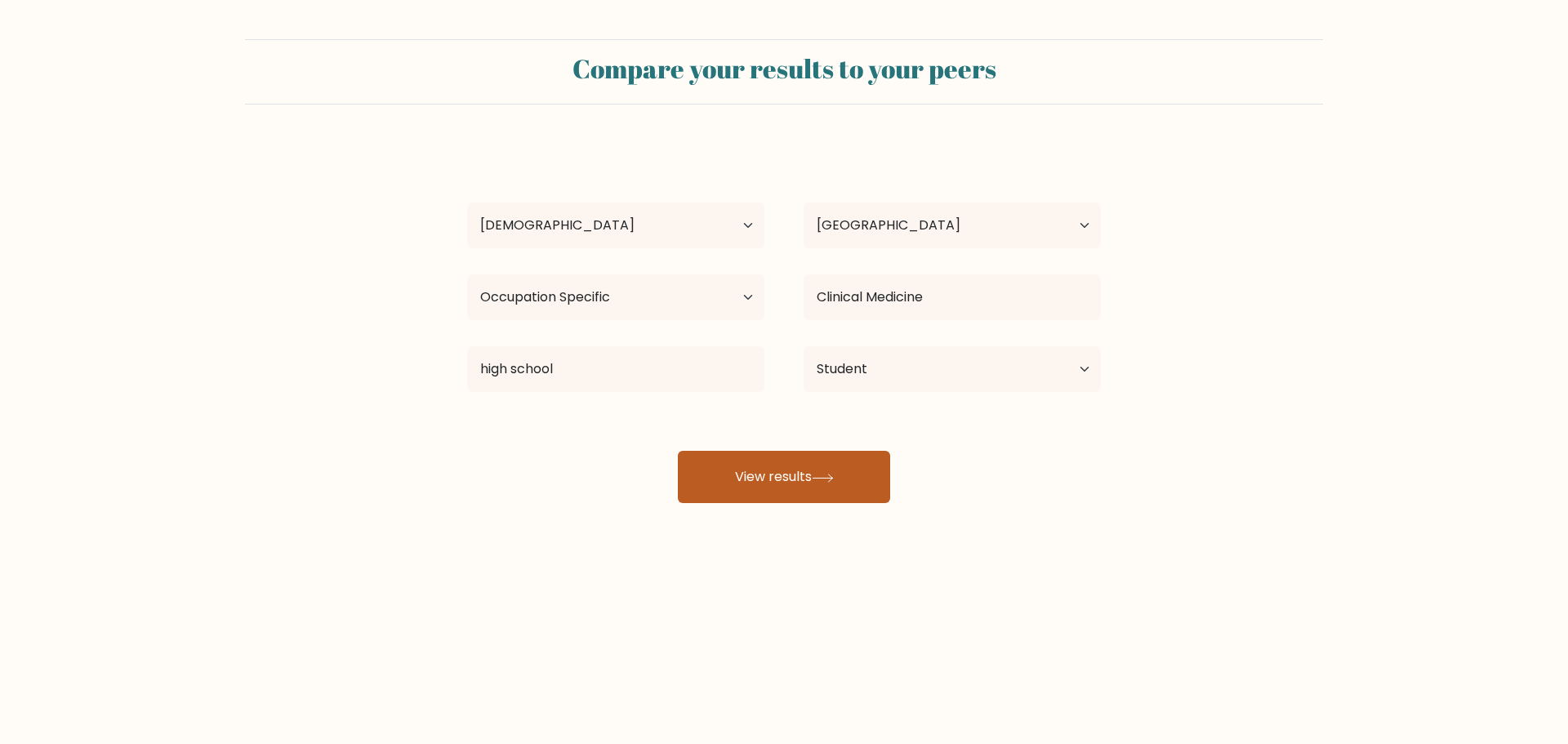
click at [795, 473] on button "View results" at bounding box center [784, 476] width 212 height 52
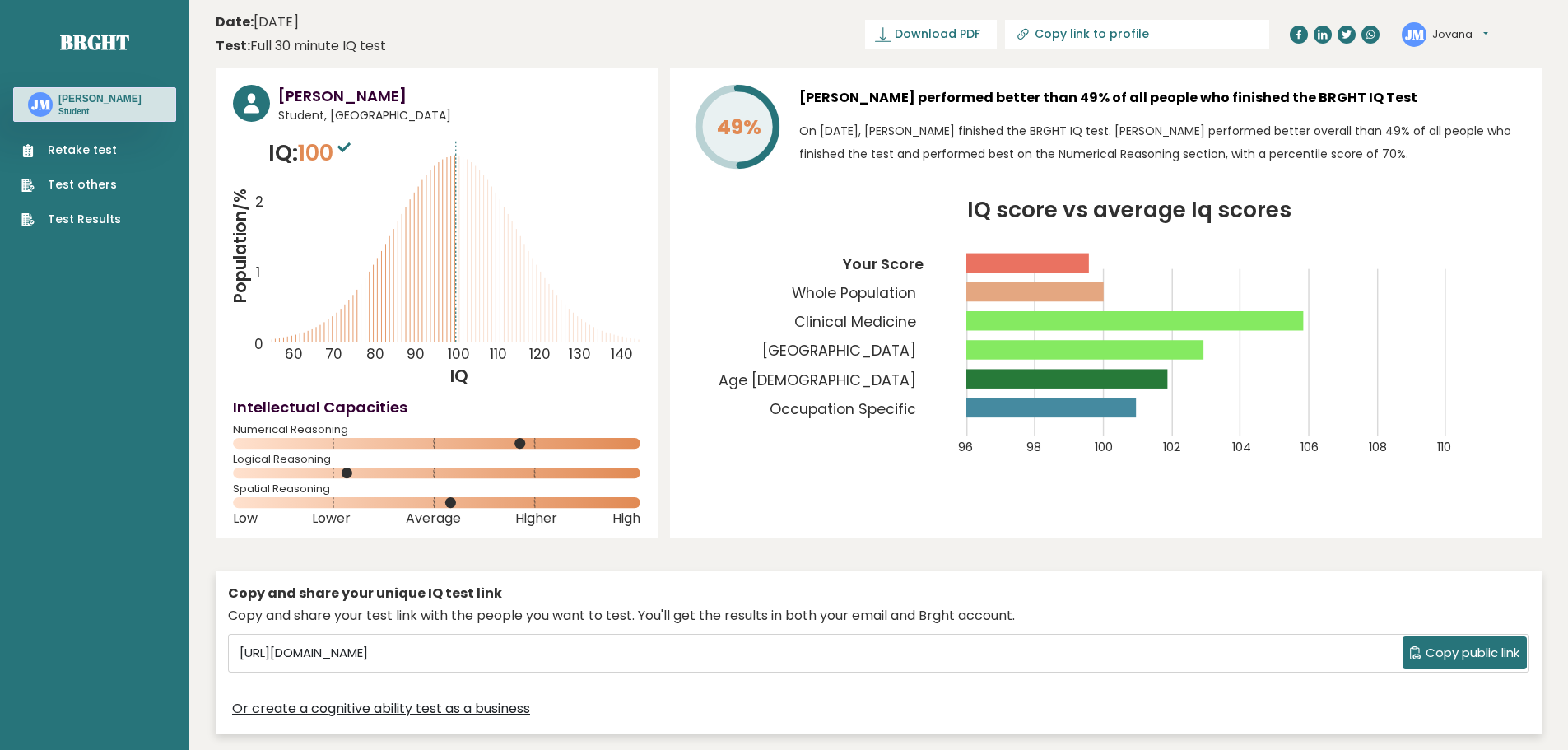
click at [973, 27] on link "Download PDF" at bounding box center [931, 34] width 132 height 29
drag, startPoint x: 923, startPoint y: 496, endPoint x: 935, endPoint y: 500, distance: 12.6
click at [925, 498] on div "49% [PERSON_NAME] performed better than 49% of all people who finished the BRGH…" at bounding box center [1105, 303] width 871 height 471
